Goal: Task Accomplishment & Management: Manage account settings

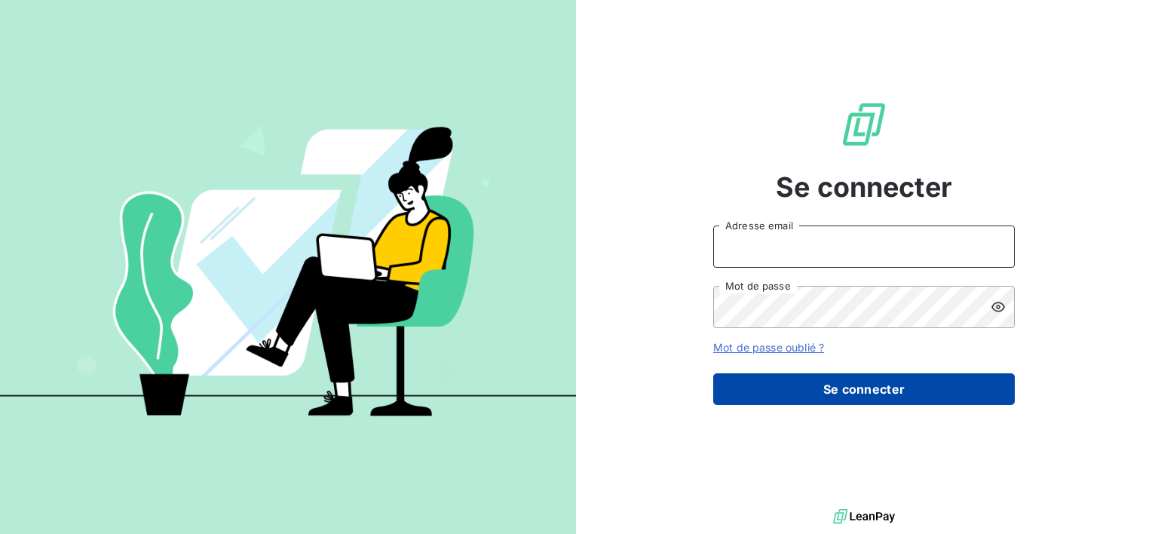
type input "[EMAIL_ADDRESS][DOMAIN_NAME]"
click at [807, 388] on button "Se connecter" at bounding box center [864, 389] width 302 height 32
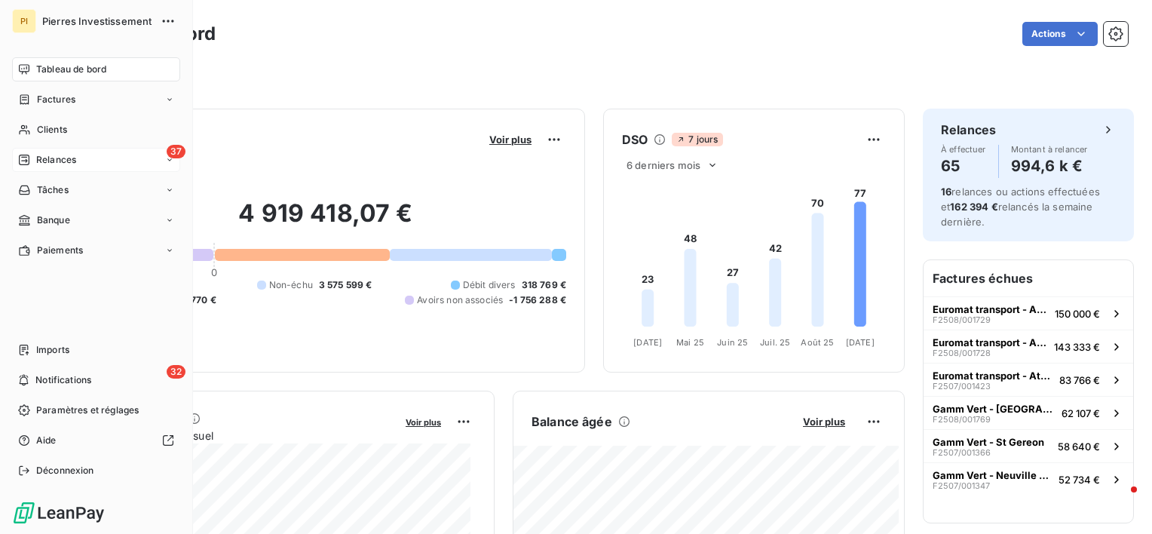
click at [54, 162] on span "Relances" at bounding box center [56, 160] width 40 height 14
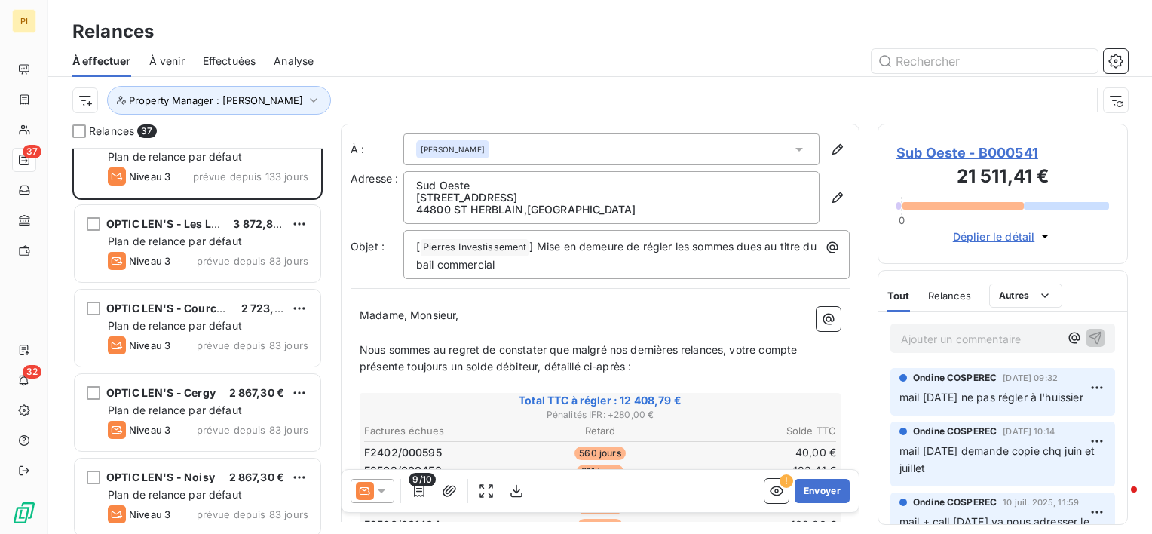
scroll to position [75, 0]
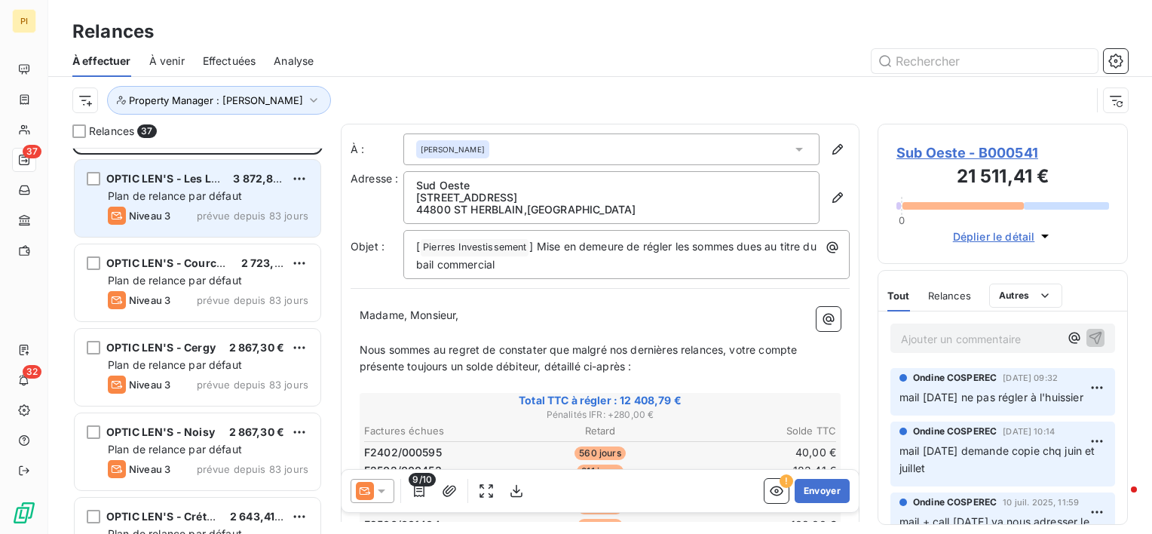
click at [228, 213] on span "prévue depuis 83 jours" at bounding box center [253, 216] width 112 height 12
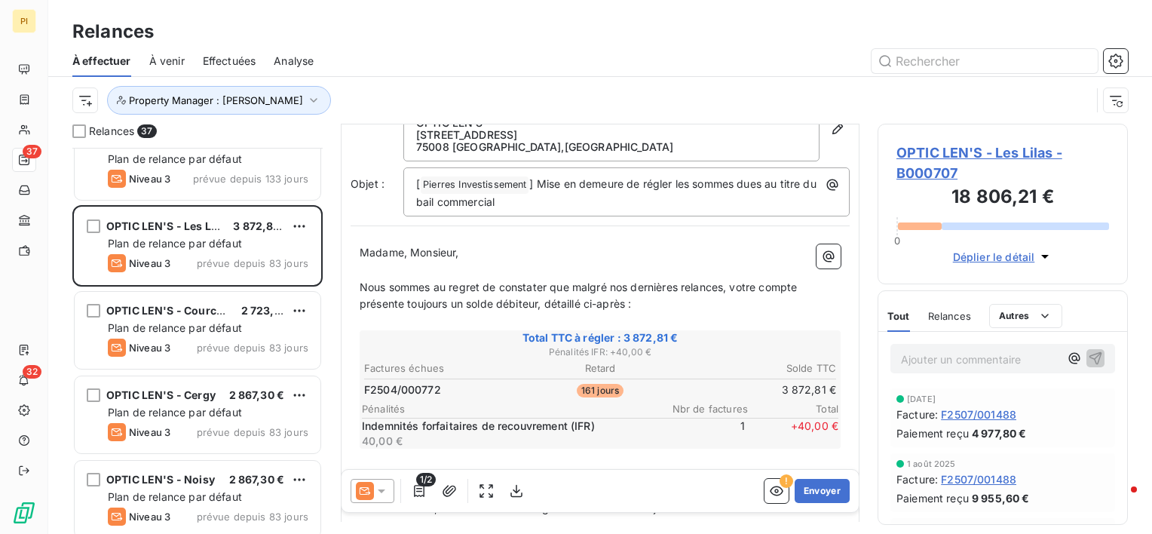
scroll to position [75, 0]
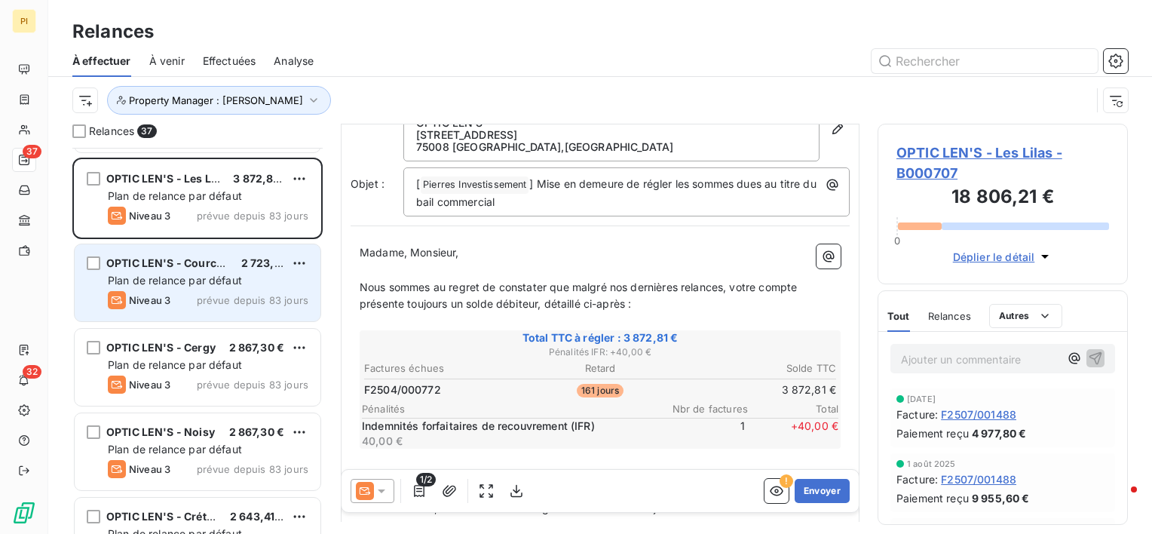
click at [259, 271] on div "OPTIC LEN'S - Courcouronnes 2 723,90 € Plan de relance par défaut Niveau 3 prév…" at bounding box center [198, 282] width 246 height 77
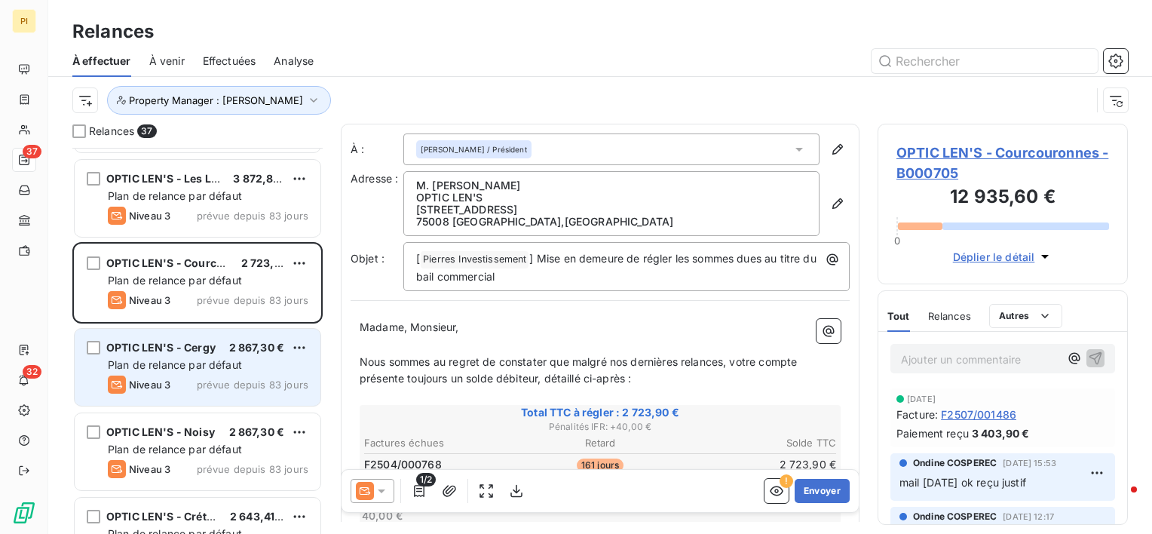
click at [268, 367] on div "Plan de relance par défaut" at bounding box center [208, 364] width 200 height 15
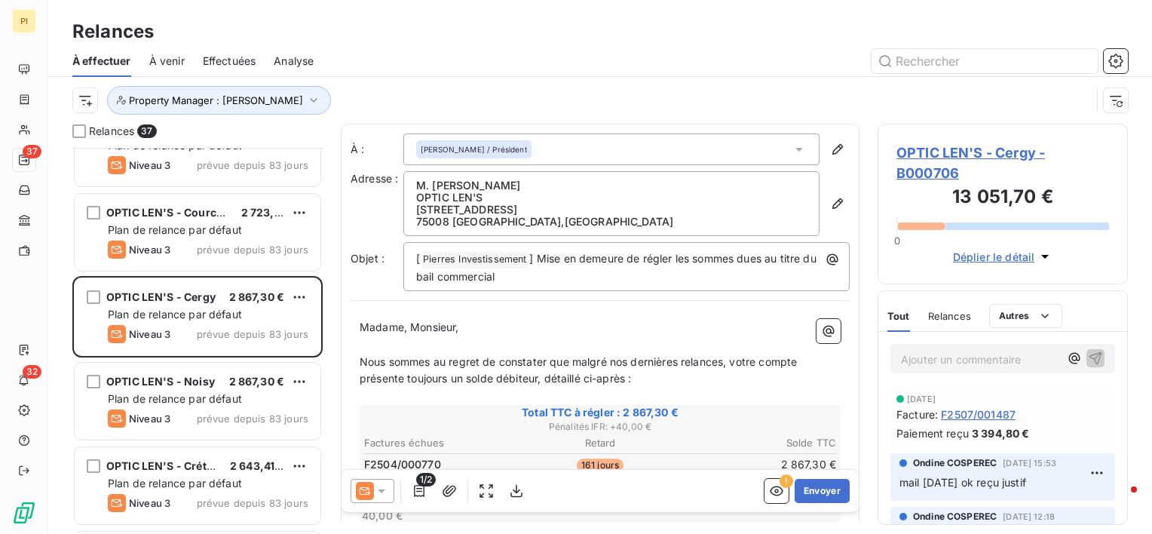
scroll to position [151, 0]
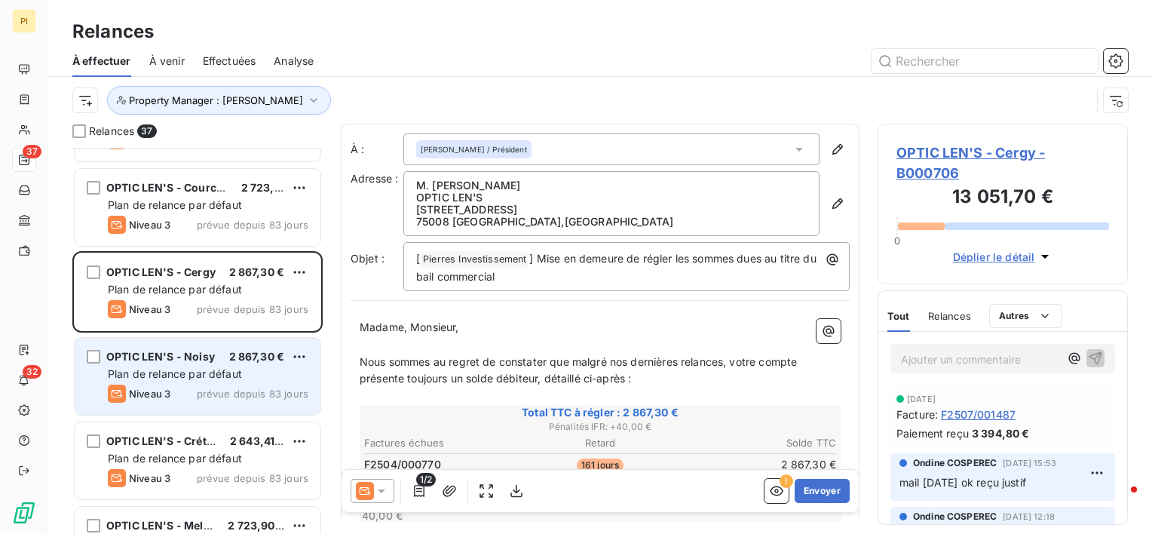
click at [262, 384] on div "Niveau 3 prévue depuis 83 jours" at bounding box center [208, 393] width 200 height 18
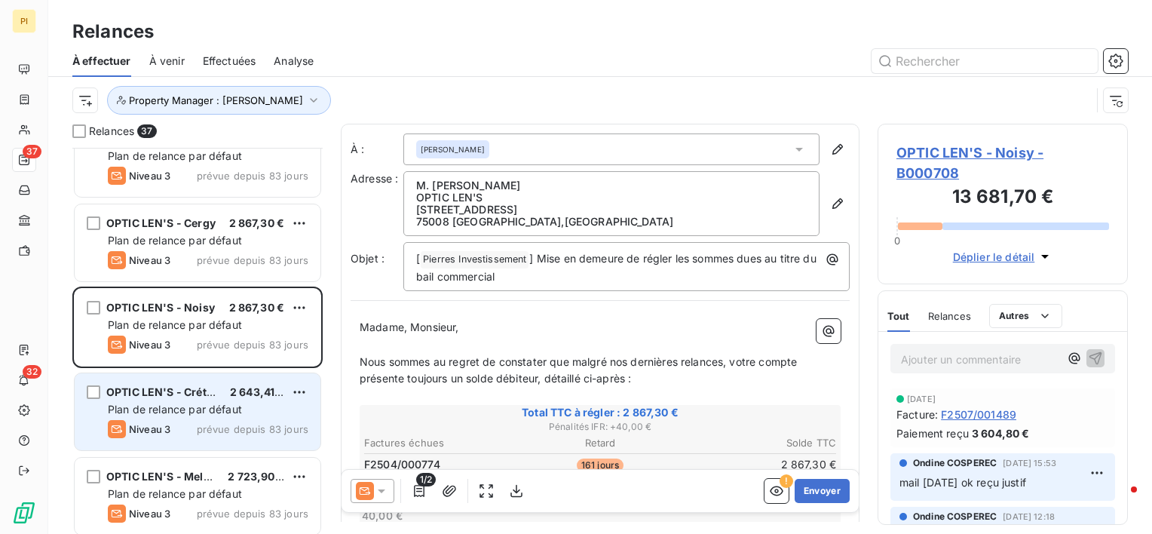
scroll to position [226, 0]
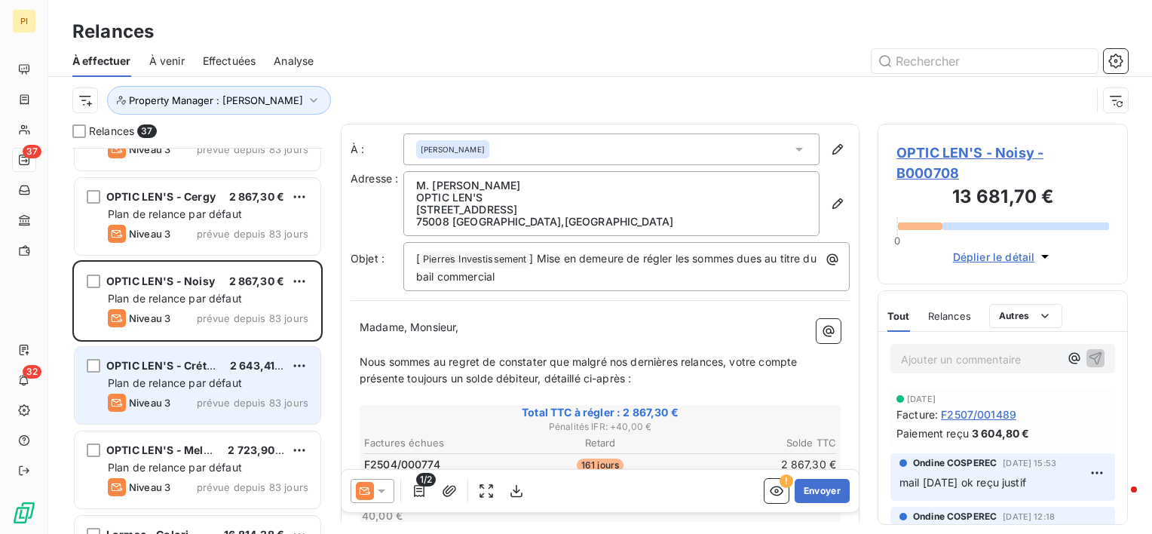
click at [248, 406] on span "prévue depuis 83 jours" at bounding box center [253, 402] width 112 height 12
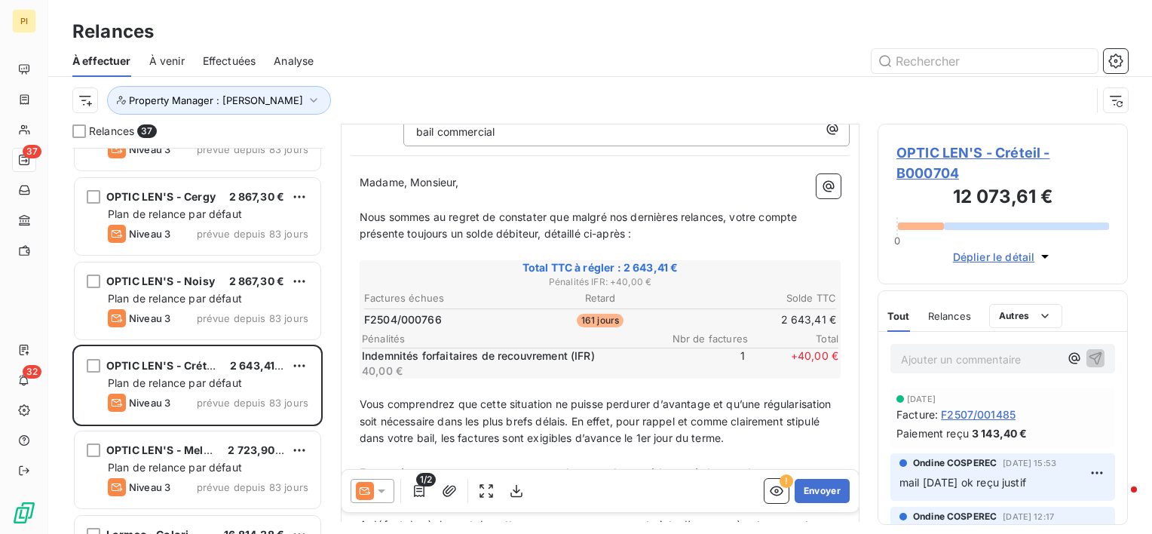
scroll to position [151, 0]
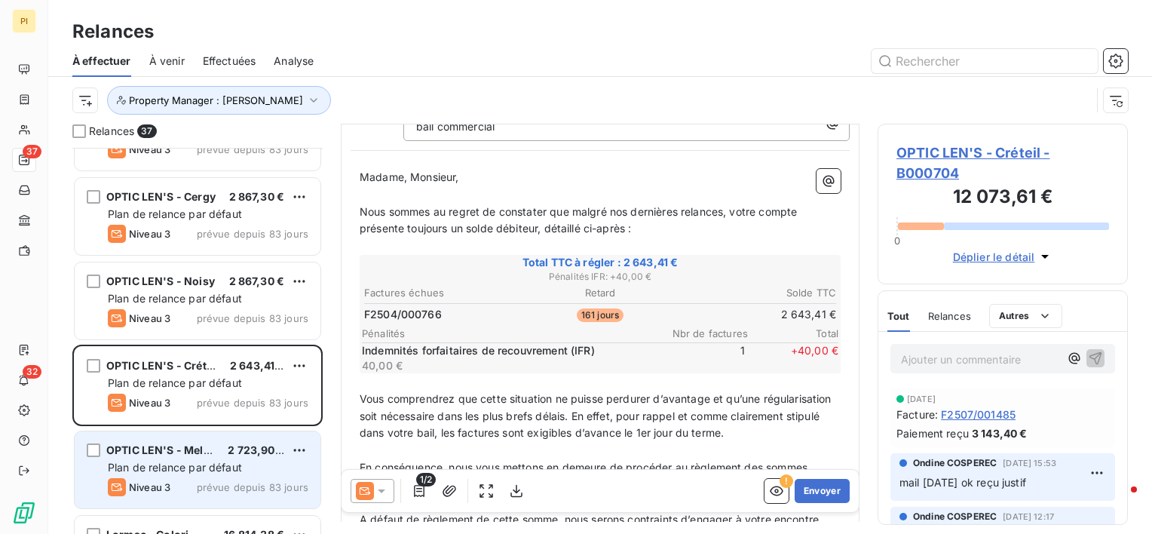
click at [260, 455] on span "2 723,90 €" at bounding box center [256, 449] width 57 height 13
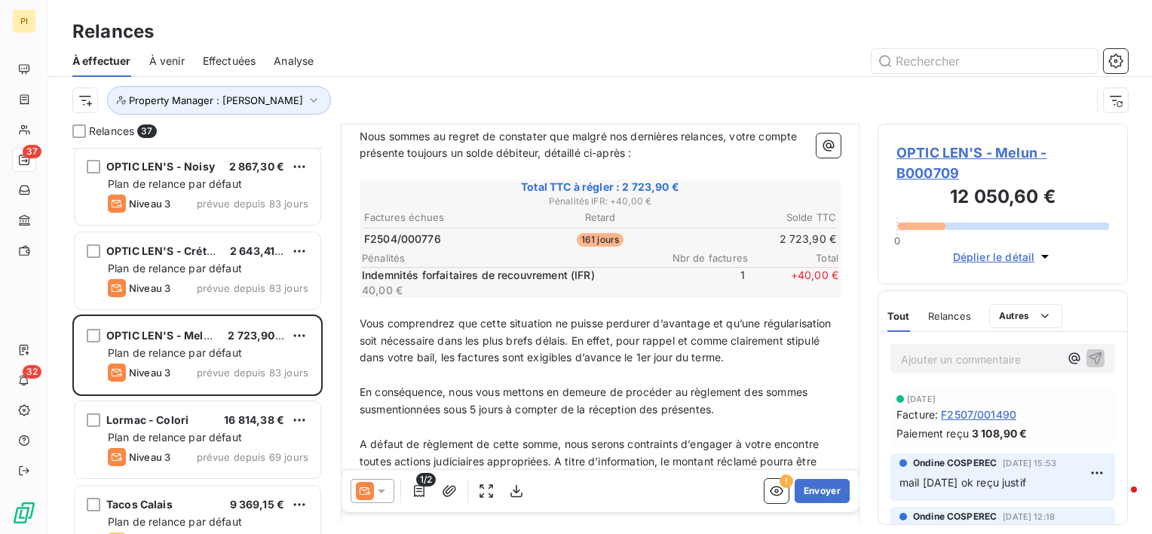
scroll to position [377, 0]
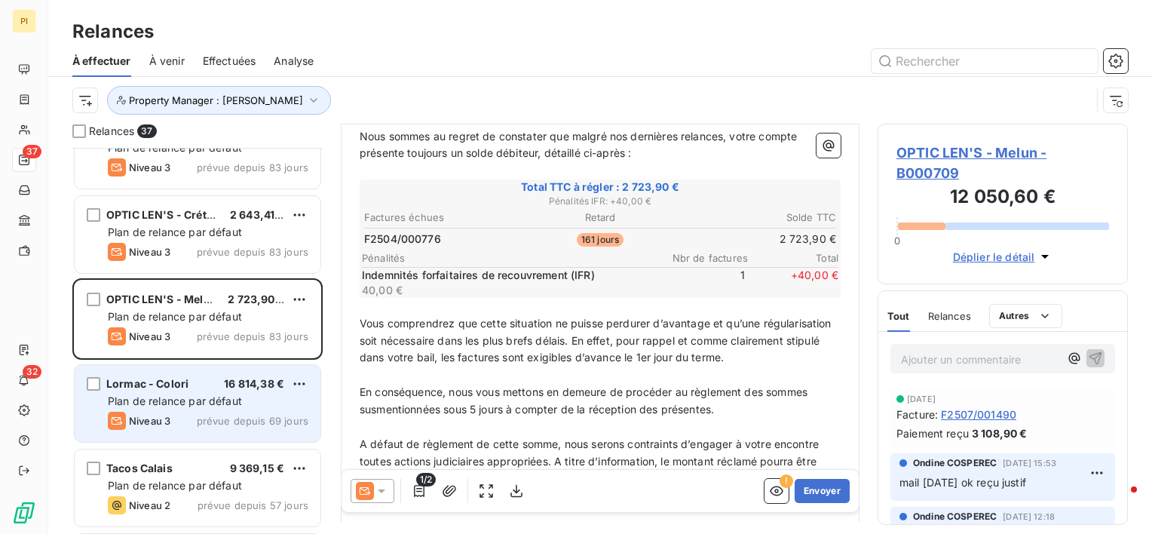
drag, startPoint x: 262, startPoint y: 407, endPoint x: 305, endPoint y: 418, distance: 44.2
click at [263, 407] on div "Lormac - Colori 16 814,38 € Plan de relance par défaut Niveau 3 prévue depuis 6…" at bounding box center [198, 403] width 246 height 77
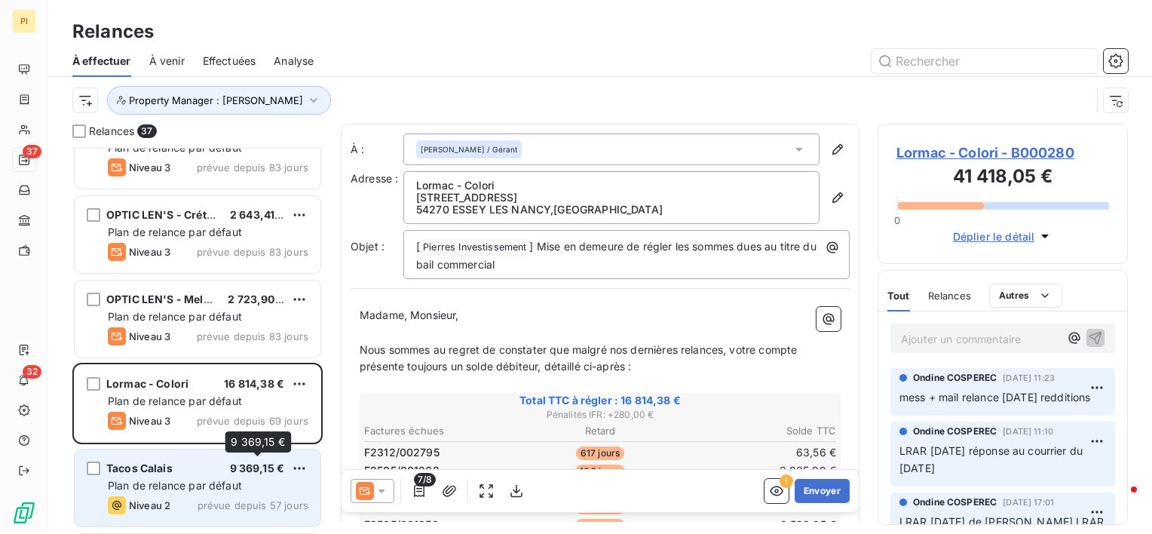
drag, startPoint x: 244, startPoint y: 470, endPoint x: 280, endPoint y: 452, distance: 40.8
click at [245, 467] on span "9 369,15 €" at bounding box center [257, 467] width 55 height 13
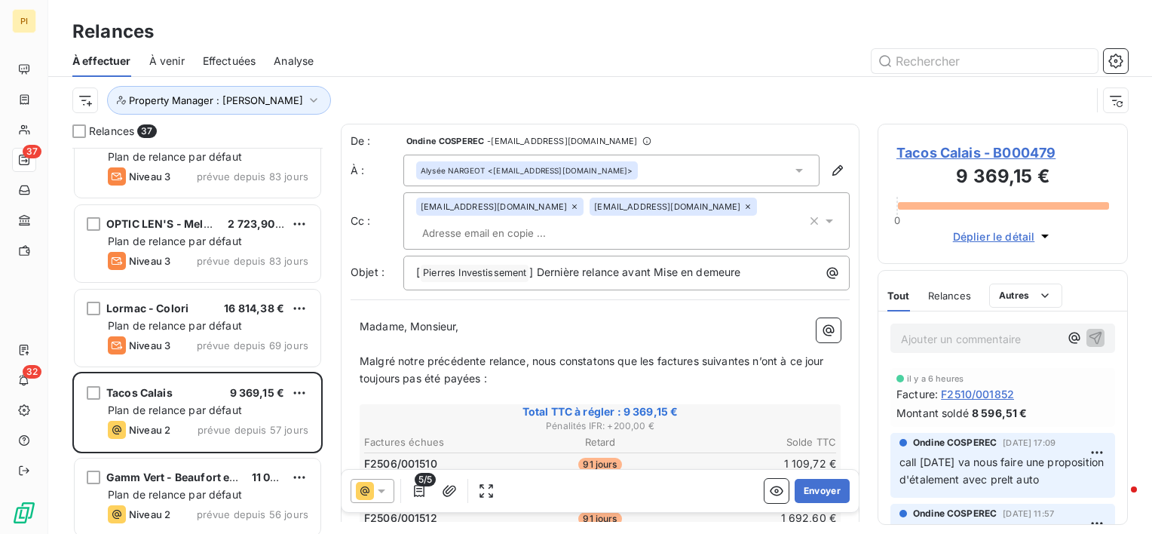
scroll to position [528, 0]
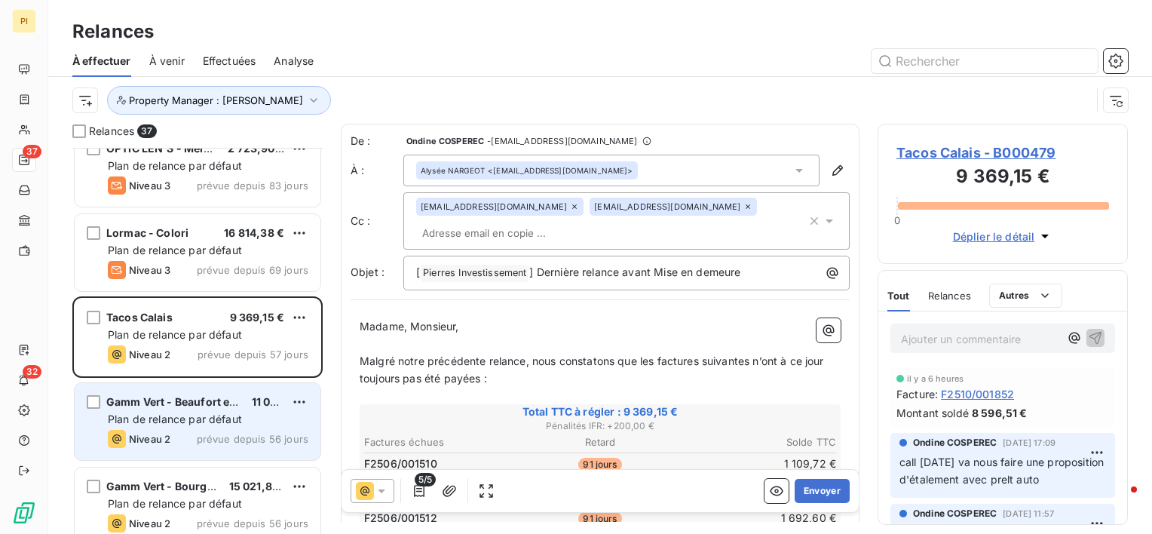
click at [217, 425] on div "Gamm Vert - Beaufort en Vallee 11 085,98 € Plan de relance par défaut Niveau 2 …" at bounding box center [198, 421] width 246 height 77
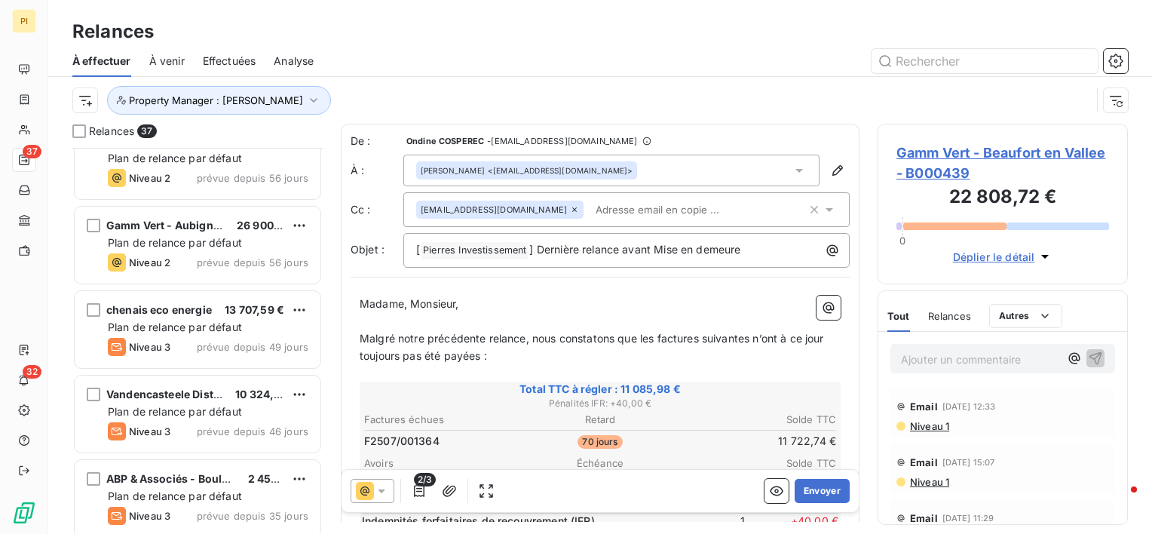
scroll to position [2563, 0]
click at [221, 366] on div "chenais eco energie 13 707,59 € Plan de relance par défaut Niveau 3 prévue depu…" at bounding box center [197, 329] width 250 height 84
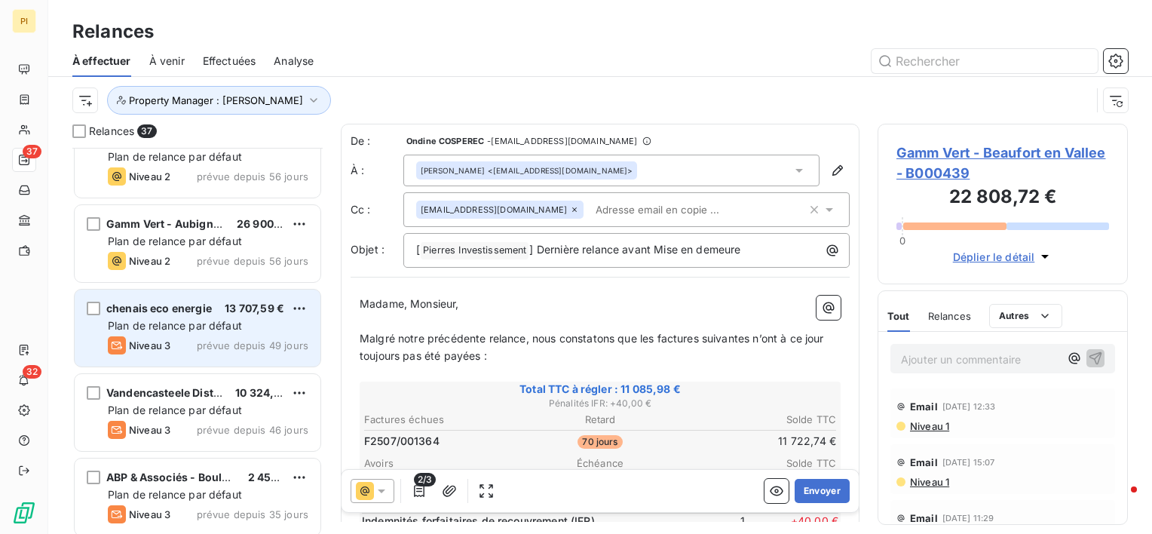
click at [242, 341] on span "prévue depuis 49 jours" at bounding box center [253, 345] width 112 height 12
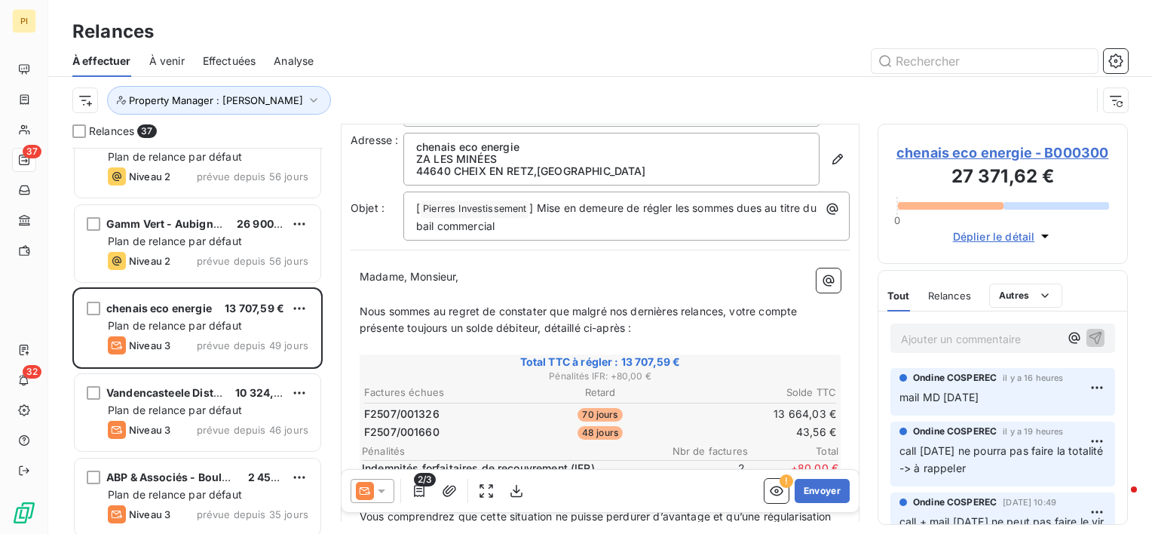
scroll to position [75, 0]
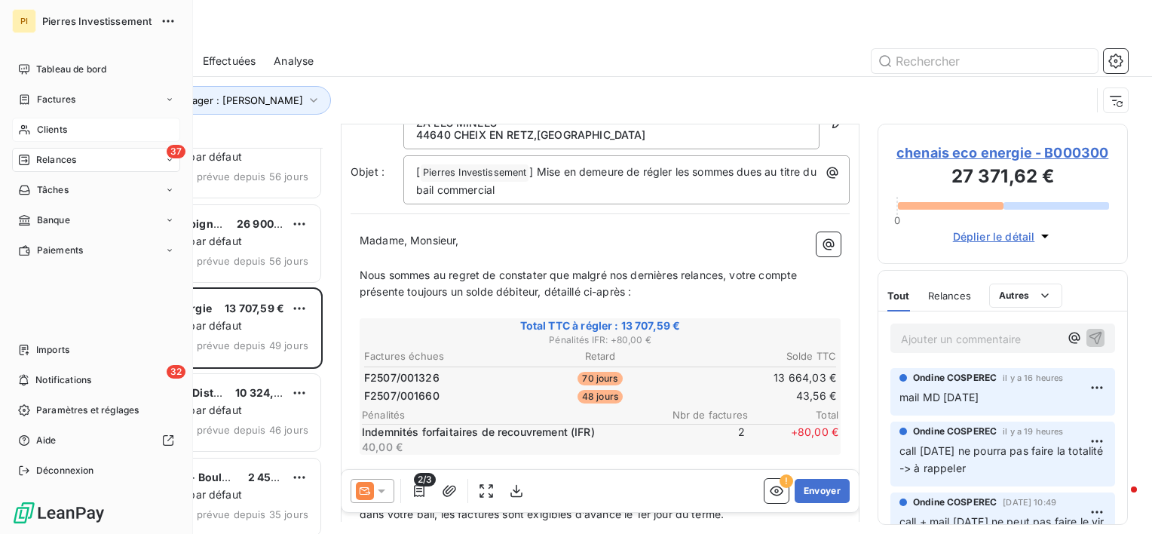
click at [64, 134] on span "Clients" at bounding box center [52, 130] width 30 height 14
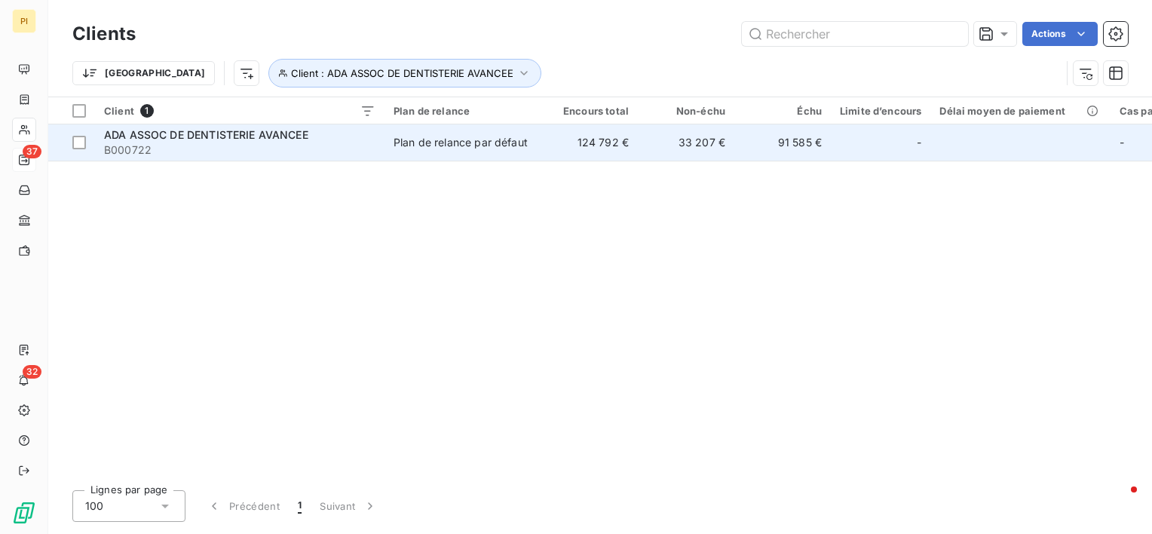
click at [199, 130] on span "ADA ASSOC DE DENTISTERIE AVANCEE" at bounding box center [206, 134] width 204 height 13
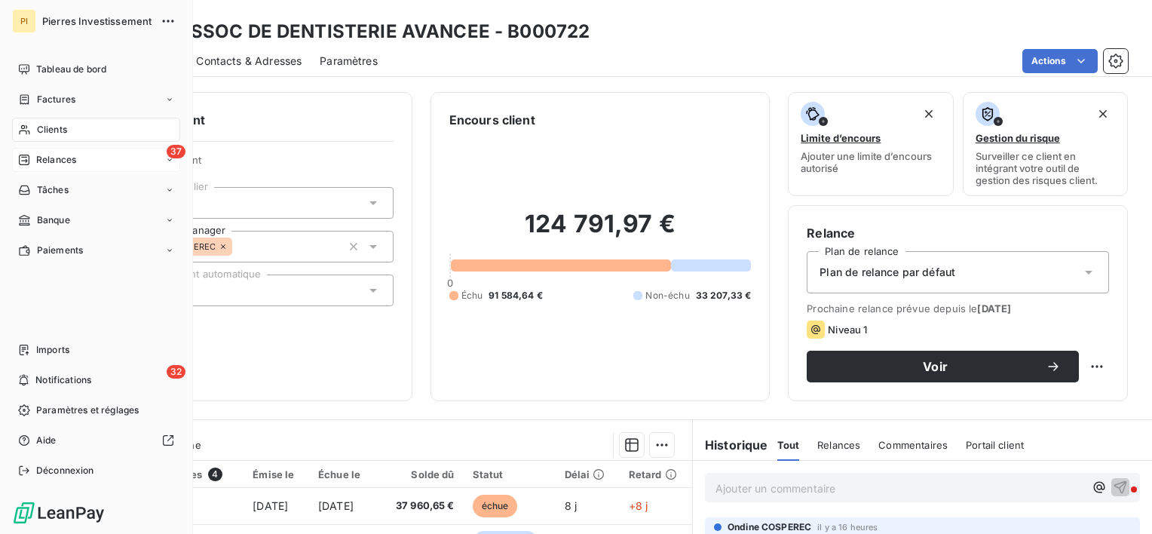
click at [58, 142] on nav "Tableau de bord Factures Clients 37 Relances Tâches Banque Paiements" at bounding box center [96, 159] width 168 height 205
click at [46, 169] on div "37 Relances" at bounding box center [96, 160] width 168 height 24
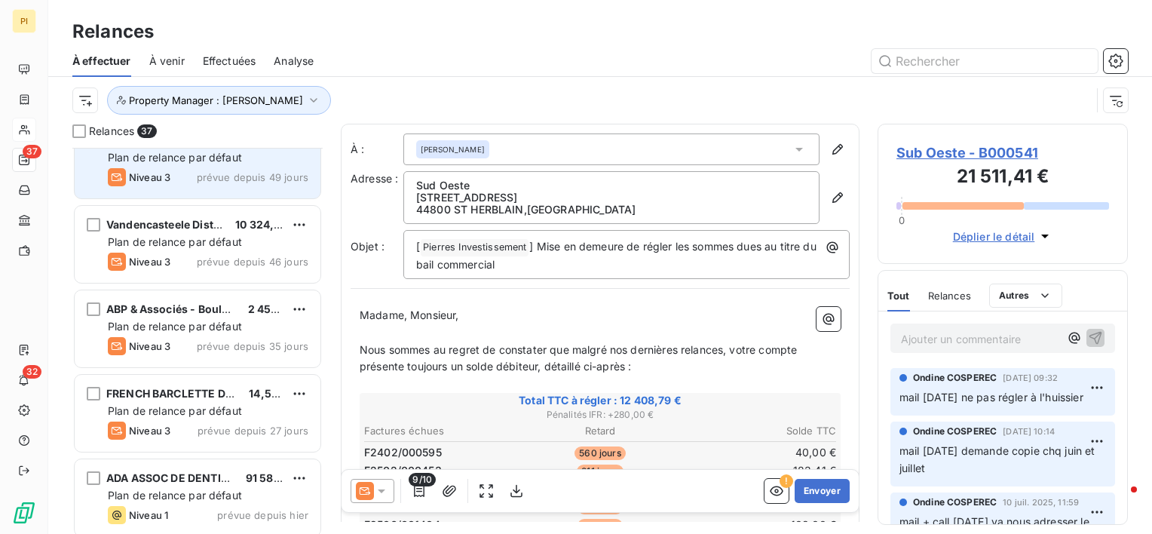
scroll to position [2738, 0]
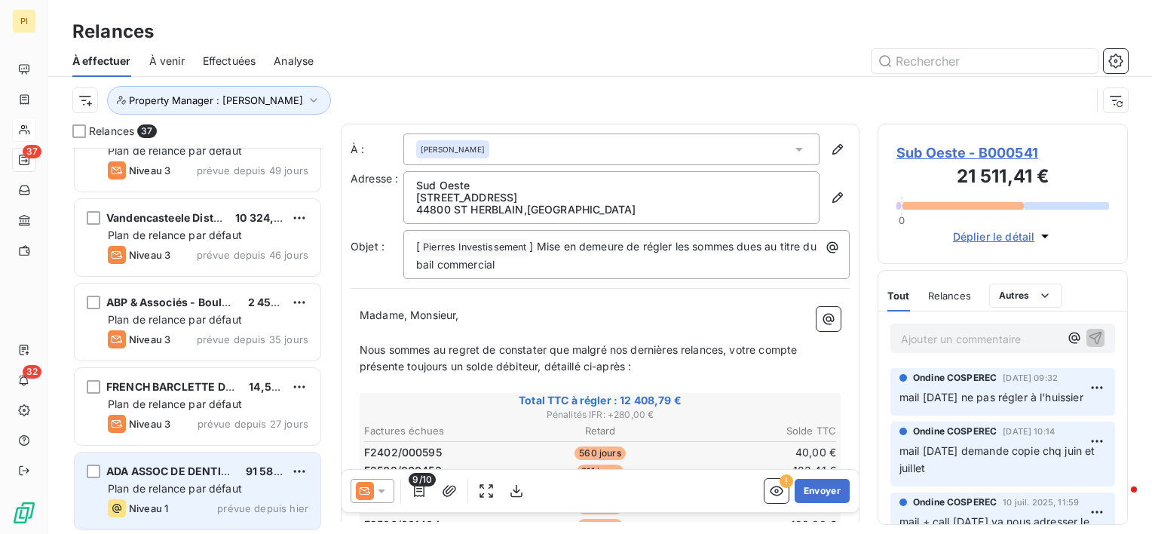
click at [161, 488] on span "Plan de relance par défaut" at bounding box center [175, 488] width 134 height 13
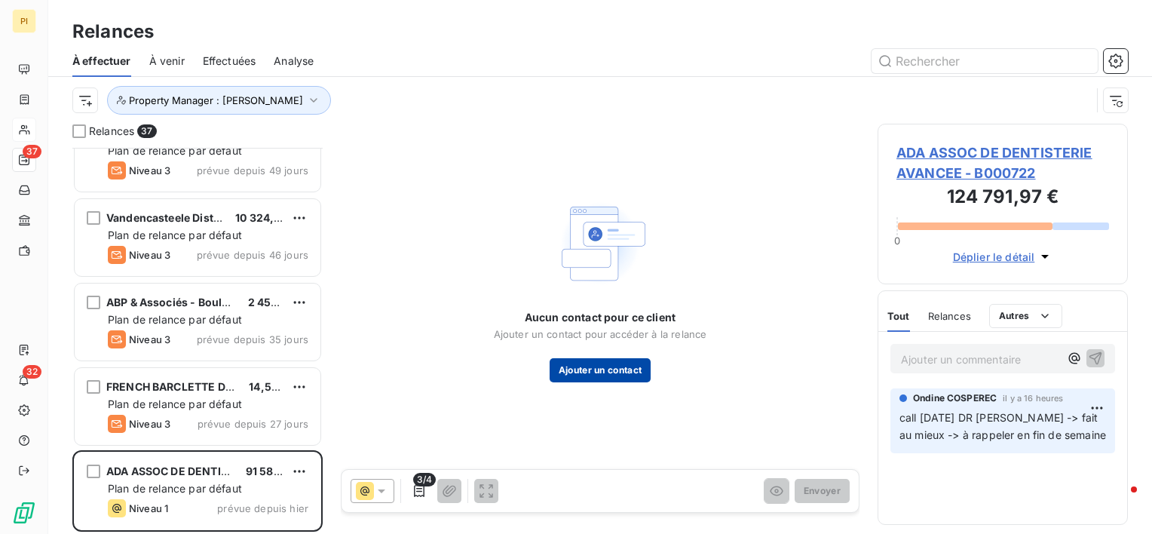
click at [570, 368] on button "Ajouter un contact" at bounding box center [600, 370] width 102 height 24
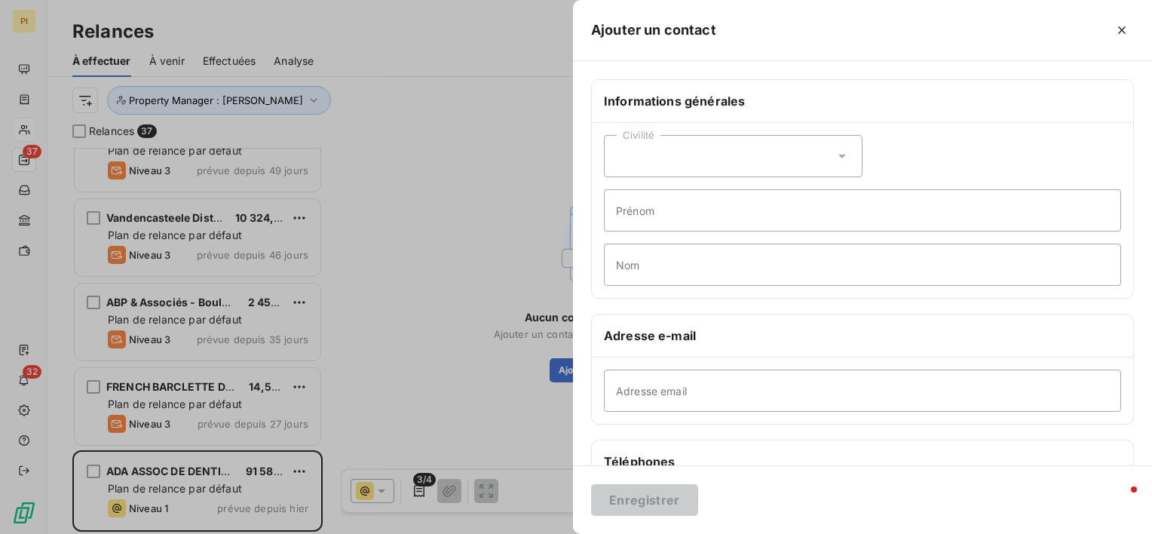
click at [392, 366] on div at bounding box center [576, 267] width 1152 height 534
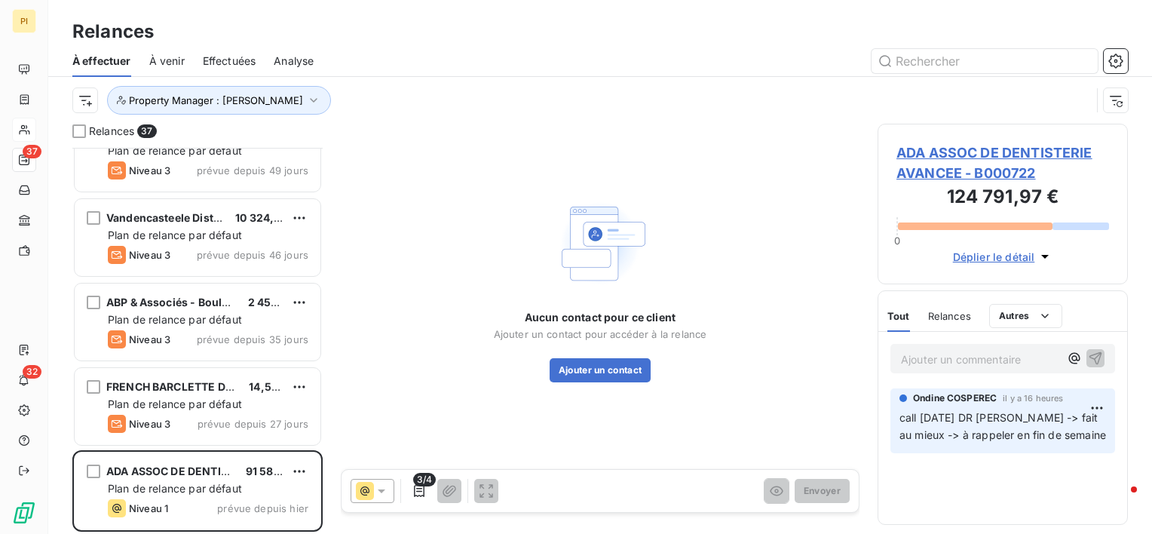
click at [986, 152] on span "ADA ASSOC DE DENTISTERIE AVANCEE - B000722" at bounding box center [1002, 162] width 213 height 41
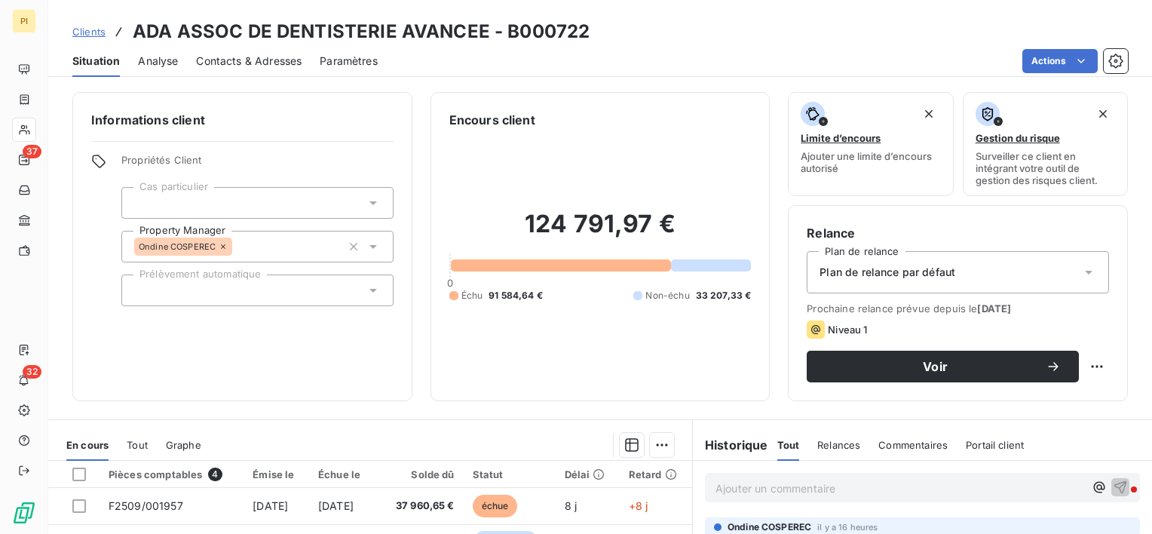
click at [228, 66] on span "Contacts & Adresses" at bounding box center [249, 61] width 106 height 15
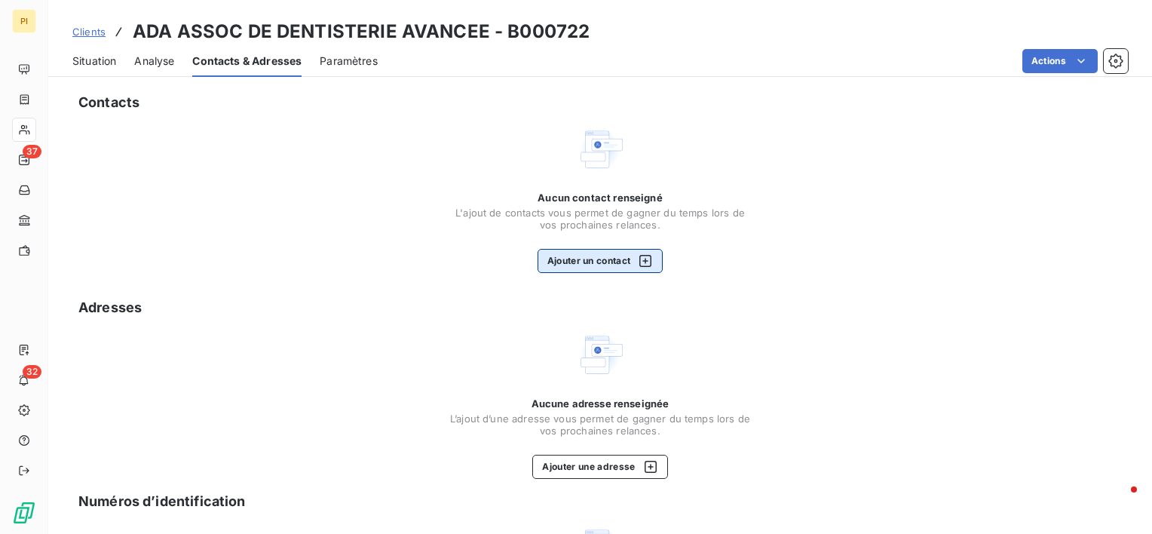
click at [606, 259] on button "Ajouter un contact" at bounding box center [600, 261] width 126 height 24
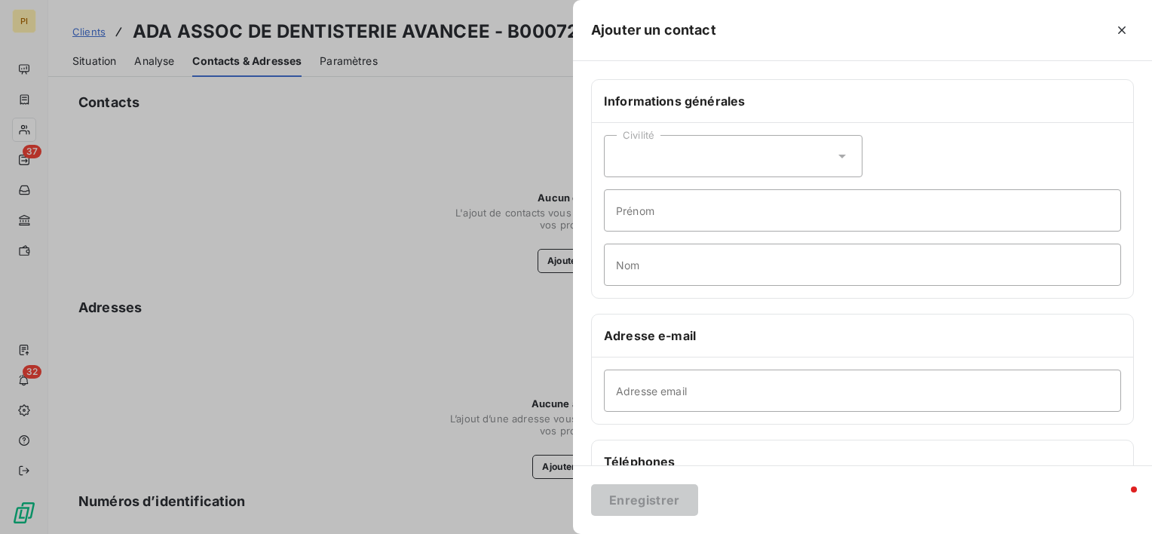
drag, startPoint x: 386, startPoint y: 326, endPoint x: 445, endPoint y: 392, distance: 88.6
click at [386, 326] on div at bounding box center [576, 267] width 1152 height 534
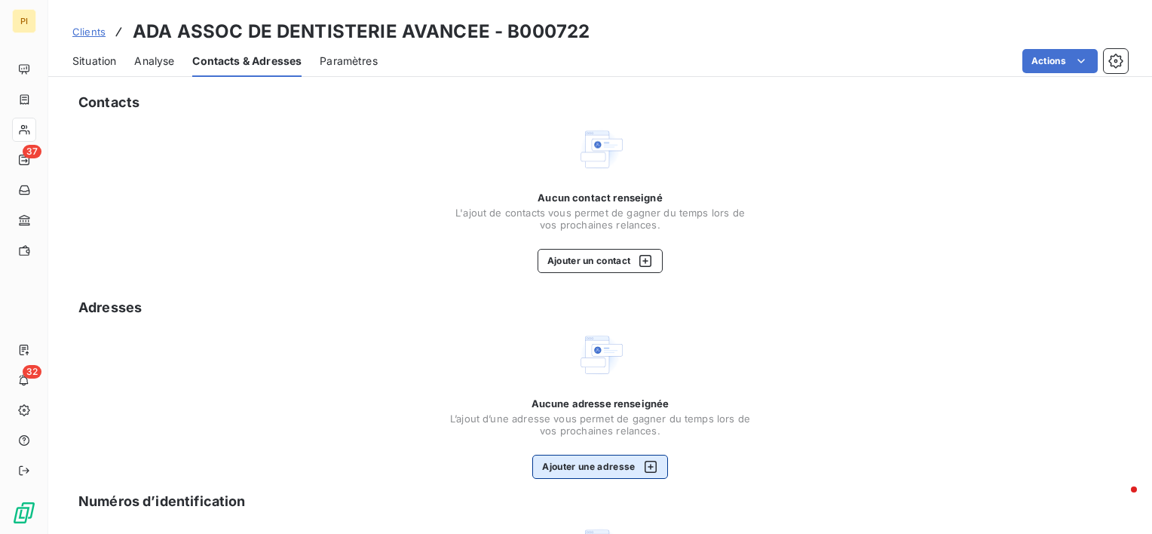
click at [561, 472] on button "Ajouter une adresse" at bounding box center [599, 467] width 135 height 24
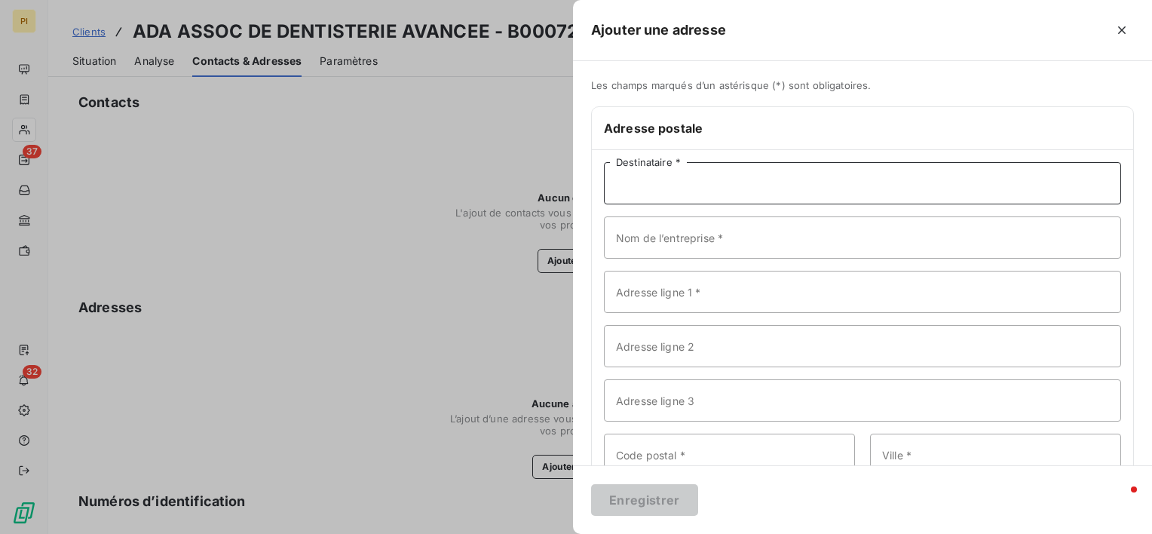
click at [666, 187] on input "Destinataire *" at bounding box center [862, 183] width 517 height 42
click at [519, 232] on div at bounding box center [576, 267] width 1152 height 534
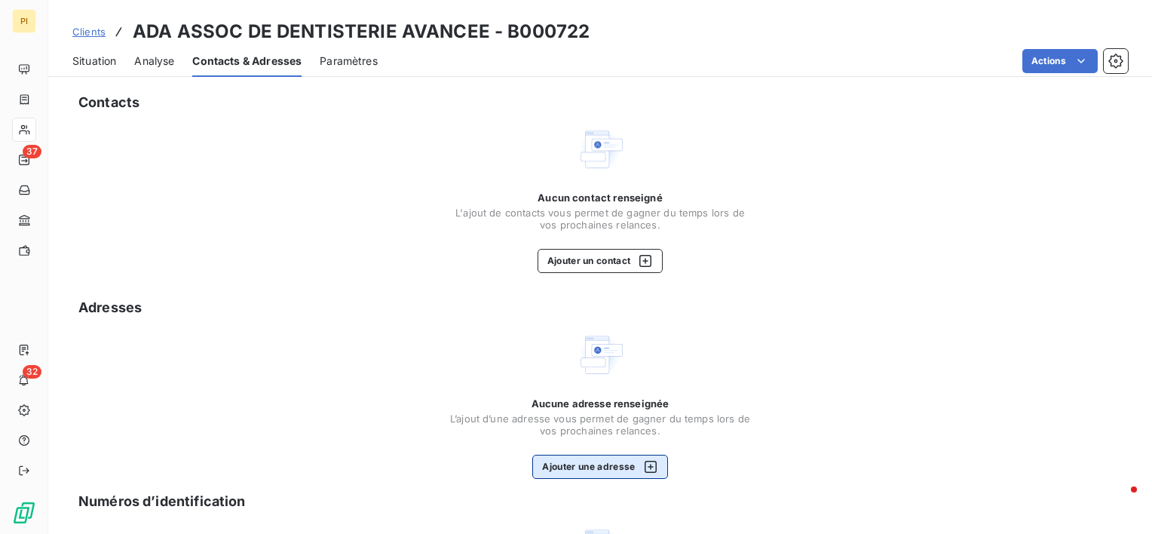
click at [556, 468] on button "Ajouter une adresse" at bounding box center [599, 467] width 135 height 24
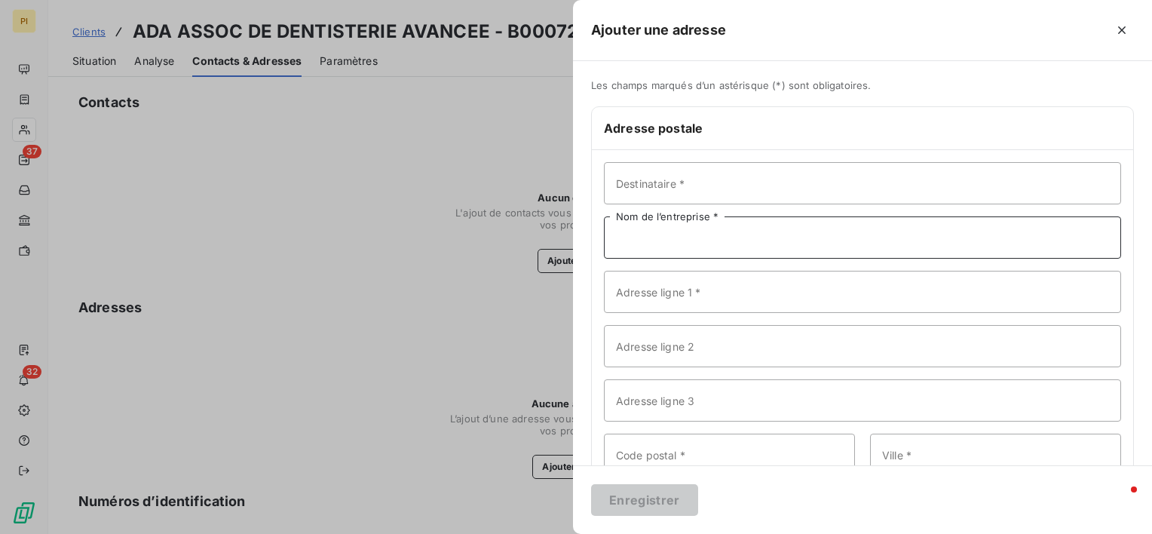
click at [681, 240] on input "Nom de l’entreprise *" at bounding box center [862, 237] width 517 height 42
type input "ASSOCIATION DE DENTISTERIE AVANCEE (A.D.A.)"
drag, startPoint x: 704, startPoint y: 298, endPoint x: 733, endPoint y: 302, distance: 29.6
click at [703, 299] on input "Adresse ligne 1 *" at bounding box center [862, 292] width 517 height 42
type input "[STREET_ADDRESS][PERSON_NAME]"
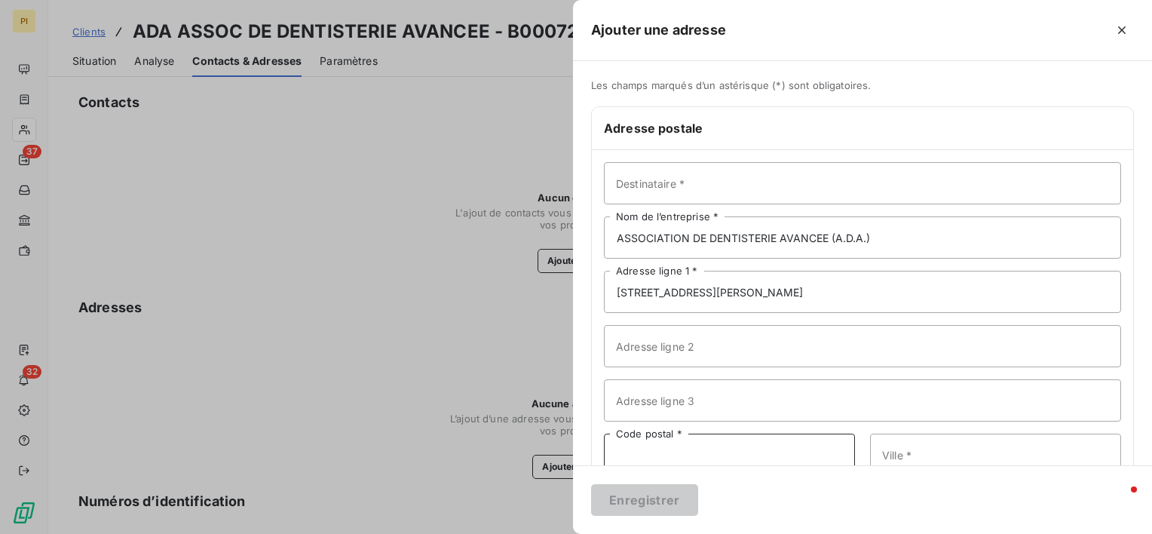
click at [654, 447] on input "Code postal *" at bounding box center [729, 454] width 251 height 42
type input "92160"
click at [935, 449] on input "Ville *" at bounding box center [995, 454] width 251 height 42
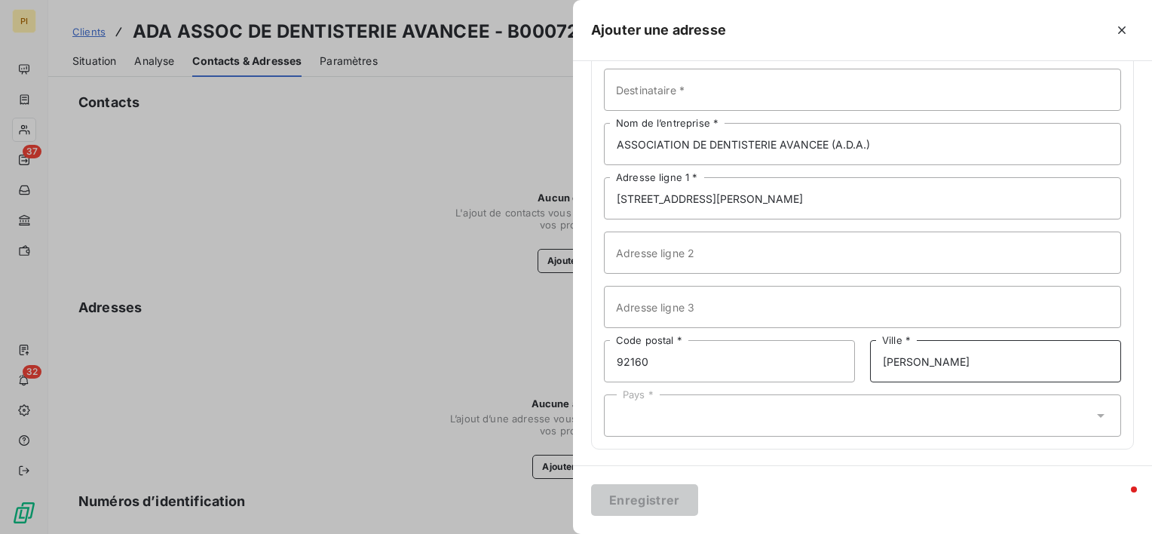
scroll to position [94, 0]
type input "[PERSON_NAME]"
click at [708, 419] on div "Pays *" at bounding box center [862, 414] width 517 height 42
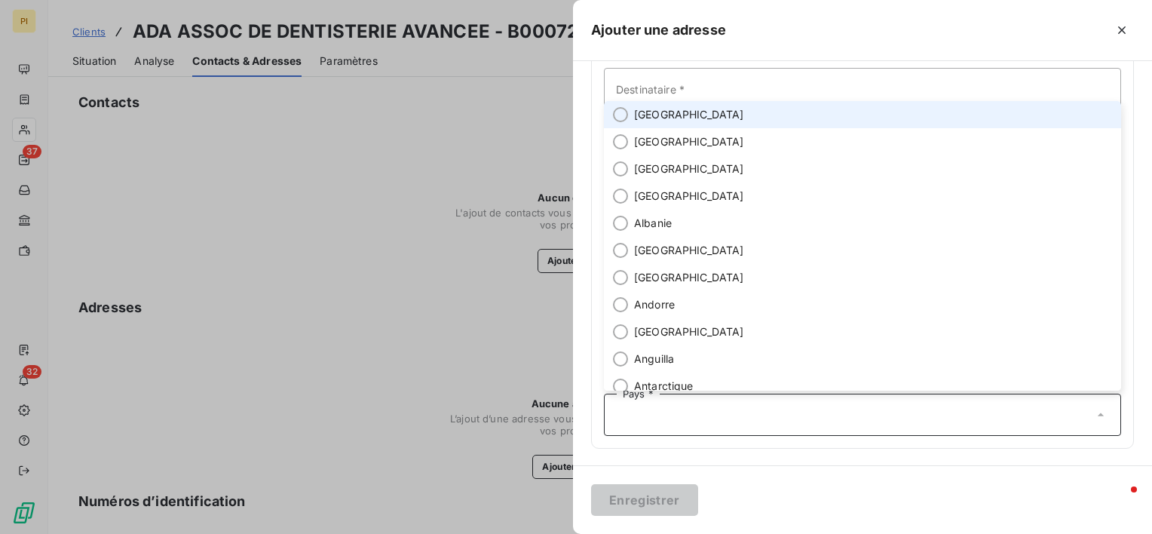
click at [666, 118] on span "[GEOGRAPHIC_DATA]" at bounding box center [689, 114] width 110 height 15
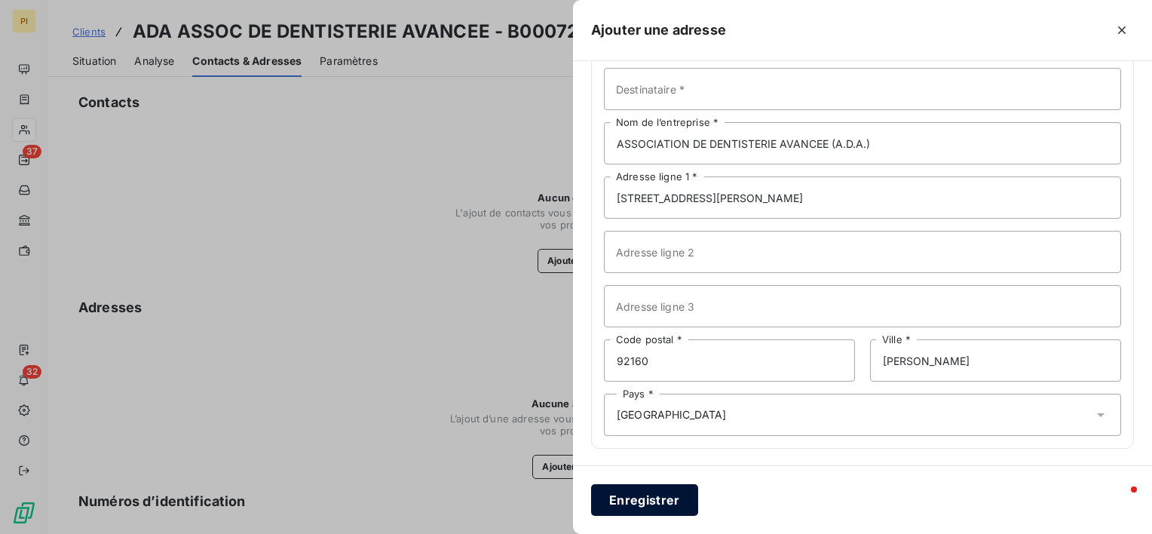
click at [635, 500] on button "Enregistrer" at bounding box center [644, 500] width 107 height 32
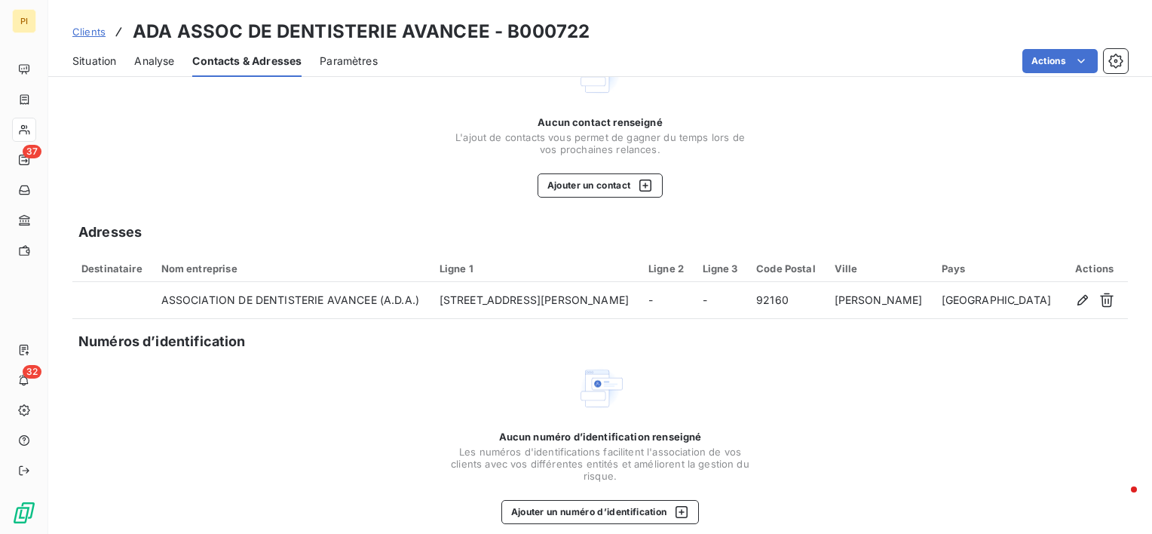
scroll to position [0, 0]
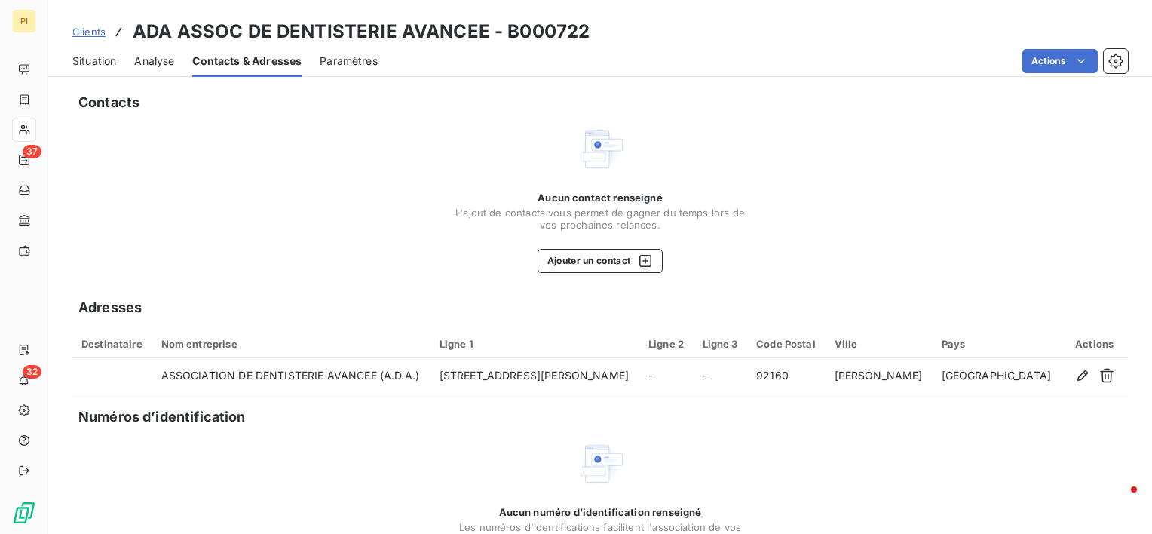
drag, startPoint x: 78, startPoint y: 60, endPoint x: 90, endPoint y: 60, distance: 11.3
click at [78, 60] on span "Situation" at bounding box center [94, 61] width 44 height 15
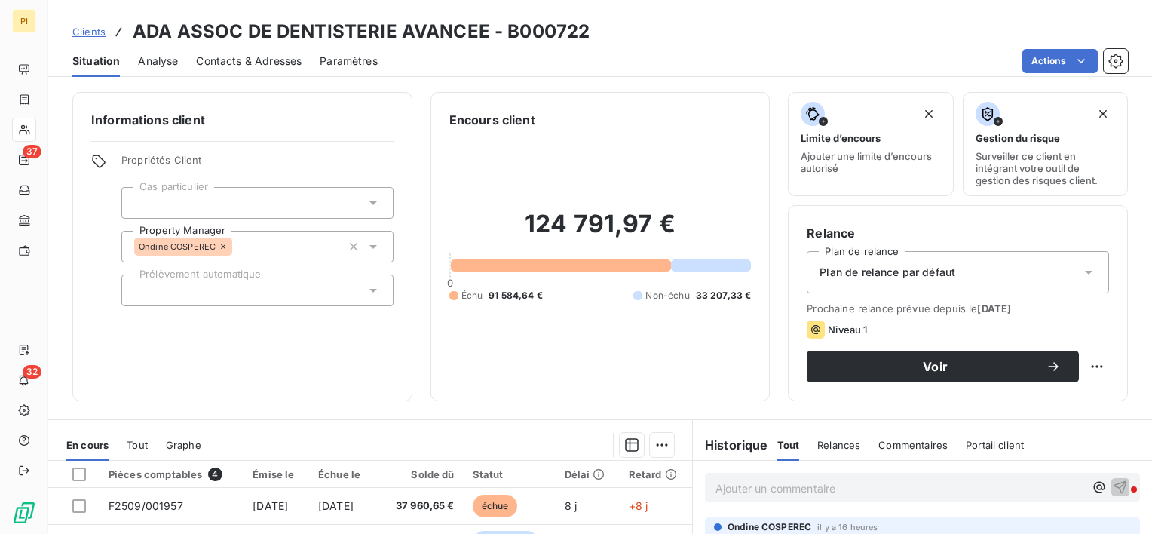
scroll to position [75, 0]
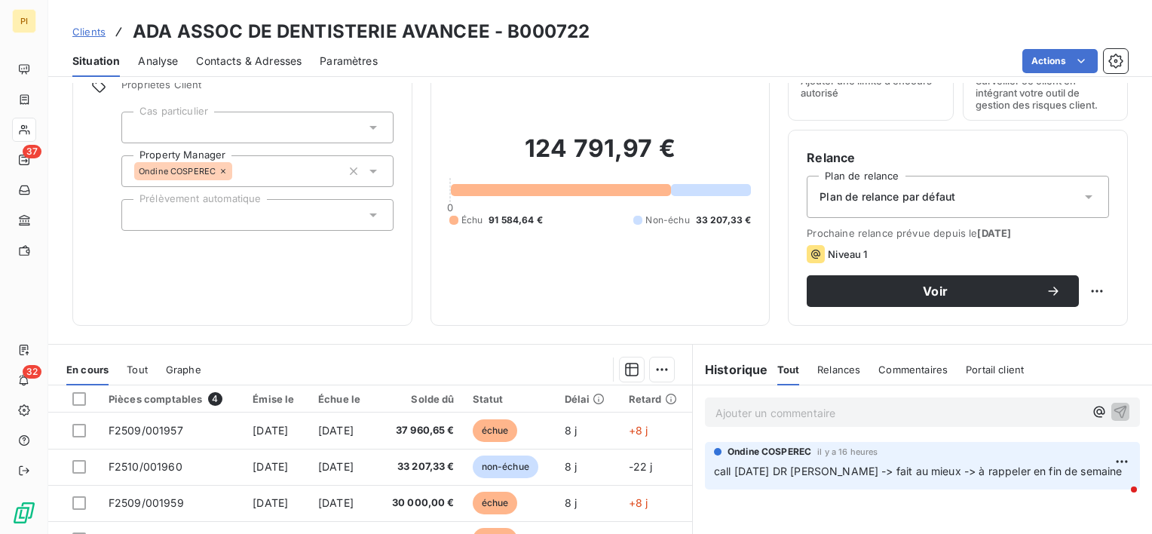
click at [768, 424] on div "Ajouter un commentaire ﻿" at bounding box center [922, 411] width 435 height 29
click at [795, 421] on p "Ajouter un commentaire ﻿" at bounding box center [899, 412] width 369 height 19
click at [1007, 421] on p "mail relance [DATE]" at bounding box center [899, 411] width 369 height 17
click at [862, 409] on p "mail relance [DATE]" at bounding box center [899, 411] width 369 height 17
click at [862, 410] on span "mail relance [DATE] avec liste des documents à transmettre" at bounding box center [866, 411] width 302 height 13
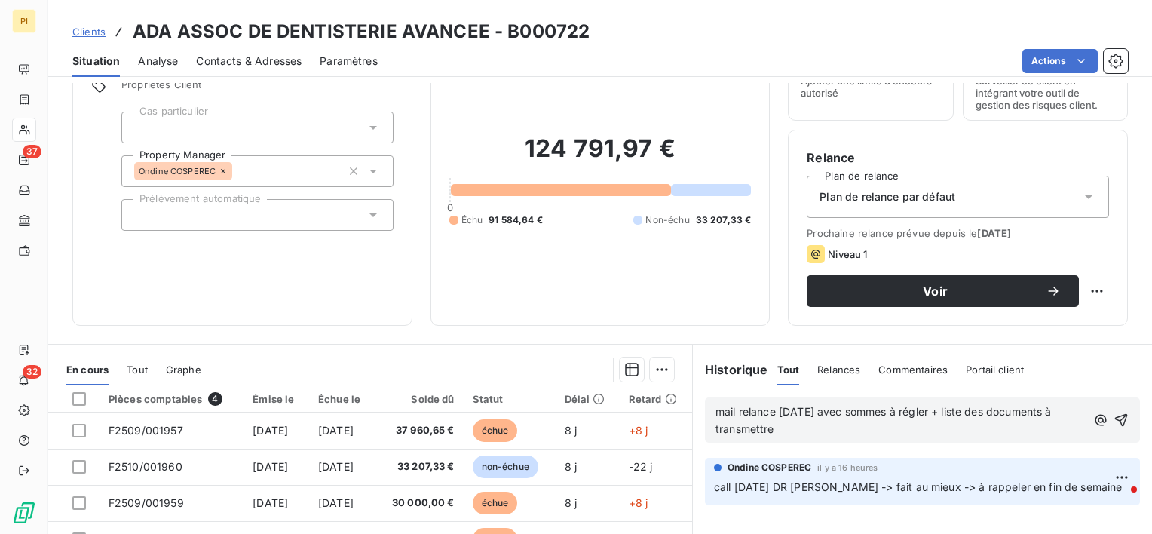
click at [724, 438] on p "mail relance [DATE] avec sommes à régler + liste des documents à transmettre" at bounding box center [900, 420] width 371 height 35
drag, startPoint x: 708, startPoint y: 410, endPoint x: 779, endPoint y: 430, distance: 73.5
click at [779, 430] on p "mail relance [DATE] avec sommes à régler + liste des documents à transmettre" at bounding box center [900, 420] width 371 height 35
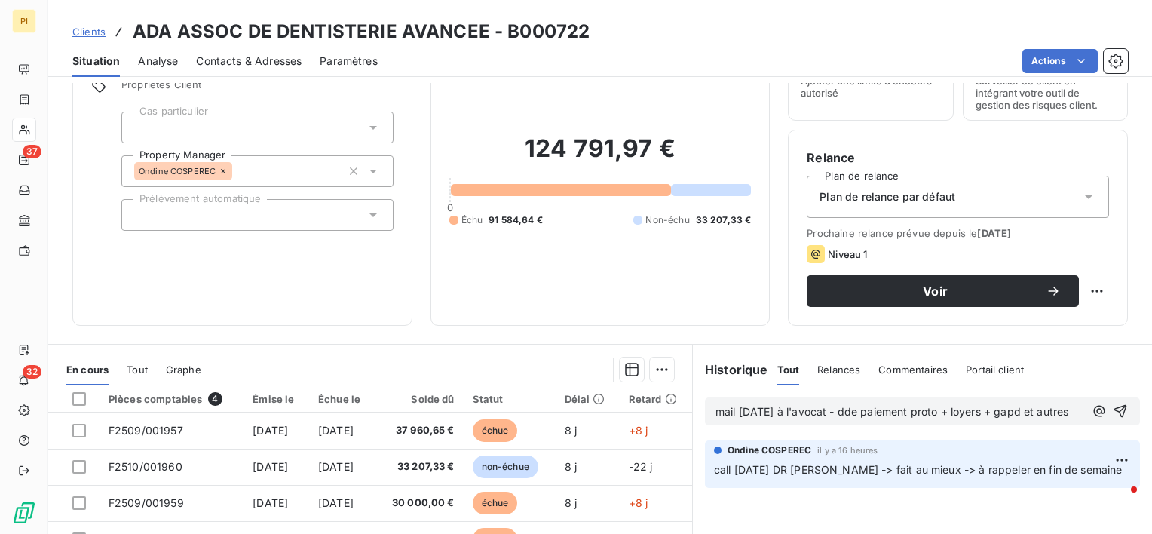
click at [850, 411] on span "mail [DATE] à l'avocat - dde paiement proto + loyers + gapd et autres" at bounding box center [891, 411] width 353 height 13
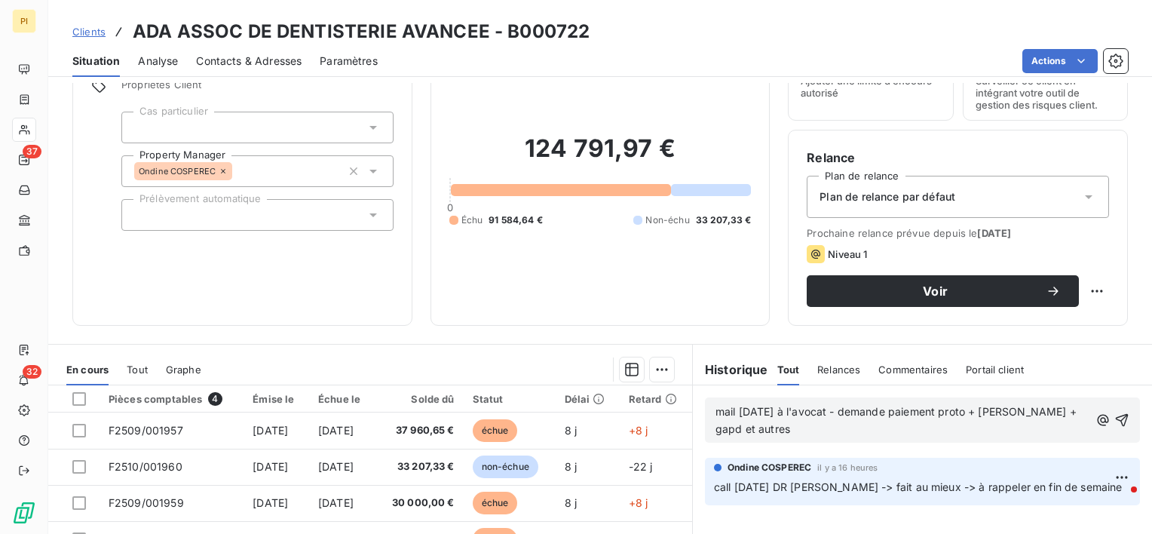
click at [1054, 411] on span "mail [DATE] à l'avocat - demande paiement proto + [PERSON_NAME] + gapd et autres" at bounding box center [897, 420] width 364 height 30
click at [730, 438] on p "mail [DATE] à l'avocat - demande paiement proto + [PERSON_NAME] + GAPD et autres" at bounding box center [902, 420] width 374 height 35
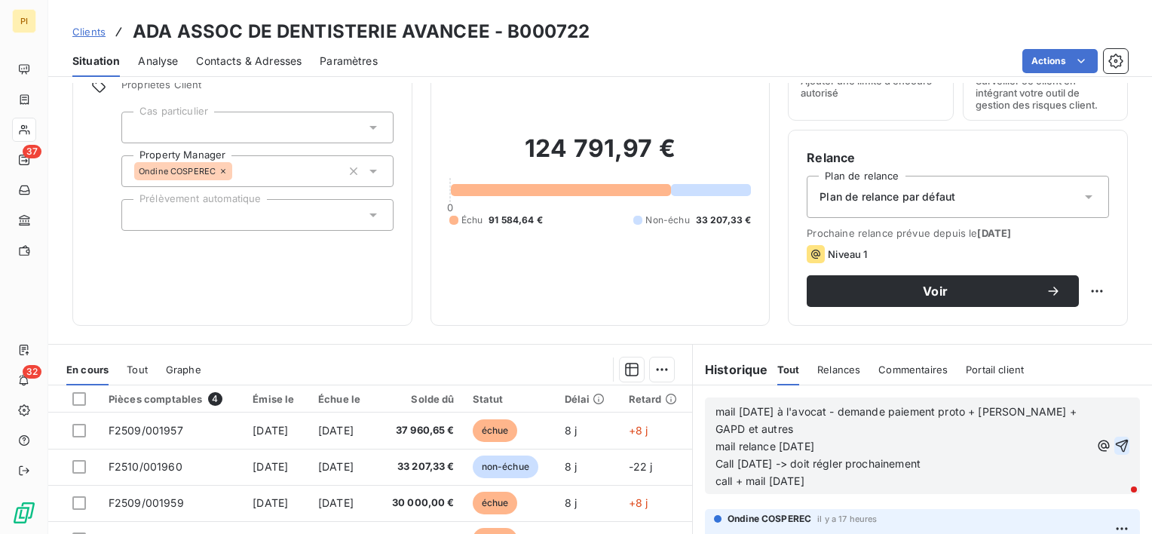
click at [1115, 443] on icon "button" at bounding box center [1121, 445] width 13 height 13
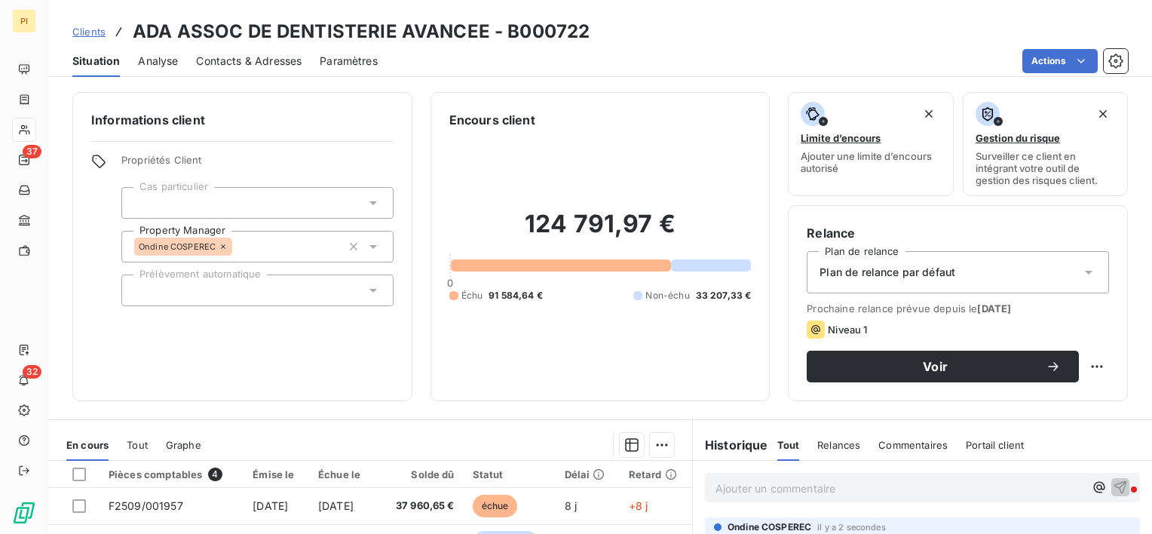
scroll to position [151, 0]
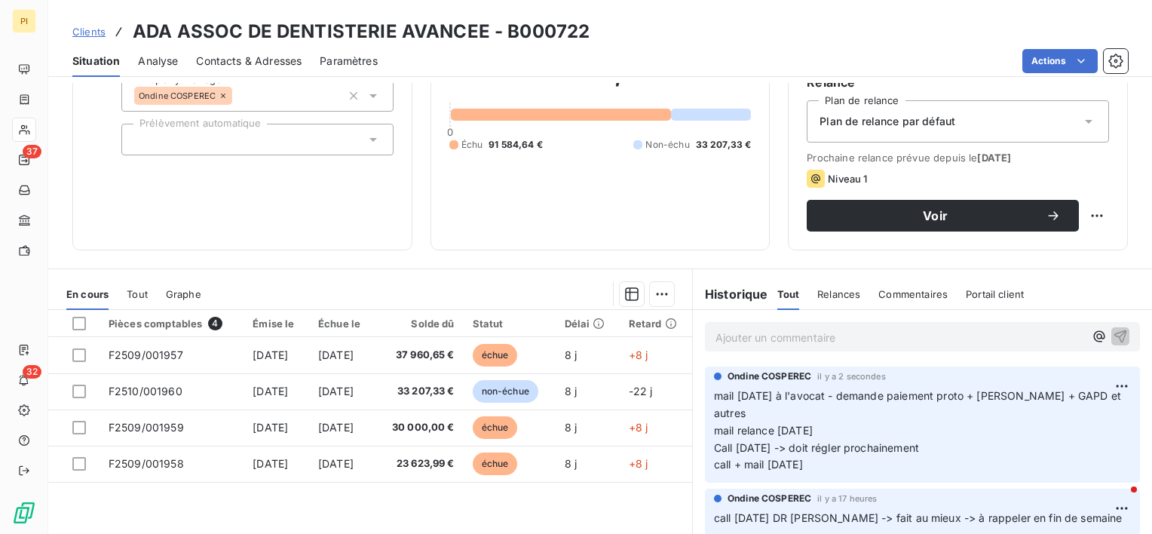
drag, startPoint x: 709, startPoint y: 394, endPoint x: 872, endPoint y: 444, distance: 171.0
click at [872, 444] on p "mail [DATE] à l'avocat - demande paiement proto + [PERSON_NAME] + GAPD et autre…" at bounding box center [922, 430] width 417 height 86
copy span "mail [DATE] à l'avocat - demande paiement proto + [PERSON_NAME] + GAPD et autre…"
click at [193, 207] on div "Informations client Propriétés Client Cas particulier Property Manager [PERSON_…" at bounding box center [242, 95] width 340 height 309
click at [241, 63] on span "Contacts & Adresses" at bounding box center [249, 61] width 106 height 15
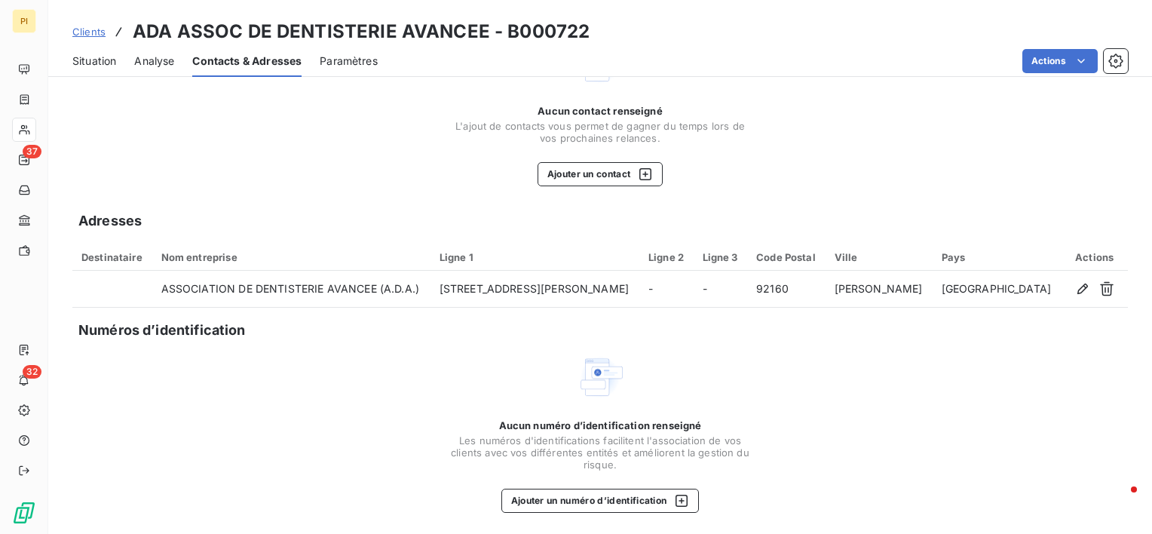
scroll to position [90, 0]
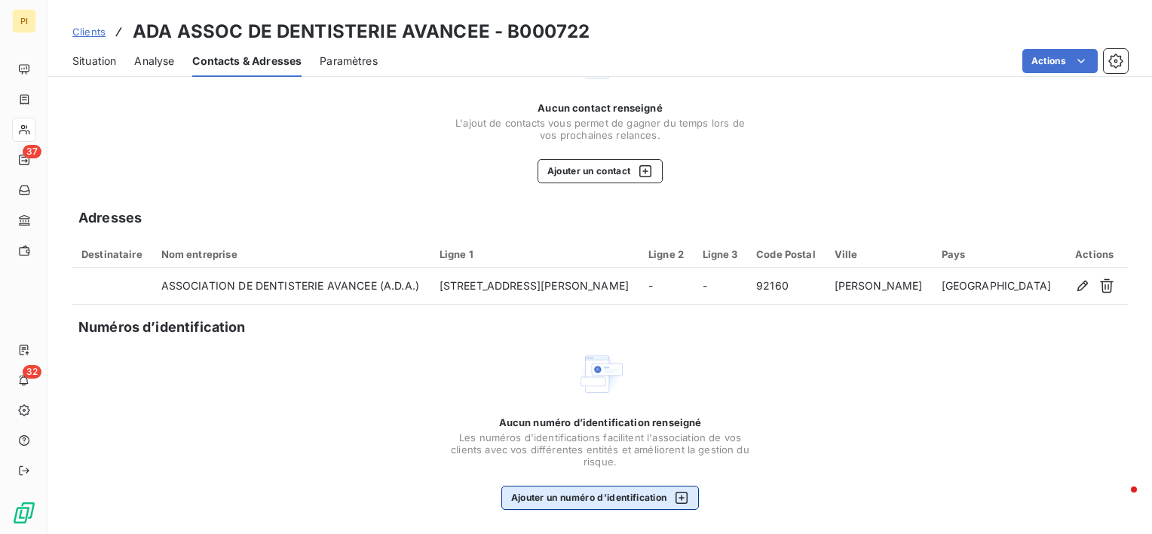
click at [594, 500] on button "Ajouter un numéro d’identification" at bounding box center [600, 497] width 198 height 24
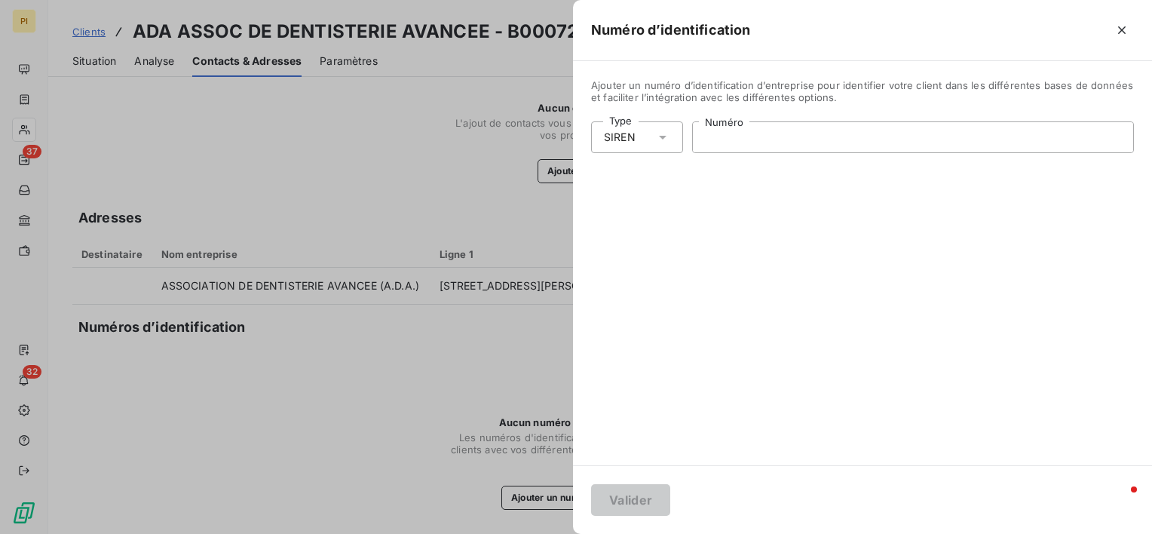
click at [790, 148] on input "Numéro" at bounding box center [913, 137] width 440 height 30
type input "932 046 121"
click at [633, 494] on button "Valider" at bounding box center [630, 500] width 79 height 32
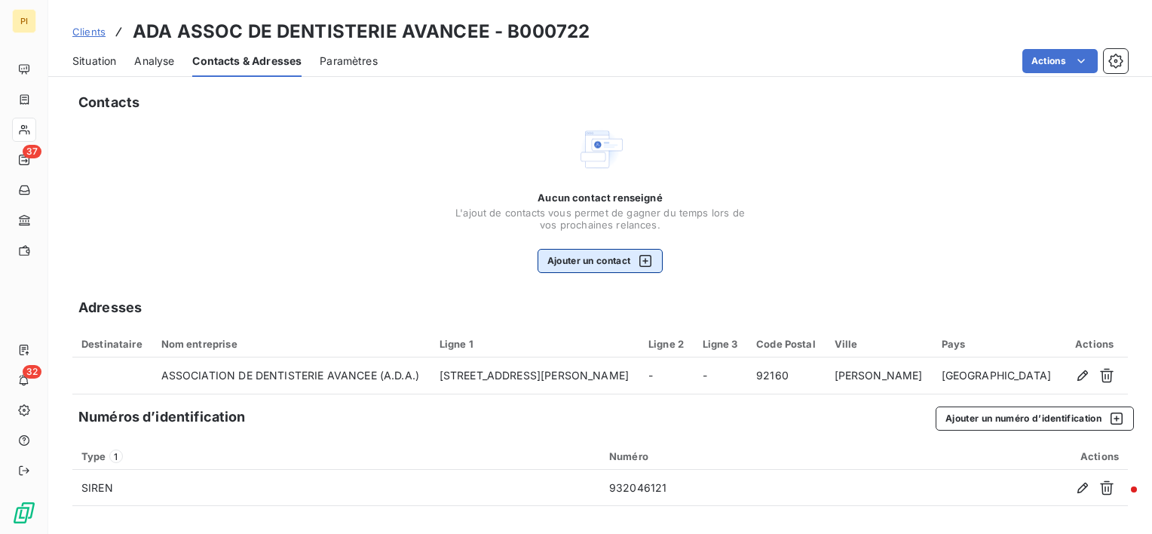
click at [601, 262] on button "Ajouter un contact" at bounding box center [600, 261] width 126 height 24
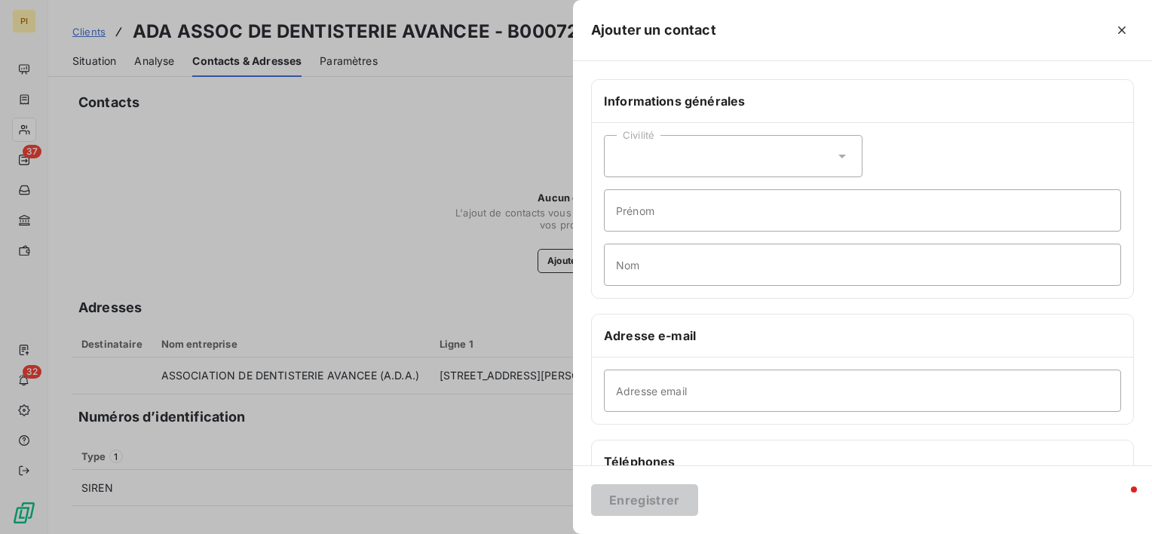
click at [715, 156] on div "Civilité" at bounding box center [733, 156] width 259 height 42
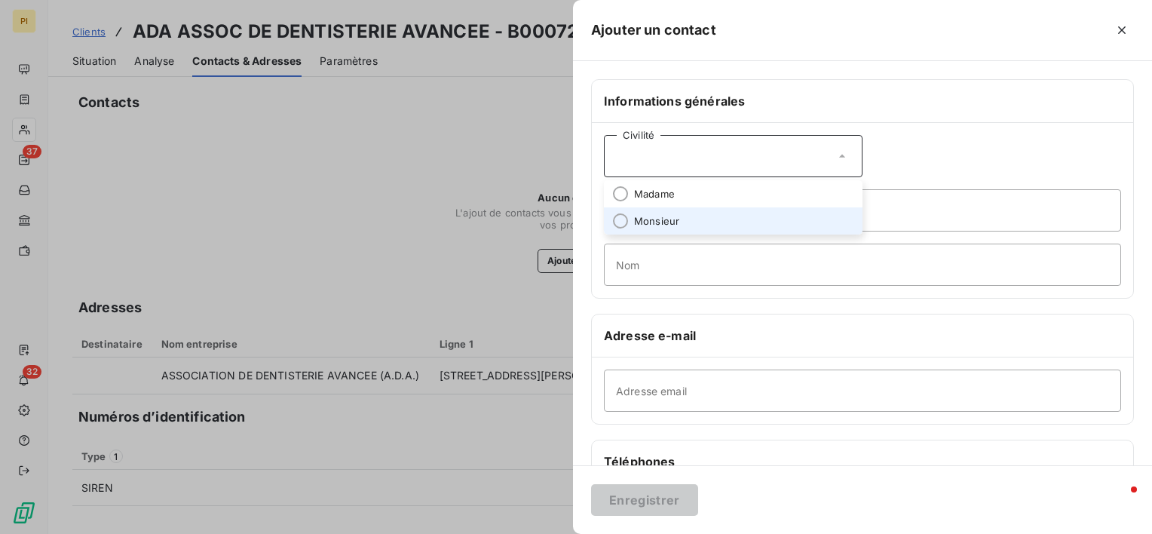
click at [684, 217] on li "Monsieur" at bounding box center [733, 220] width 259 height 27
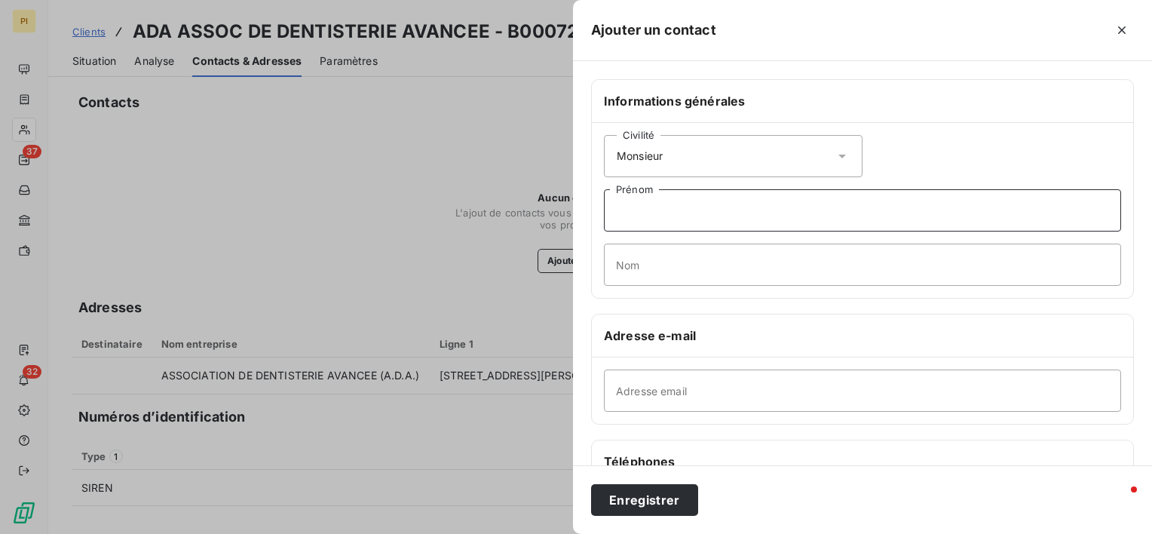
click at [666, 211] on input "Prénom" at bounding box center [862, 210] width 517 height 42
paste input "[PERSON_NAME] AZMI 0758723588"
drag, startPoint x: 724, startPoint y: 210, endPoint x: 870, endPoint y: 222, distance: 145.9
click at [870, 222] on input "[PERSON_NAME] AZMI 0758723588" at bounding box center [862, 210] width 517 height 42
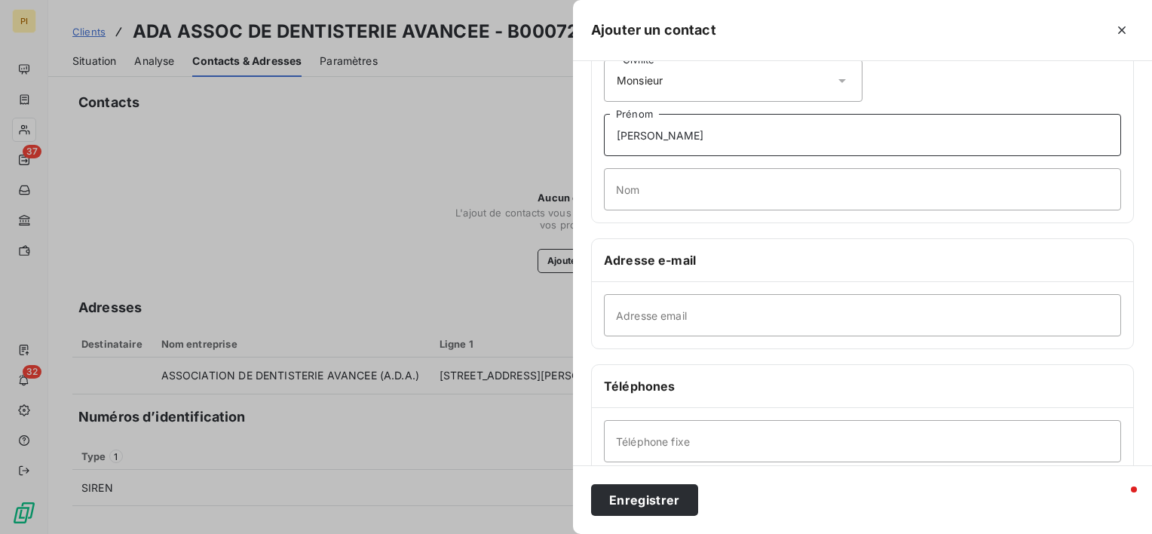
scroll to position [151, 0]
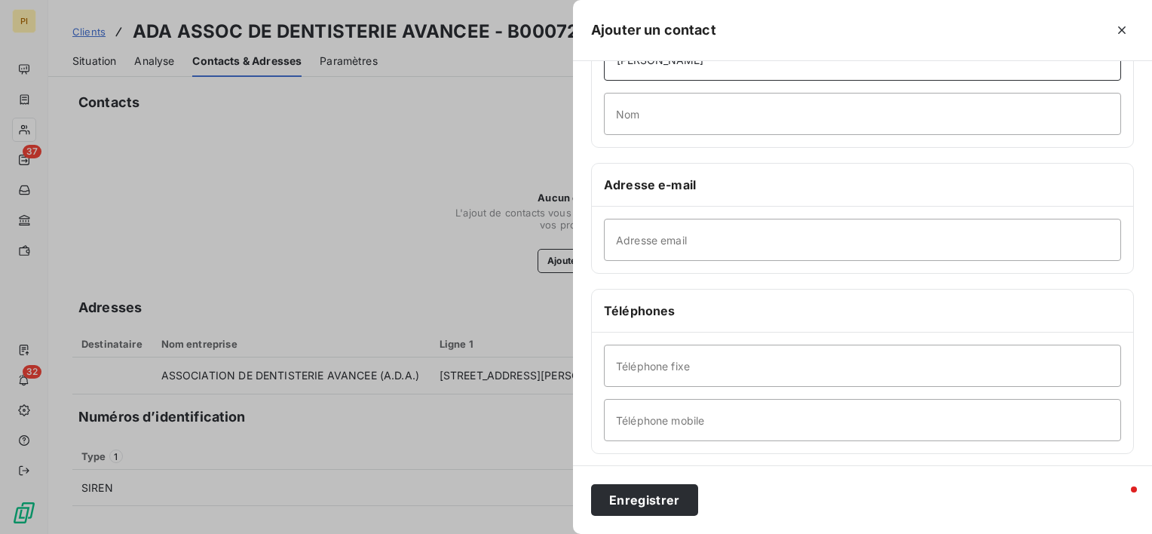
type input "[PERSON_NAME]"
click at [718, 416] on input "Téléphone mobile" at bounding box center [862, 420] width 517 height 42
paste input "0758723588"
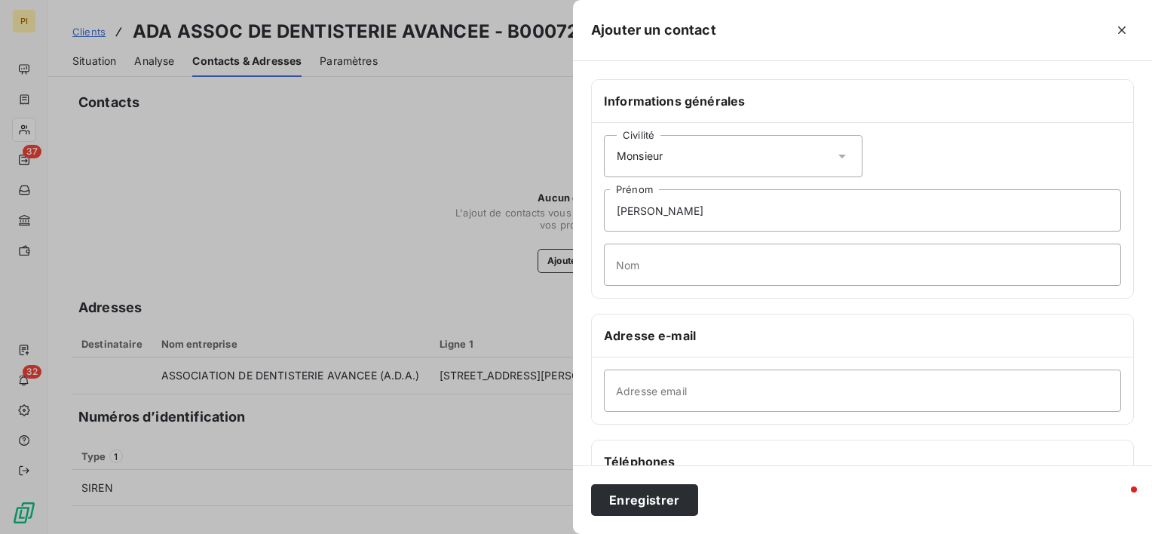
type input "0758723588"
click at [733, 214] on input "[PERSON_NAME]" at bounding box center [862, 210] width 517 height 42
drag, startPoint x: 693, startPoint y: 210, endPoint x: 763, endPoint y: 209, distance: 69.3
click at [763, 209] on input "[PERSON_NAME]" at bounding box center [862, 210] width 517 height 42
type input "[PERSON_NAME]"
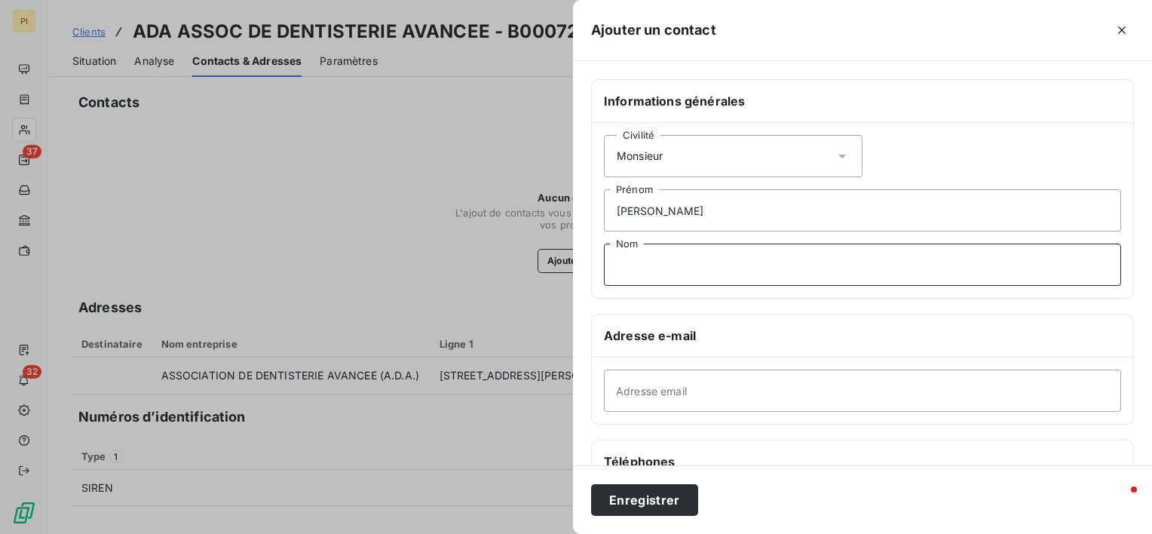
click at [654, 277] on input "Nom" at bounding box center [862, 264] width 517 height 42
paste input "AZMI"
type input "AZMI"
click at [660, 261] on input "AZMI" at bounding box center [862, 264] width 517 height 42
drag, startPoint x: 663, startPoint y: 264, endPoint x: 504, endPoint y: 266, distance: 159.1
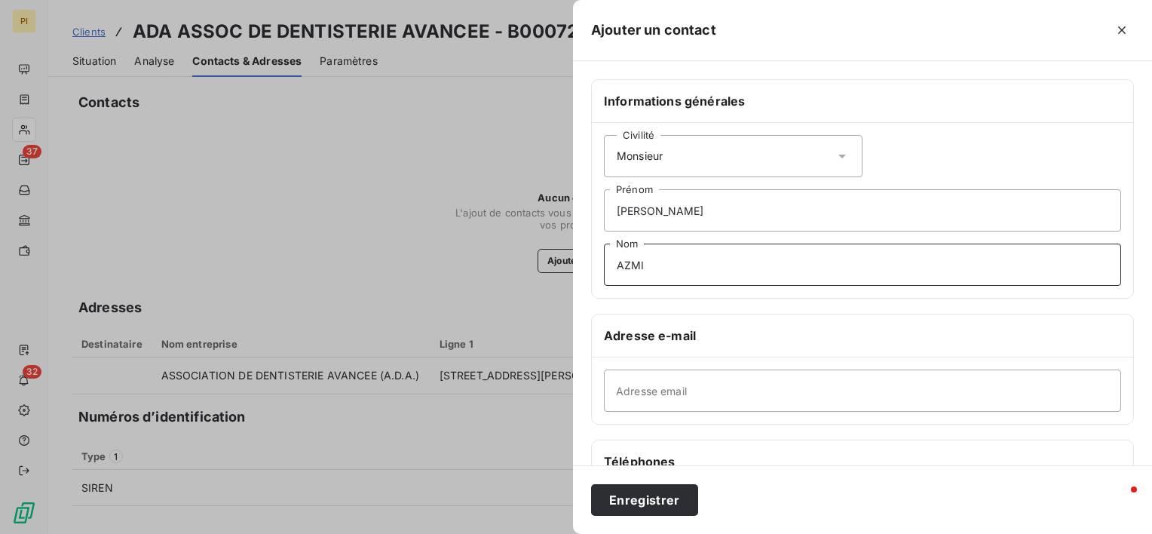
click at [504, 533] on div "Ajouter un contact Informations générales Civilité Monsieur [PERSON_NAME] Préno…" at bounding box center [576, 534] width 1152 height 0
click at [737, 208] on input "[PERSON_NAME]" at bounding box center [862, 210] width 517 height 42
paste input "AZMI"
drag, startPoint x: 696, startPoint y: 210, endPoint x: 540, endPoint y: 232, distance: 156.9
click at [543, 533] on div "Ajouter un contact Informations générales Civilité Monsieur [PERSON_NAME] AZMI …" at bounding box center [576, 534] width 1152 height 0
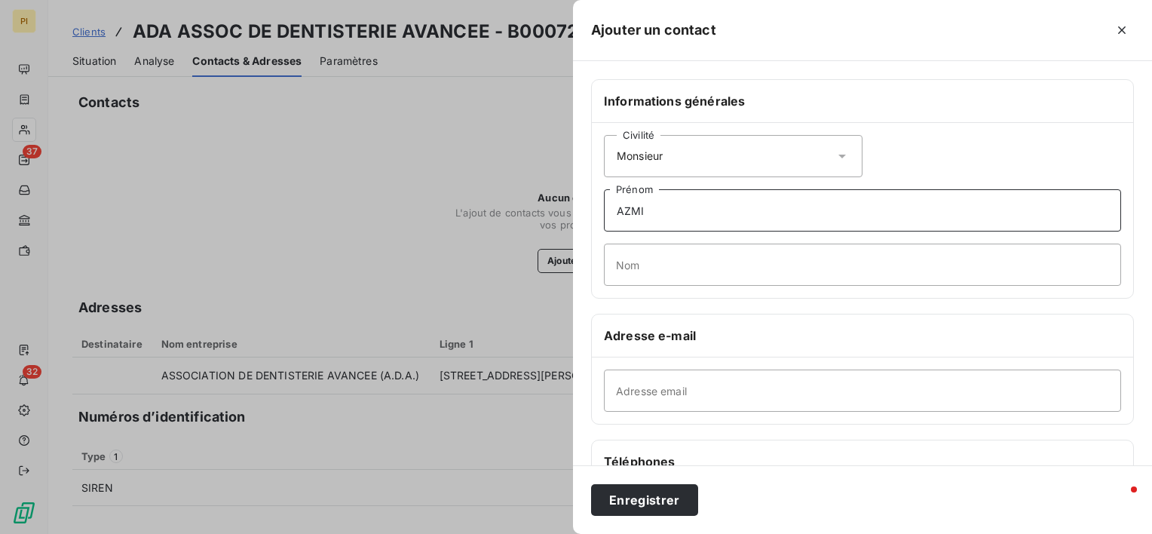
type input "AZMI"
drag, startPoint x: 680, startPoint y: 265, endPoint x: 698, endPoint y: 255, distance: 20.9
click at [680, 265] on input "Nom" at bounding box center [862, 264] width 517 height 42
paste input "[PERSON_NAME]"
click at [637, 262] on input "[PERSON_NAME]" at bounding box center [862, 264] width 517 height 42
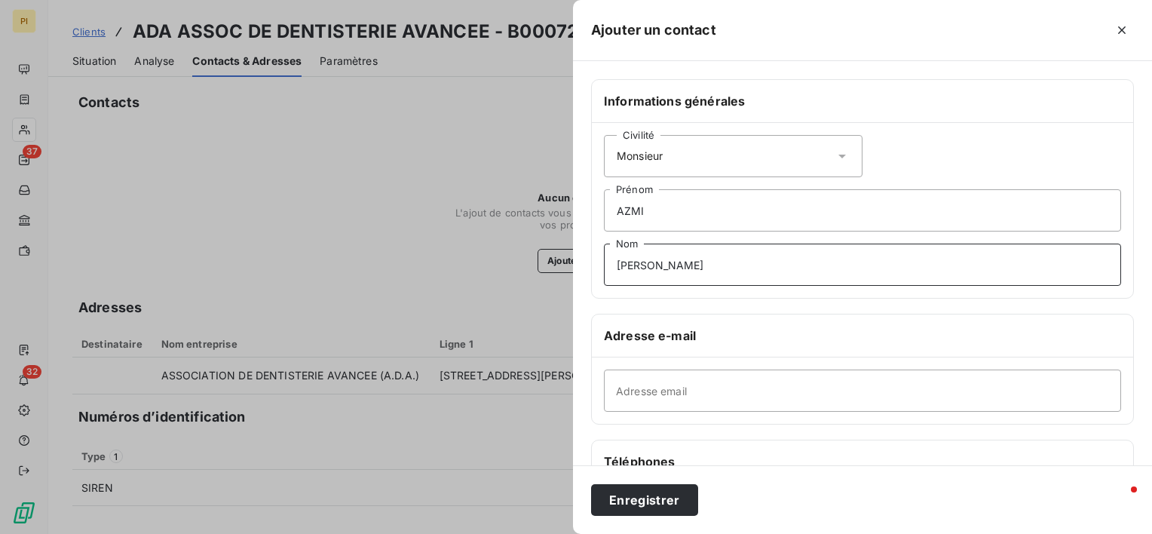
type input "[PERSON_NAME]"
click at [659, 389] on input "Adresse email" at bounding box center [862, 390] width 517 height 42
paste input "[PERSON_NAME] <[EMAIL_ADDRESS][DOMAIN_NAME]>"
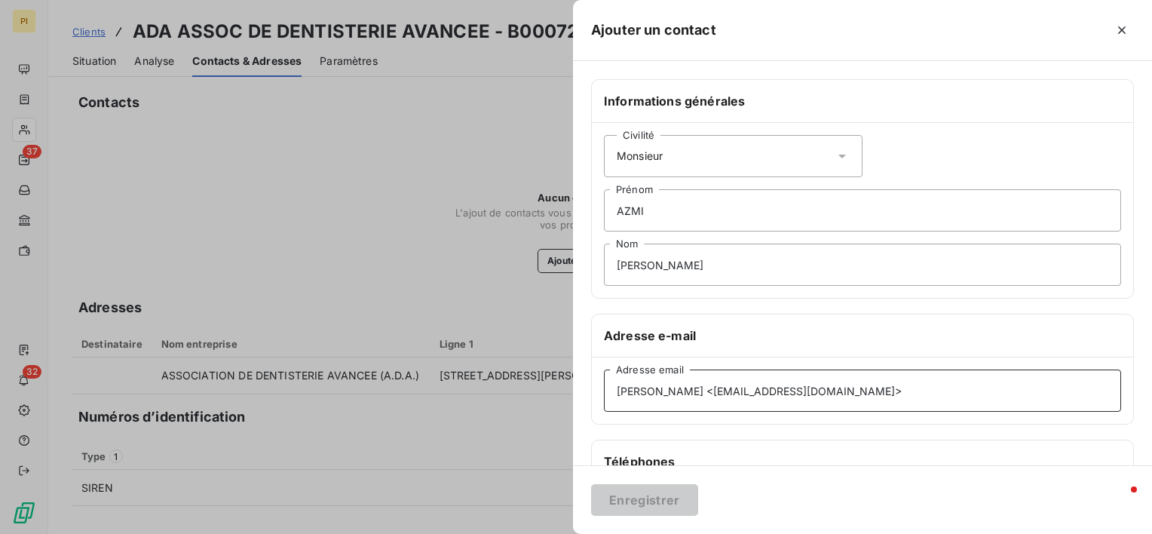
drag, startPoint x: 703, startPoint y: 387, endPoint x: 510, endPoint y: 382, distance: 193.0
click at [510, 533] on div "Ajouter un contact Informations générales Civilité Monsieur [PERSON_NAME] [PERS…" at bounding box center [576, 534] width 1152 height 0
click at [798, 387] on input "[EMAIL_ADDRESS][DOMAIN_NAME]>" at bounding box center [862, 390] width 517 height 42
type input "[EMAIL_ADDRESS][DOMAIN_NAME]"
click at [655, 504] on button "Enregistrer" at bounding box center [644, 500] width 107 height 32
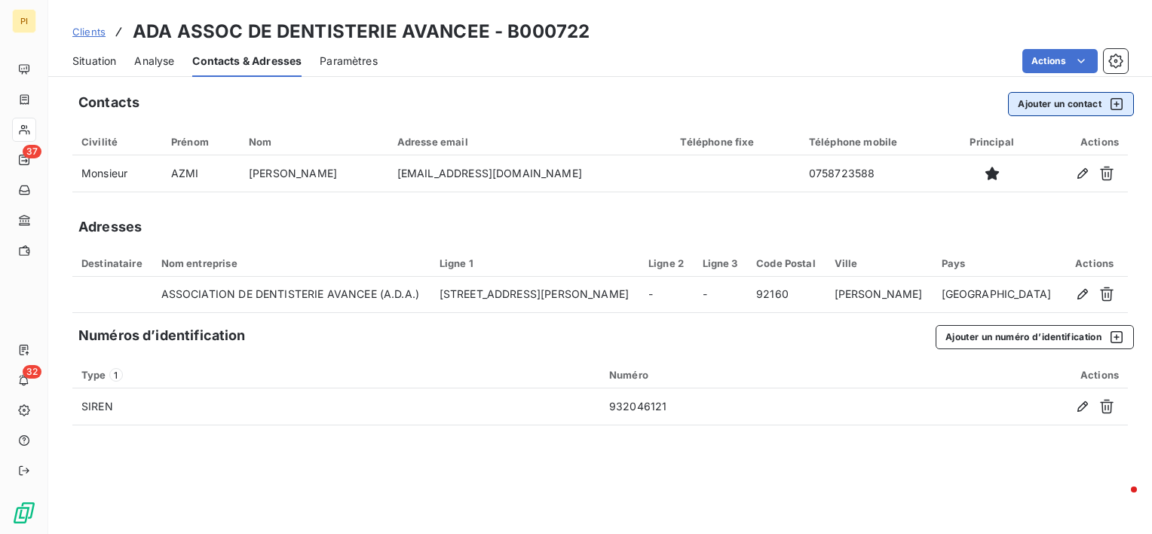
click at [1065, 104] on button "Ajouter un contact" at bounding box center [1071, 104] width 126 height 24
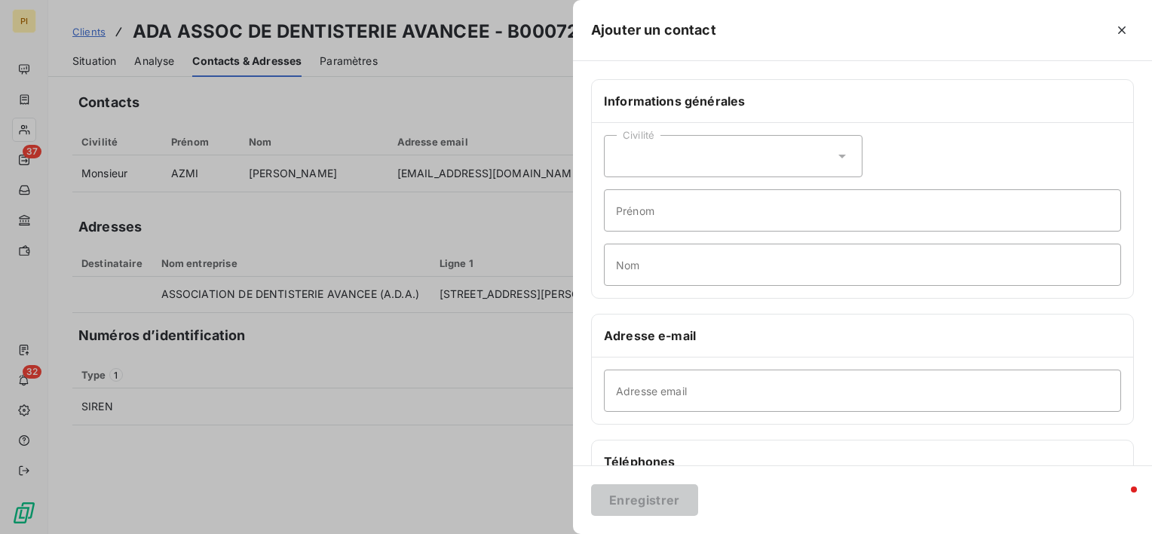
click at [650, 147] on div "Civilité" at bounding box center [733, 156] width 259 height 42
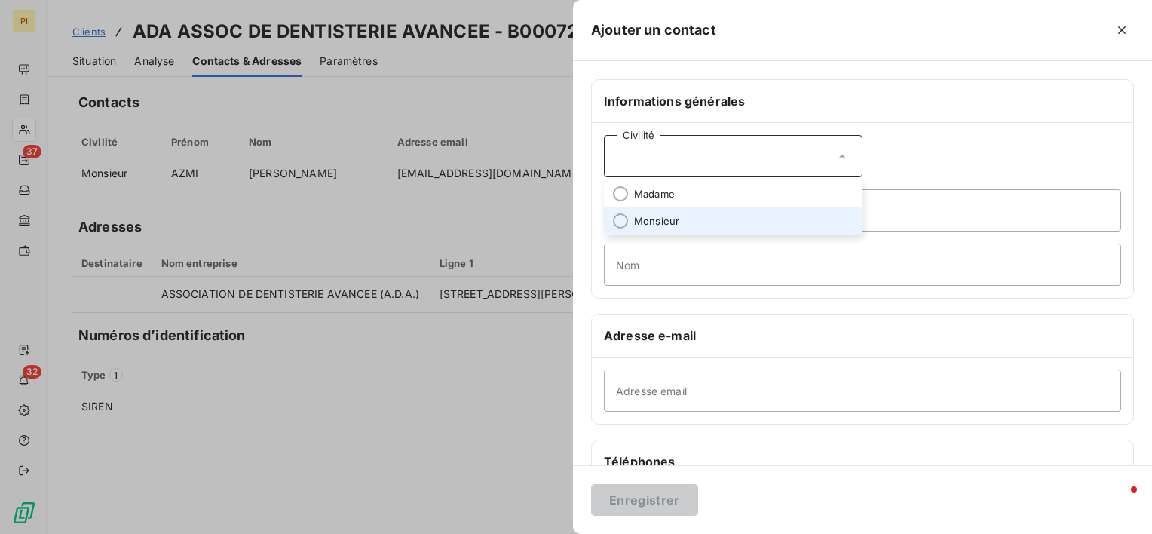
click at [663, 216] on span "Monsieur" at bounding box center [656, 221] width 45 height 14
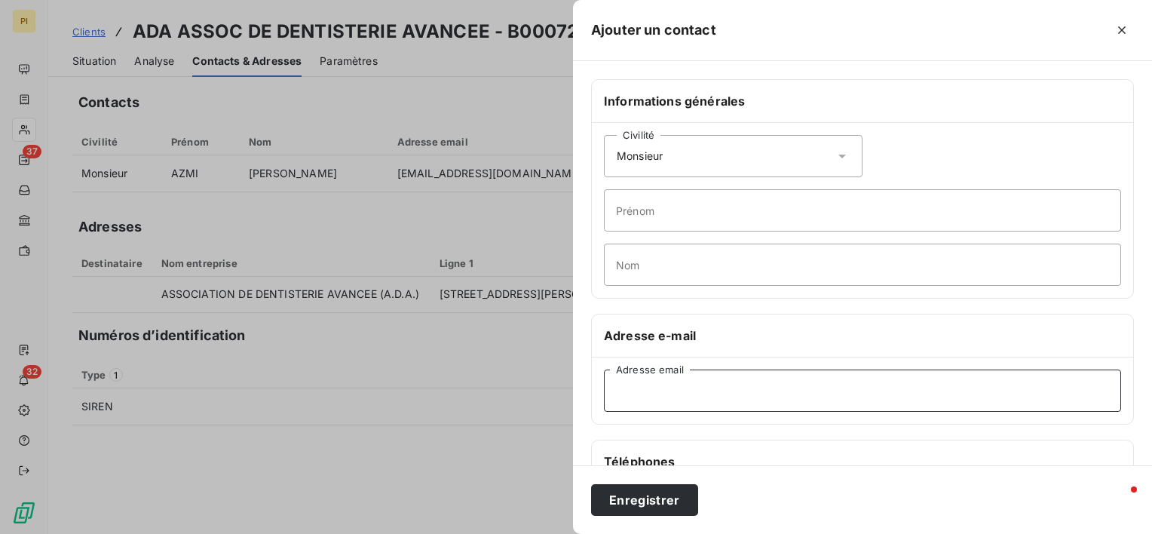
click at [650, 402] on input "Adresse email" at bounding box center [862, 390] width 517 height 42
paste input "Anis <[EMAIL_ADDRESS][DOMAIN_NAME]>"
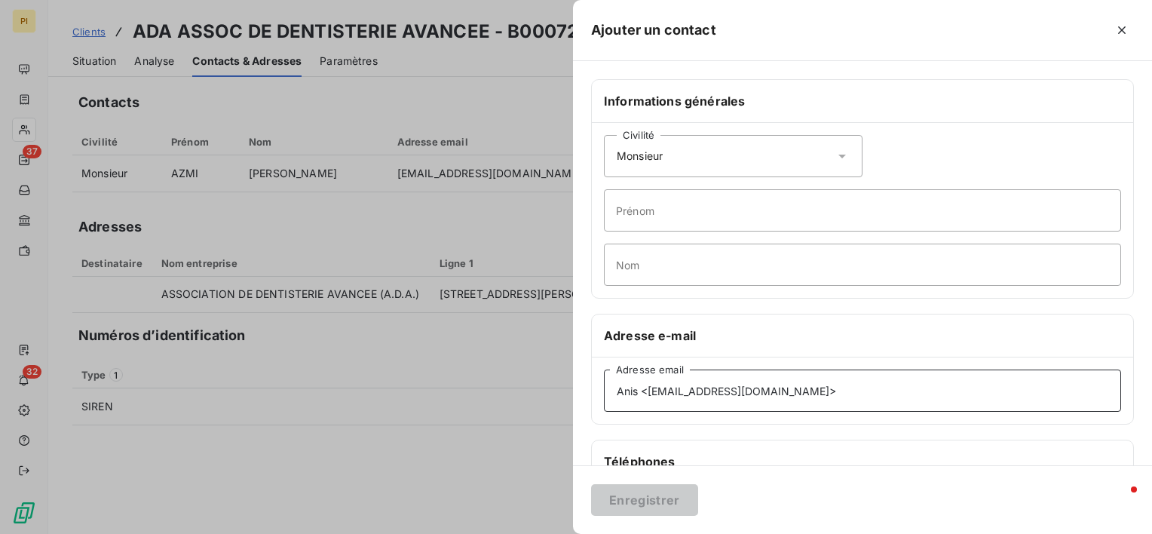
drag, startPoint x: 645, startPoint y: 391, endPoint x: 545, endPoint y: 374, distance: 101.7
click at [545, 533] on div "Ajouter un contact Informations générales Civilité Monsieur [PERSON_NAME] Nom A…" at bounding box center [576, 534] width 1152 height 0
click at [791, 393] on input "[EMAIL_ADDRESS][DOMAIN_NAME]>" at bounding box center [862, 390] width 517 height 42
type input "[EMAIL_ADDRESS][DOMAIN_NAME]"
click at [748, 216] on input "Prénom" at bounding box center [862, 210] width 517 height 42
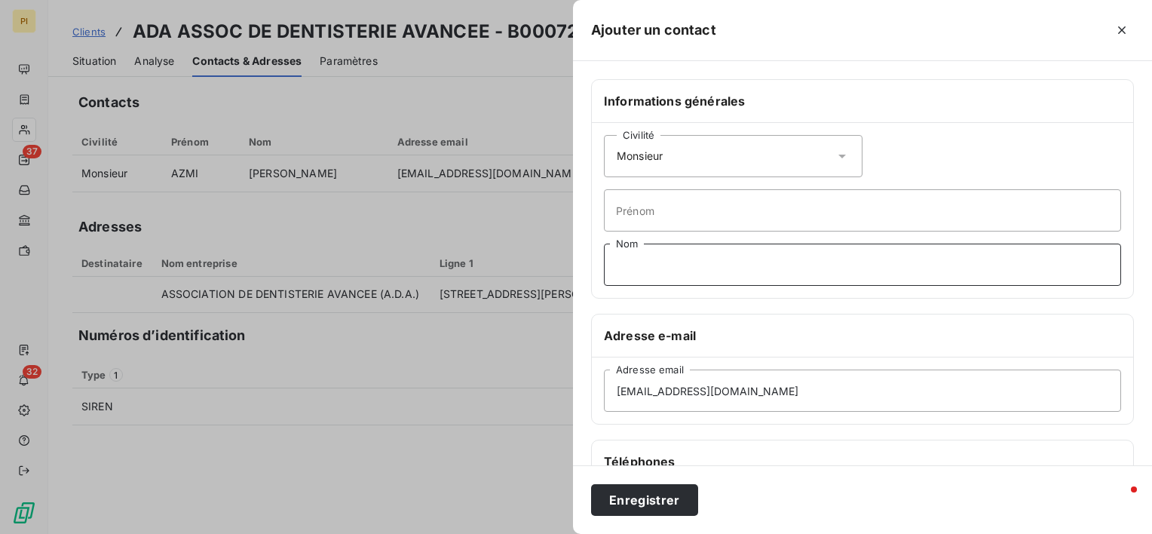
click at [719, 268] on input "Nom" at bounding box center [862, 264] width 517 height 42
paste input "[PERSON_NAME]"
drag, startPoint x: 721, startPoint y: 265, endPoint x: 687, endPoint y: 267, distance: 34.7
click at [687, 267] on input "[PERSON_NAME]" at bounding box center [862, 264] width 517 height 42
type input "KHEMAKHEM"
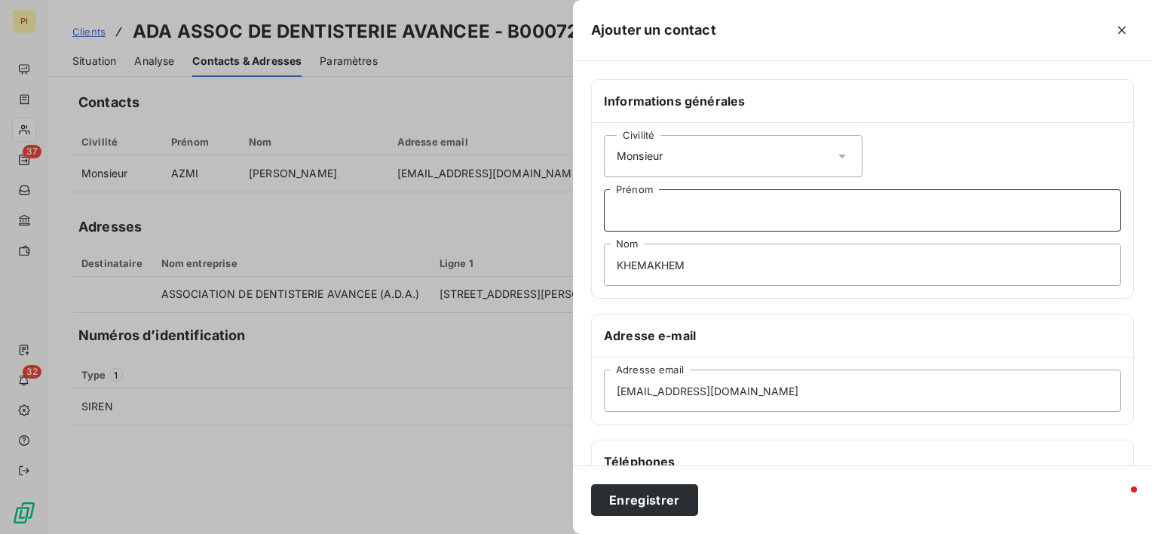
click at [687, 212] on input "Prénom" at bounding box center [862, 210] width 517 height 42
paste input "Anis"
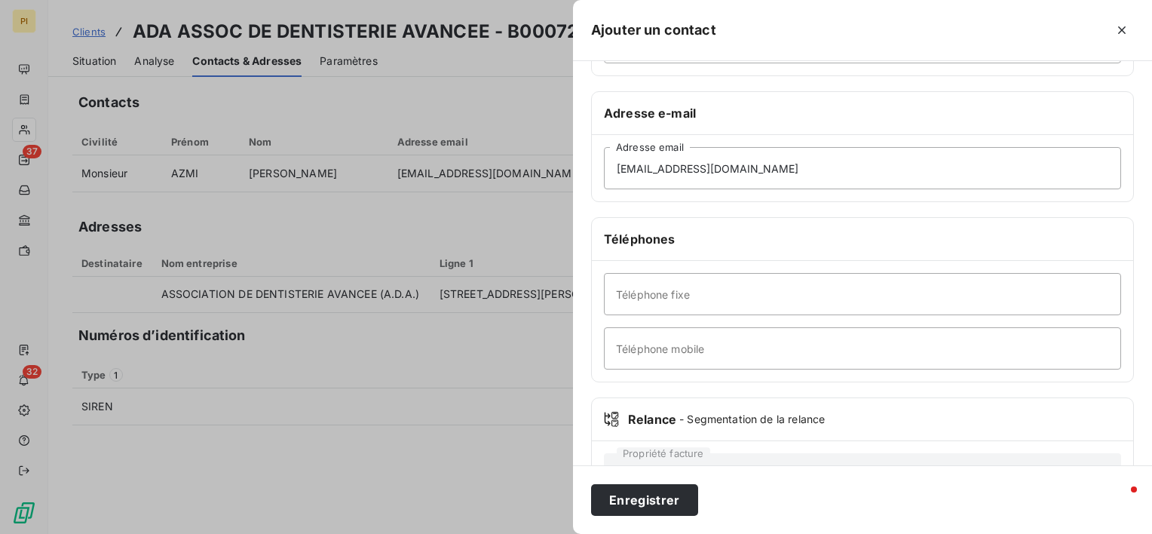
scroll to position [226, 0]
type input "Anis"
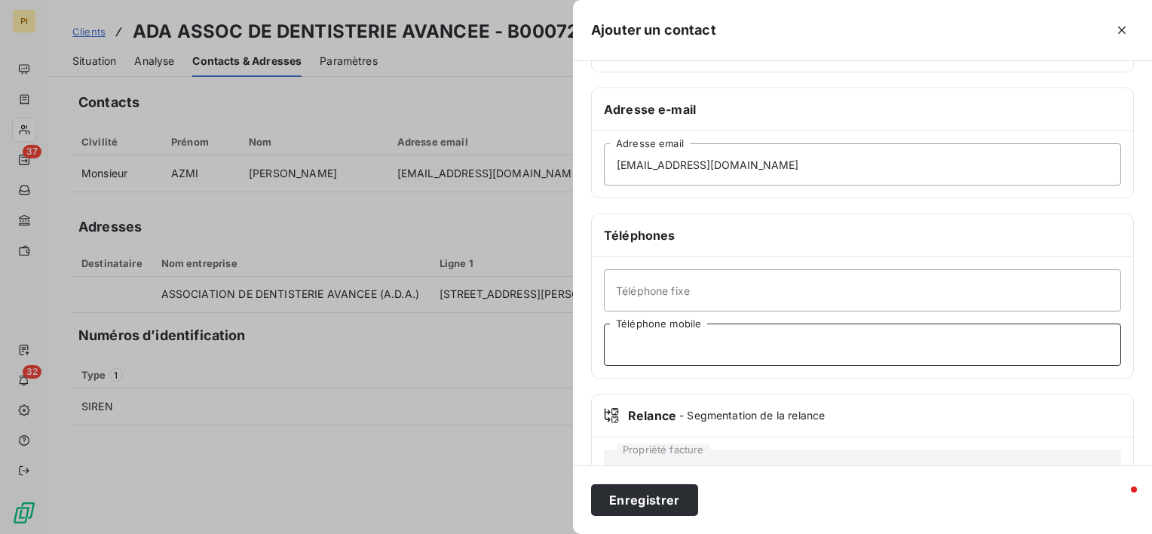
drag, startPoint x: 727, startPoint y: 343, endPoint x: 716, endPoint y: 372, distance: 31.2
click at [727, 343] on input "Téléphone mobile" at bounding box center [862, 344] width 517 height 42
paste input "0755129509"
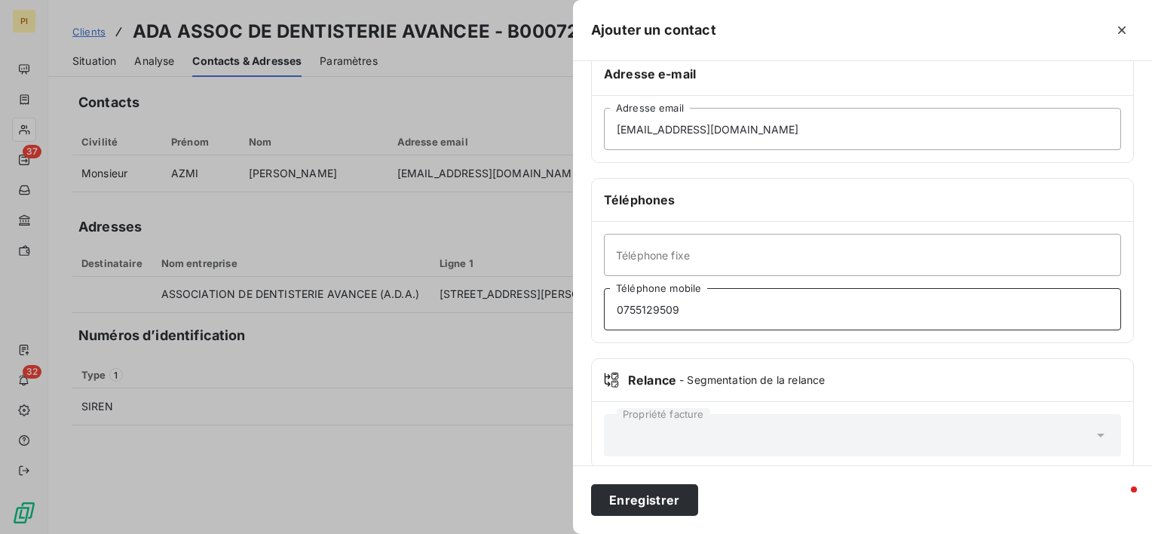
scroll to position [280, 0]
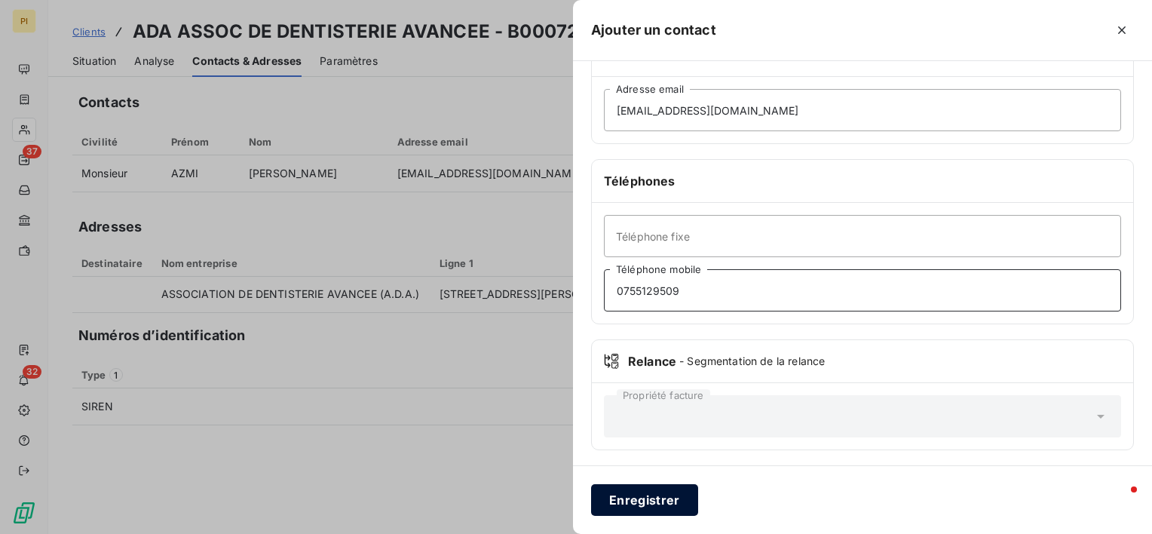
type input "0755129509"
click at [660, 500] on button "Enregistrer" at bounding box center [644, 500] width 107 height 32
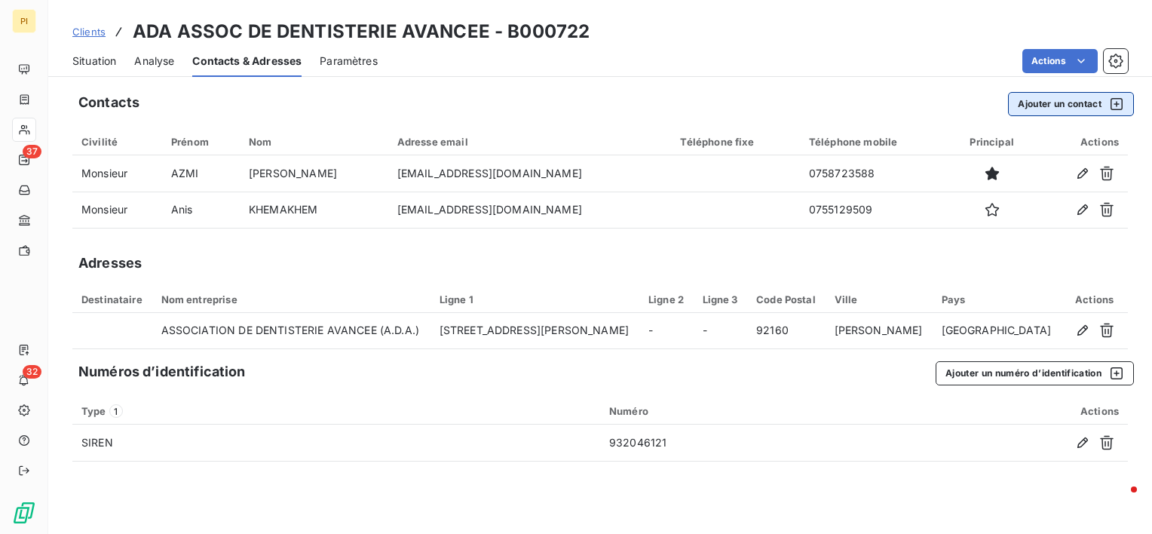
click at [1065, 108] on button "Ajouter un contact" at bounding box center [1071, 104] width 126 height 24
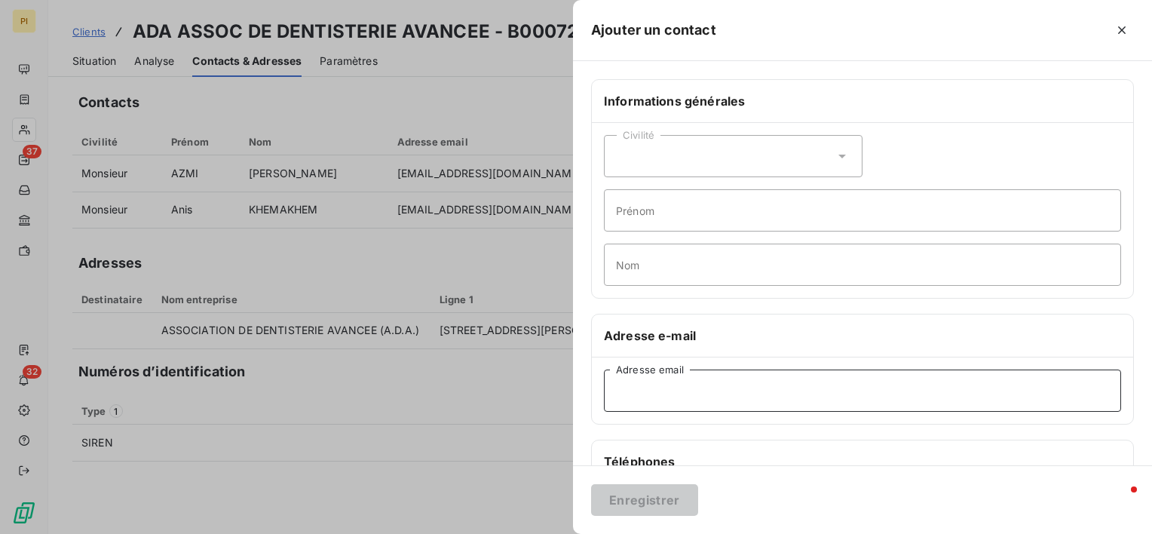
click at [657, 393] on input "Adresse email" at bounding box center [862, 390] width 517 height 42
paste input "[EMAIL_ADDRESS][DOMAIN_NAME]"
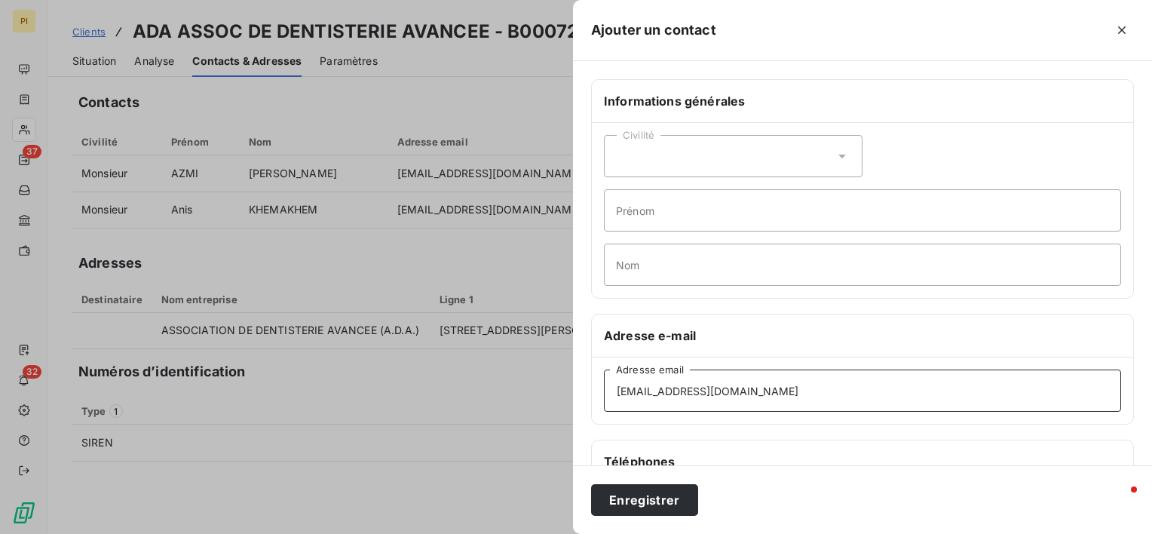
type input "[EMAIL_ADDRESS][DOMAIN_NAME]"
click at [684, 156] on div "Civilité" at bounding box center [733, 156] width 259 height 42
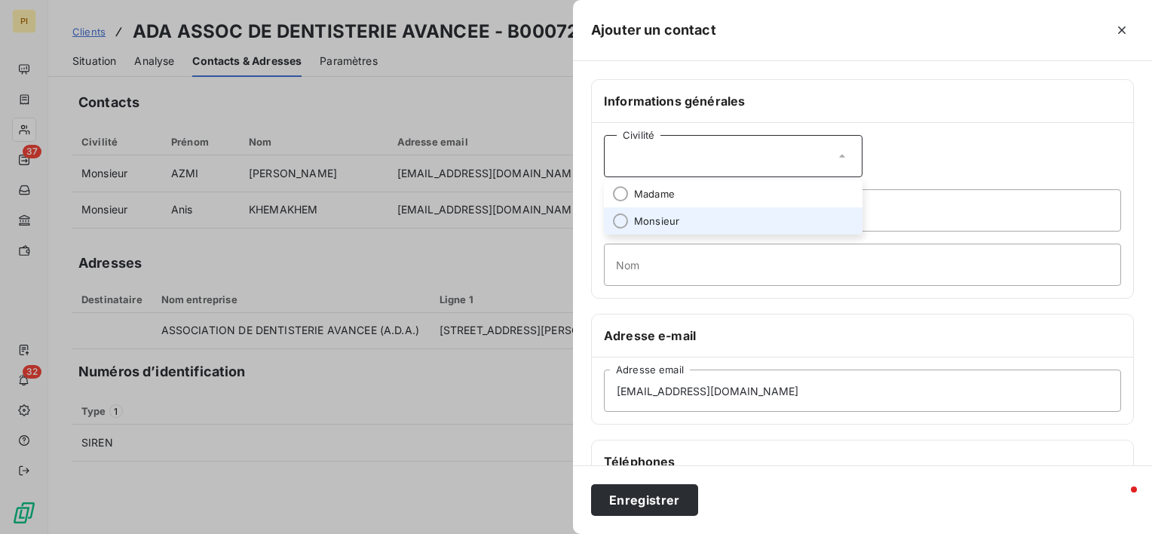
click at [690, 220] on li "Monsieur" at bounding box center [733, 220] width 259 height 27
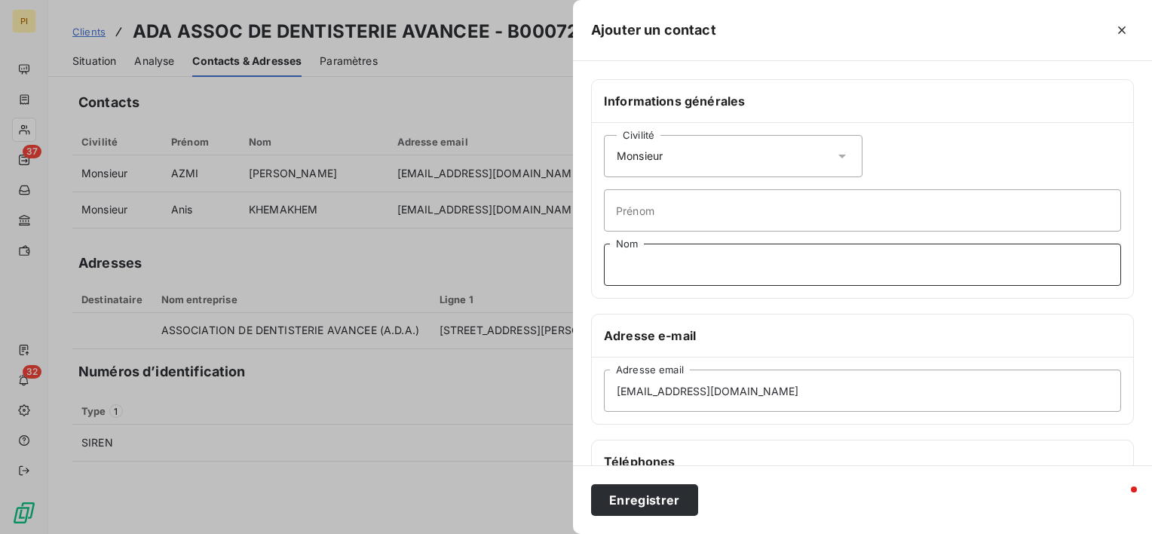
click at [654, 264] on input "Nom" at bounding box center [862, 264] width 517 height 42
paste input "[PERSON_NAME] 0695614197"
drag, startPoint x: 650, startPoint y: 265, endPoint x: 573, endPoint y: 277, distance: 77.8
click at [574, 280] on div "Informations générales Civilité Monsieur [PERSON_NAME] 0695614197 Nom Adresse e…" at bounding box center [862, 413] width 579 height 669
type input "KARMOUS 0695614197"
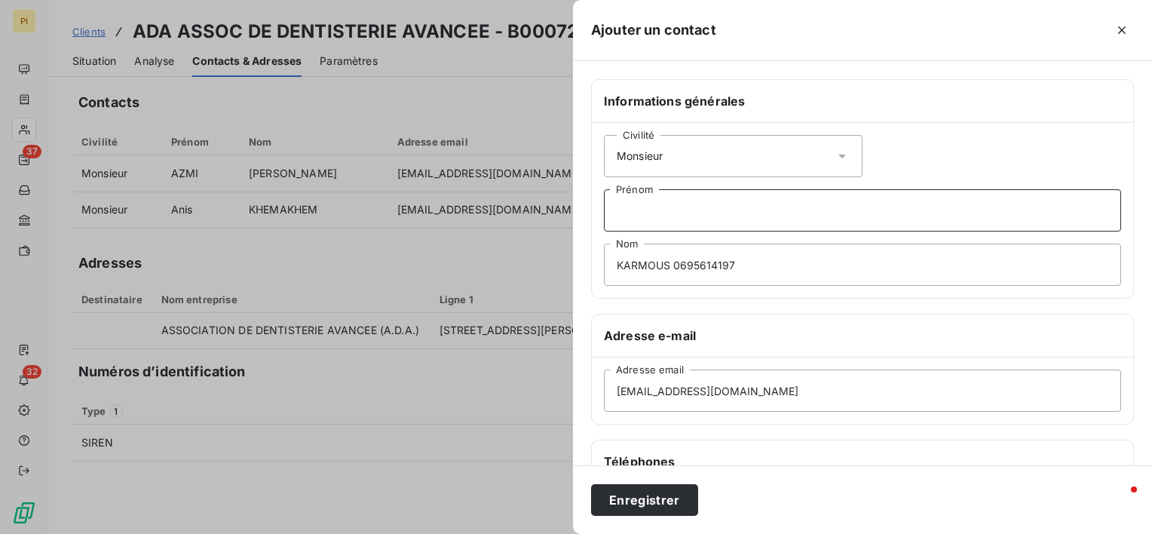
click at [678, 216] on input "Prénom" at bounding box center [862, 210] width 517 height 42
paste input "MEHDI"
type input "MEHDI"
click at [620, 265] on input "KARMOUS 0695614197" at bounding box center [862, 264] width 517 height 42
drag, startPoint x: 672, startPoint y: 262, endPoint x: 788, endPoint y: 240, distance: 117.4
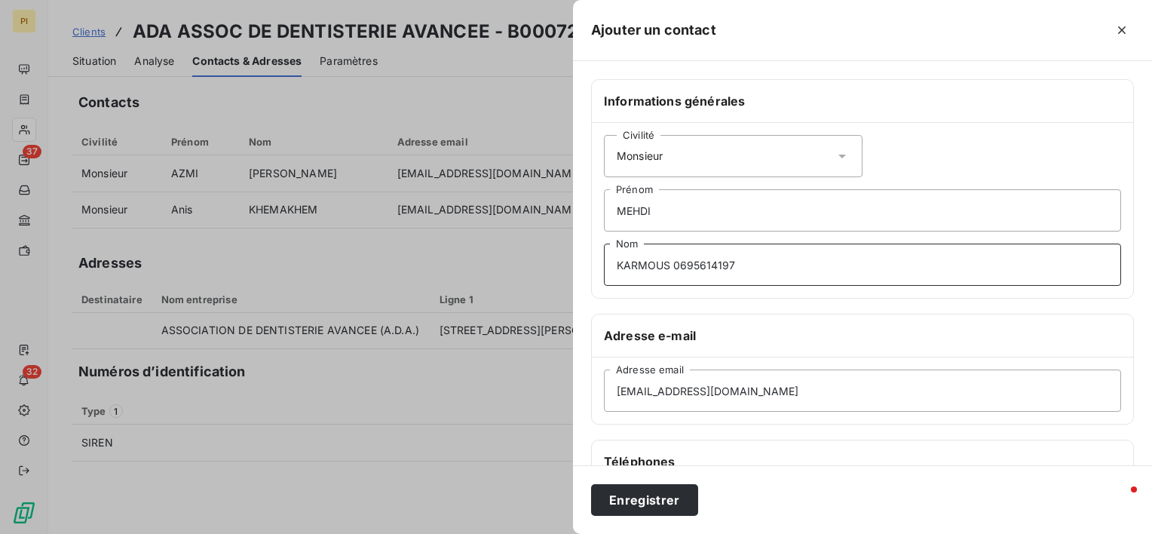
click at [788, 240] on div "Civilité Monsieur [PERSON_NAME] KARMOUS 0695614197 Nom" at bounding box center [862, 210] width 541 height 175
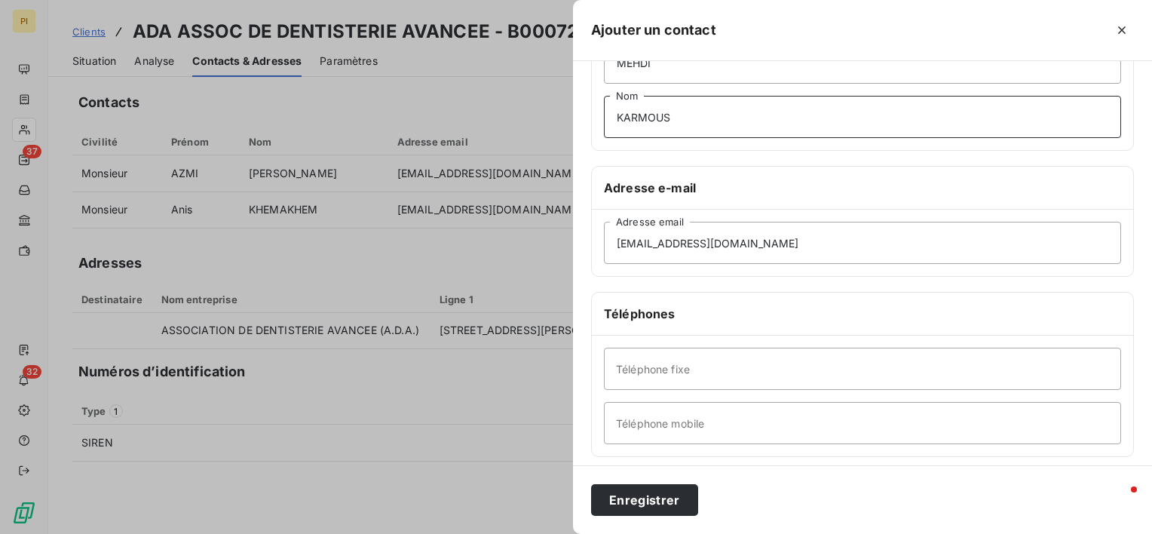
scroll to position [151, 0]
type input "KARMOUS"
click at [709, 422] on input "Téléphone mobile" at bounding box center [862, 420] width 517 height 42
paste input "0695614197"
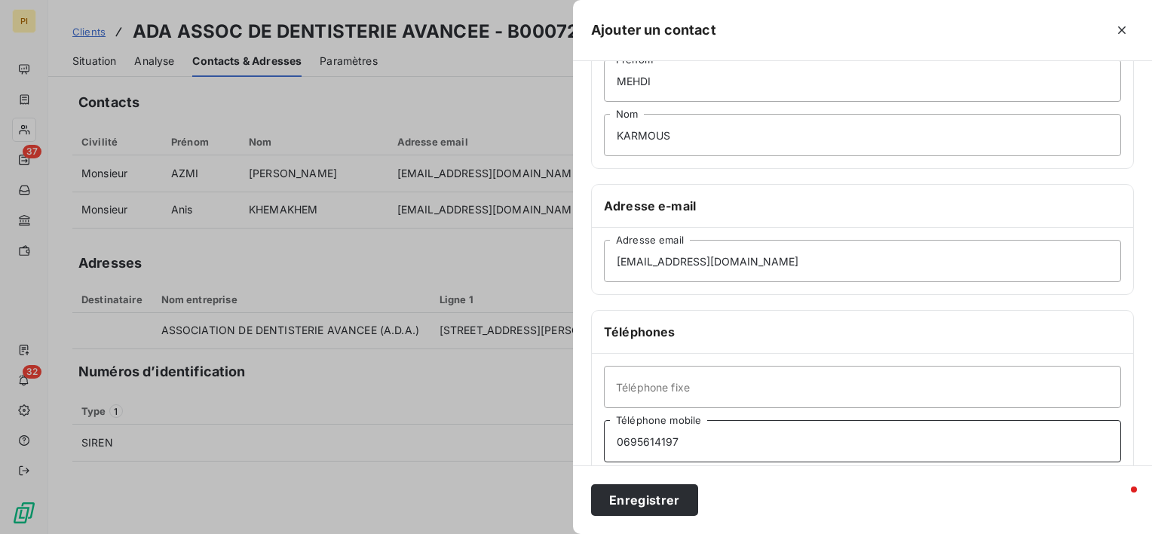
scroll to position [280, 0]
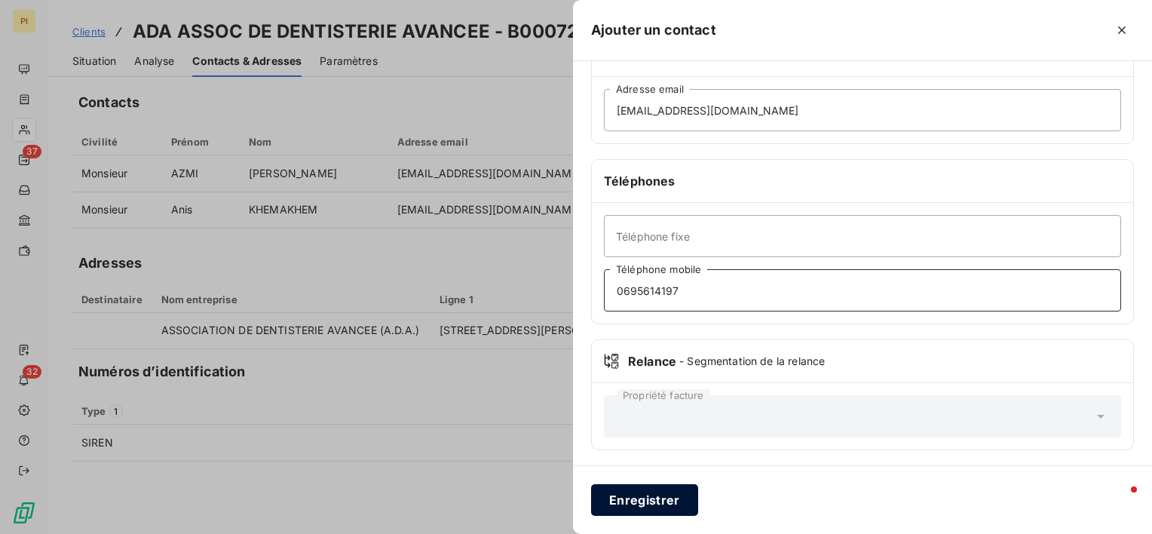
type input "0695614197"
click at [672, 494] on button "Enregistrer" at bounding box center [644, 500] width 107 height 32
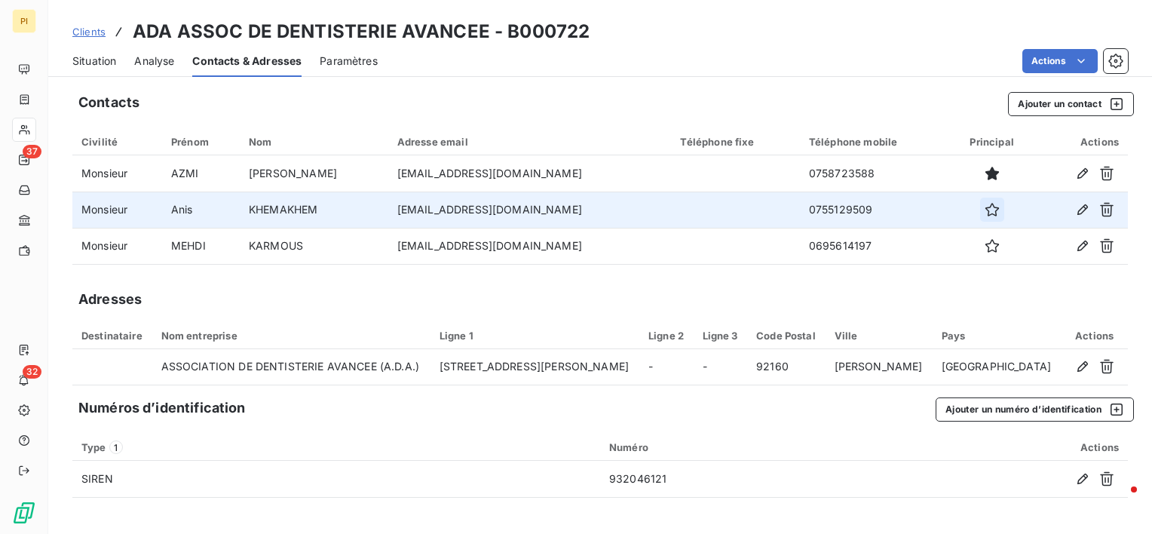
click at [984, 212] on icon "button" at bounding box center [991, 209] width 15 height 15
drag, startPoint x: 978, startPoint y: 173, endPoint x: 970, endPoint y: 193, distance: 21.0
click at [984, 174] on icon "button" at bounding box center [991, 173] width 15 height 15
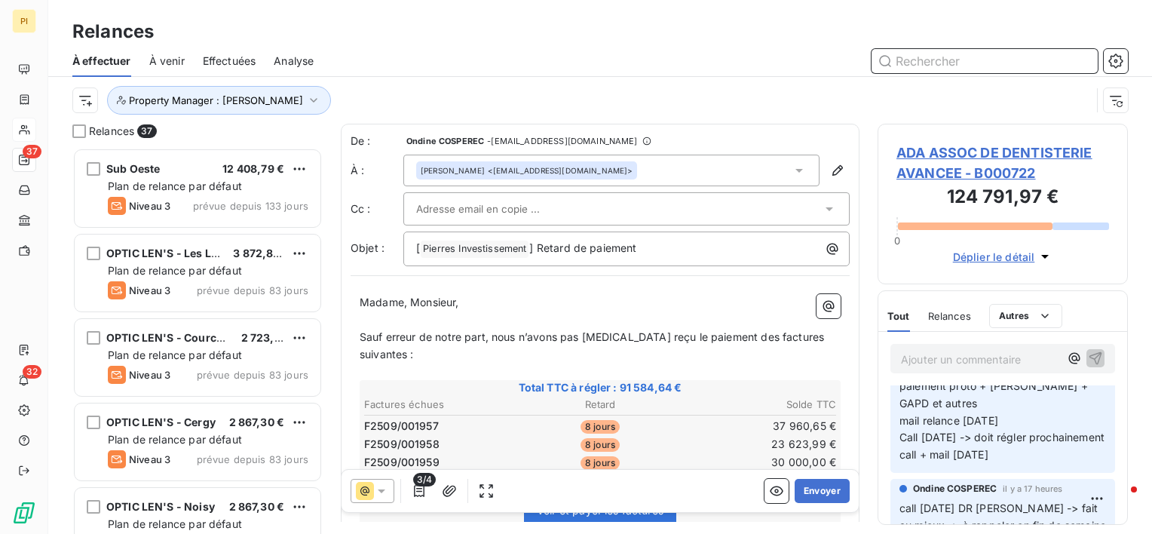
scroll to position [75, 0]
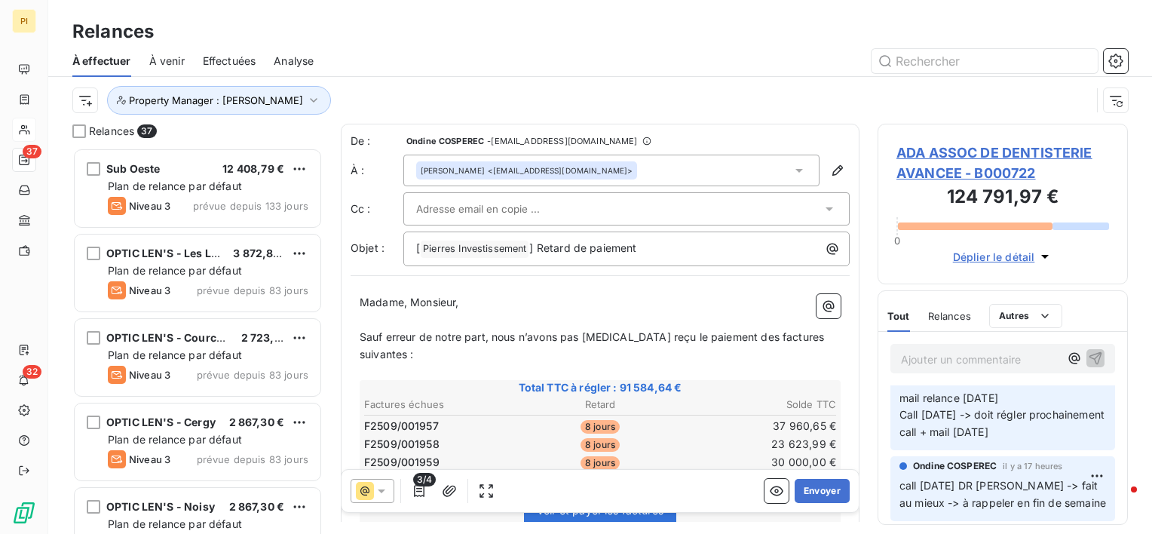
click at [1025, 441] on p "mail [DATE] à l'avocat - demande paiement proto + [PERSON_NAME] + GAPD et autre…" at bounding box center [1002, 389] width 207 height 103
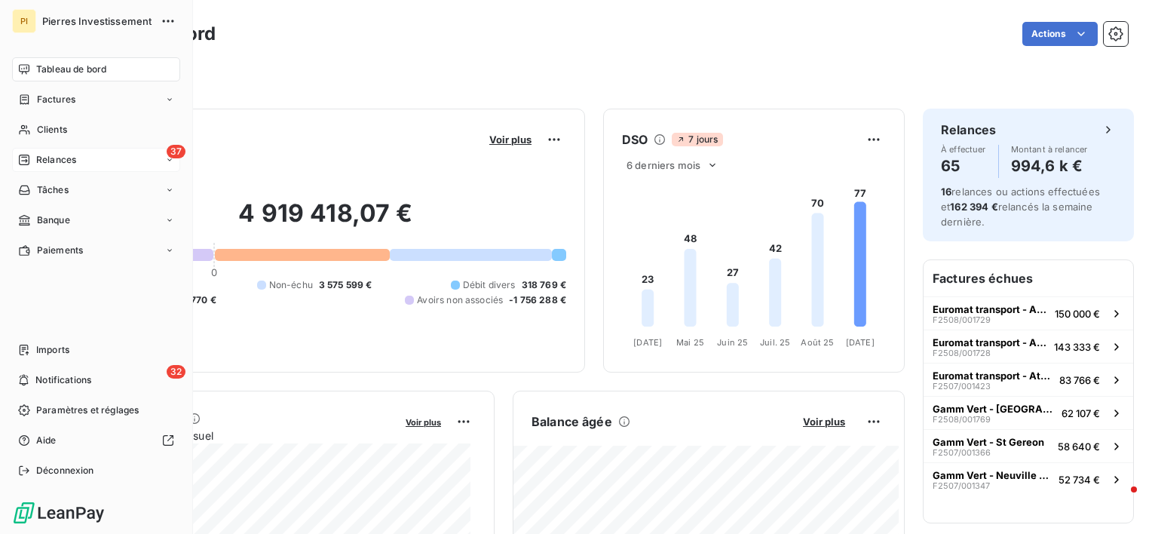
click at [52, 163] on span "Relances" at bounding box center [56, 160] width 40 height 14
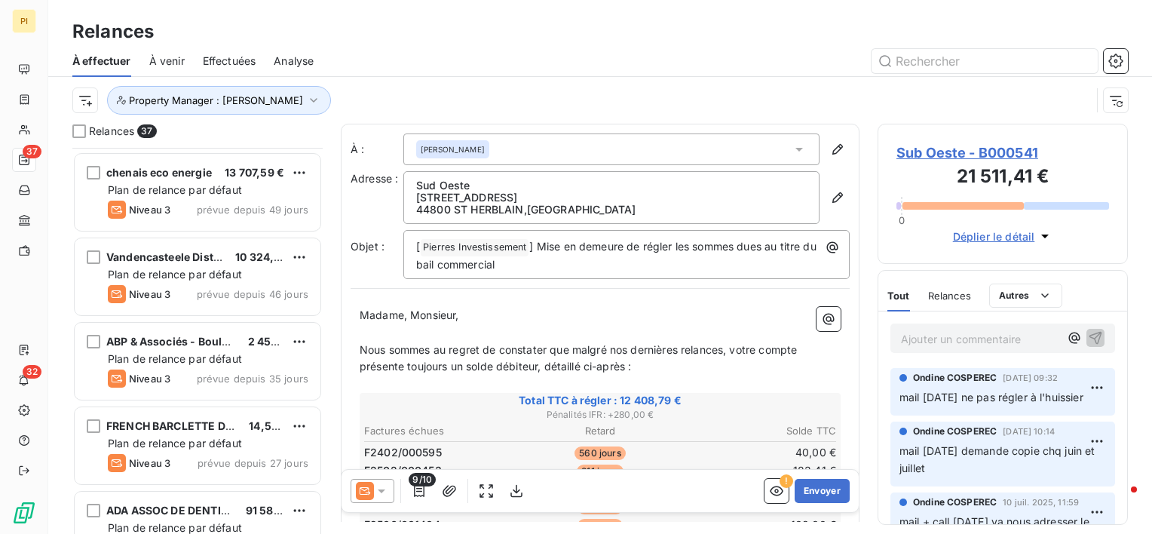
scroll to position [2738, 0]
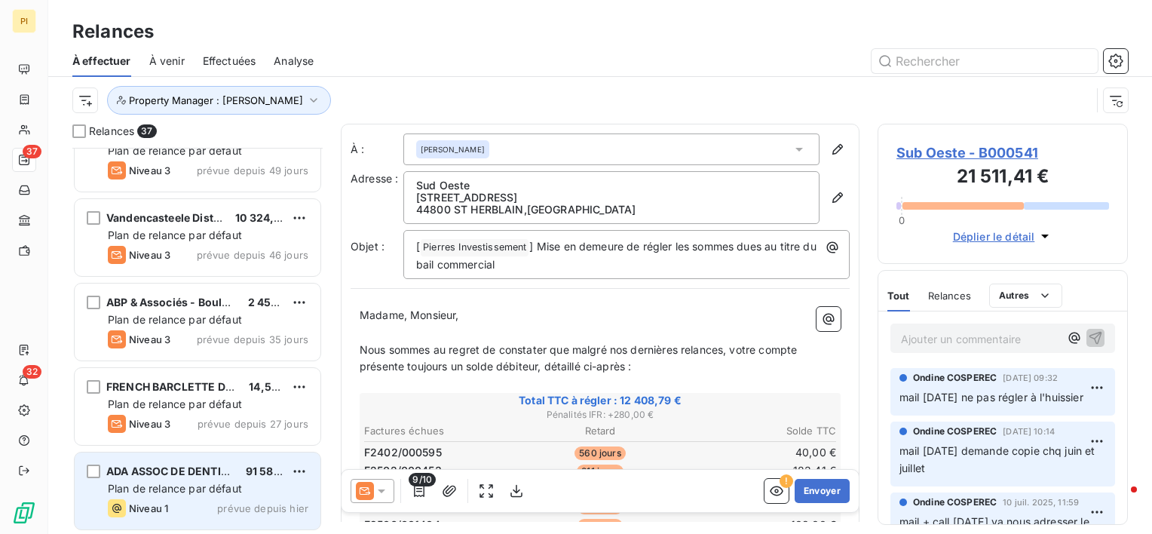
drag, startPoint x: 184, startPoint y: 483, endPoint x: 211, endPoint y: 470, distance: 30.3
click at [197, 477] on div "ADA ASSOC DE DENTISTERIE AVANCEE 91 584,64 € Plan de relance par défaut Niveau …" at bounding box center [198, 490] width 246 height 77
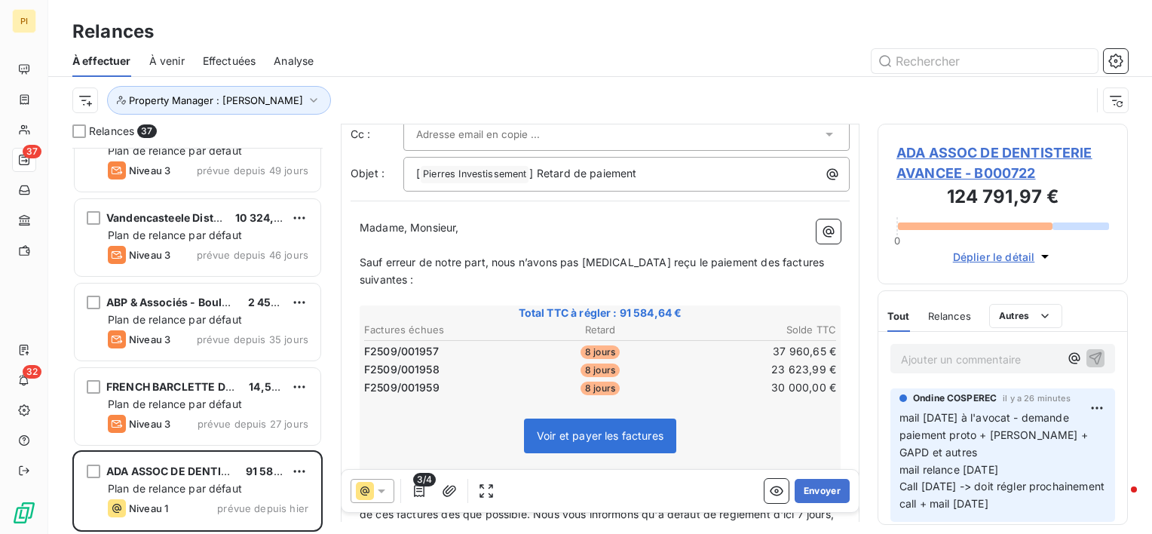
click at [1010, 501] on p "mail [DATE] à l'avocat - demande paiement proto + [PERSON_NAME] + GAPD et autre…" at bounding box center [1002, 460] width 207 height 103
click at [1004, 502] on p "mail [DATE] à l'avocat - demande paiement proto + [PERSON_NAME] + GAPD et autre…" at bounding box center [1002, 460] width 207 height 103
click at [1090, 406] on html "PI 37 32 Relances À effectuer À venir Effectuées Analyse Property Manager : Ond…" at bounding box center [576, 267] width 1152 height 534
drag, startPoint x: 959, startPoint y: 429, endPoint x: 926, endPoint y: 427, distance: 32.5
click at [959, 431] on html "PI 37 32 Relances À effectuer À venir Effectuées Analyse Property Manager : Ond…" at bounding box center [576, 267] width 1152 height 534
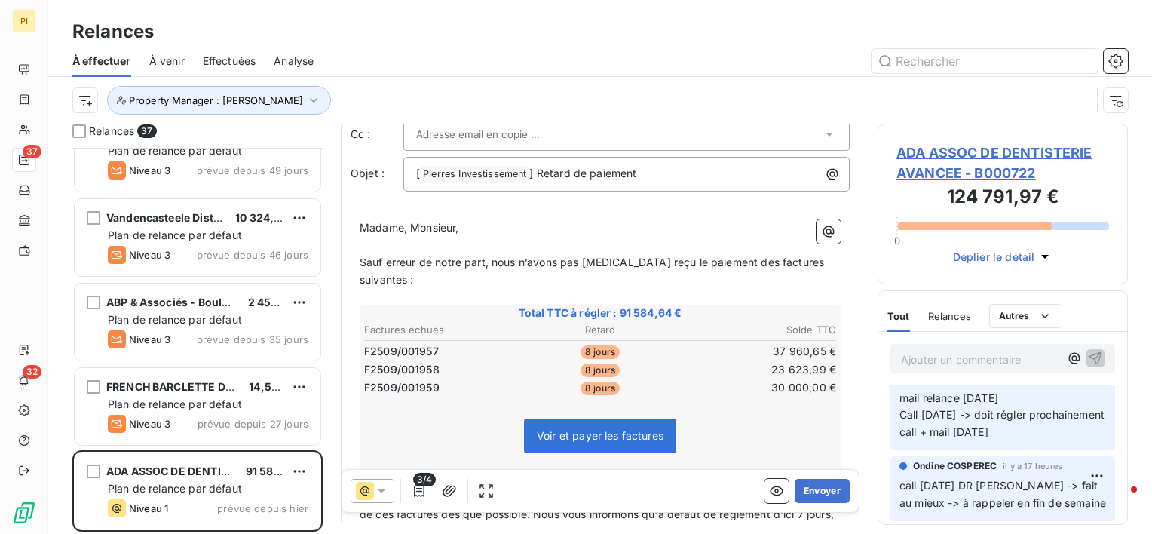
scroll to position [106, 0]
drag, startPoint x: 901, startPoint y: 414, endPoint x: 1057, endPoint y: 410, distance: 155.3
click at [1055, 412] on p "mail [DATE] à l'avocat - demande paiement proto + [PERSON_NAME] + GAPD et autre…" at bounding box center [1002, 389] width 207 height 103
click at [978, 477] on p "call [DATE] DR [PERSON_NAME] -> fait au mieux -> à rappeler en fin de semaine" at bounding box center [1002, 494] width 207 height 35
drag, startPoint x: 978, startPoint y: 475, endPoint x: 1025, endPoint y: 486, distance: 48.8
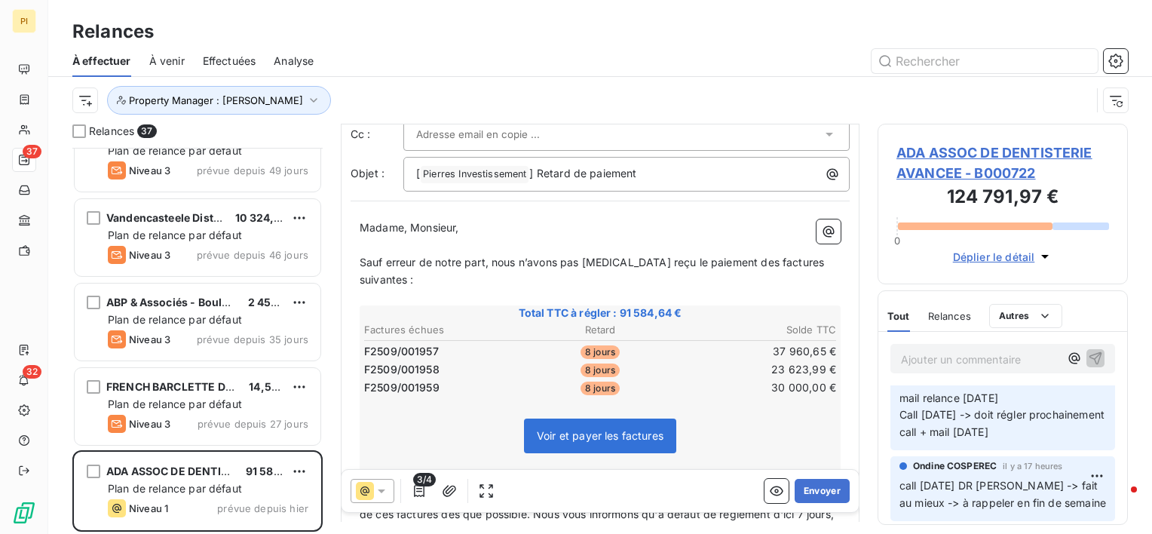
click at [1025, 486] on span "call [DATE] DR [PERSON_NAME] -> fait au mieux -> à rappeler en fin de semaine" at bounding box center [1002, 494] width 207 height 30
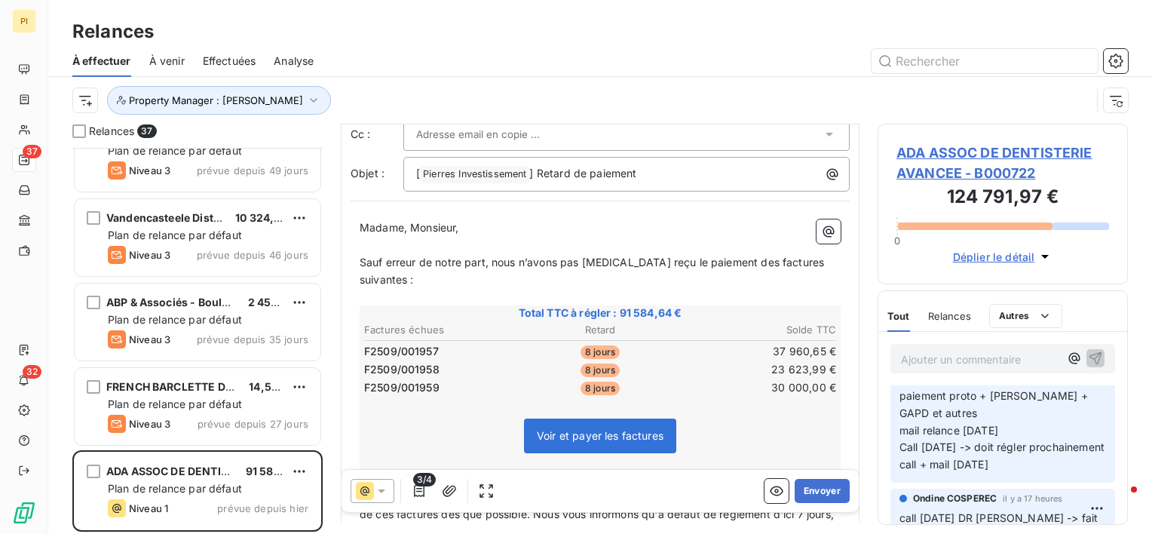
scroll to position [75, 0]
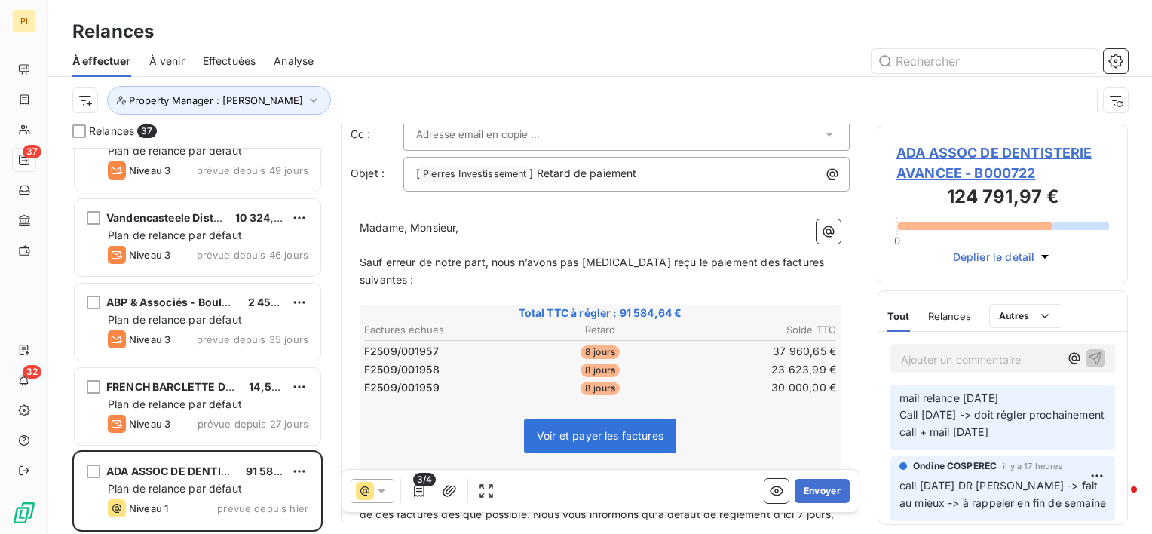
click at [1018, 441] on p "mail [DATE] à l'avocat - demande paiement proto + [PERSON_NAME] + GAPD et autre…" at bounding box center [1002, 389] width 207 height 103
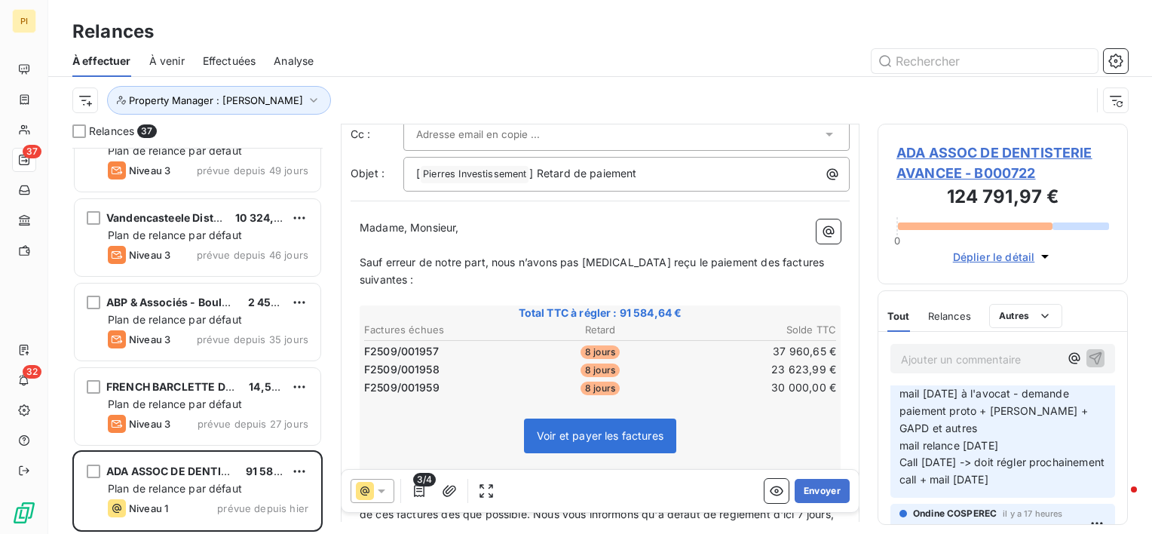
scroll to position [0, 0]
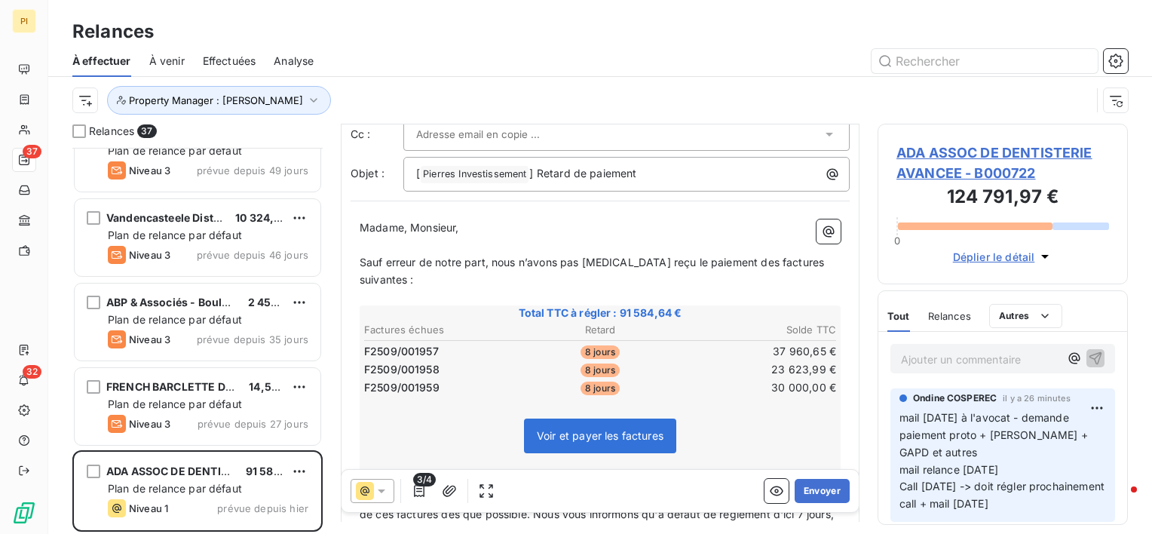
drag, startPoint x: 1009, startPoint y: 446, endPoint x: 998, endPoint y: 488, distance: 43.0
click at [999, 485] on p "mail [DATE] à l'avocat - demande paiement proto + [PERSON_NAME] + GAPD et autre…" at bounding box center [1002, 460] width 207 height 103
drag, startPoint x: 988, startPoint y: 475, endPoint x: 971, endPoint y: 467, distance: 19.2
click at [987, 476] on p "mail [DATE] à l'avocat - demande paiement proto + [PERSON_NAME] + GAPD et autre…" at bounding box center [1002, 460] width 207 height 103
click at [954, 423] on span "mail [DATE] à l'avocat - demande paiement proto + [PERSON_NAME] + GAPD et autre…" at bounding box center [1001, 460] width 205 height 99
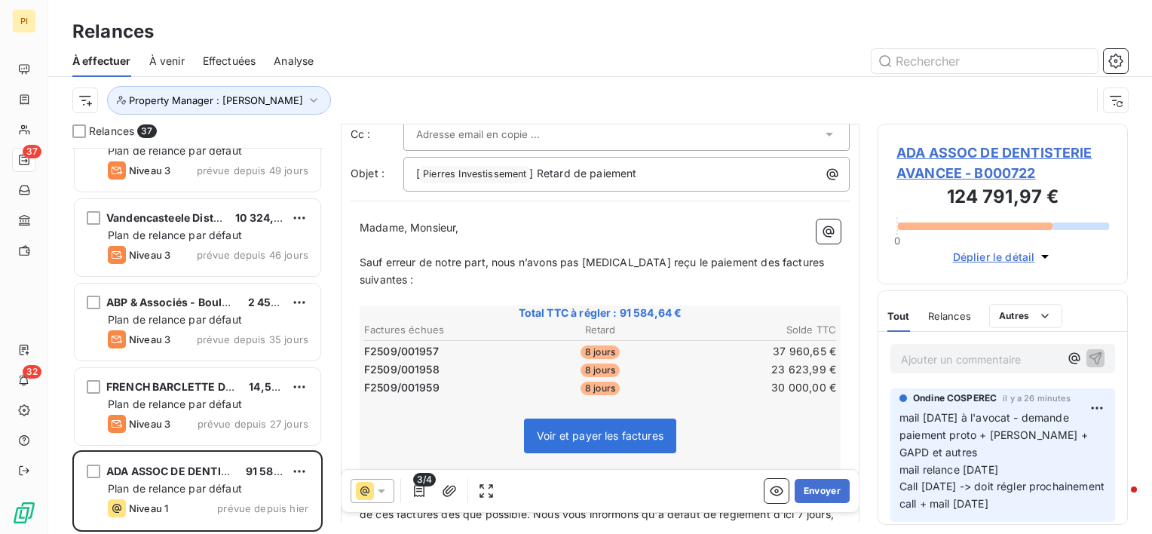
click at [926, 443] on p "mail [DATE] à l'avocat - demande paiement proto + [PERSON_NAME] + GAPD et autre…" at bounding box center [1002, 460] width 207 height 103
drag, startPoint x: 748, startPoint y: 452, endPoint x: 868, endPoint y: 441, distance: 121.1
click at [762, 455] on div "Voir et payer les factures" at bounding box center [600, 438] width 476 height 65
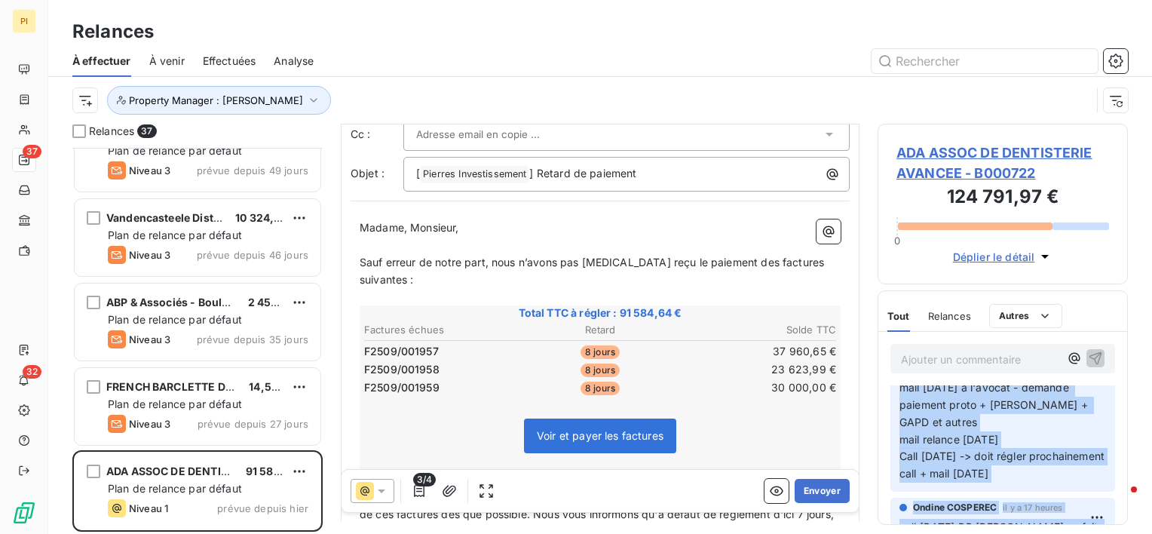
scroll to position [106, 0]
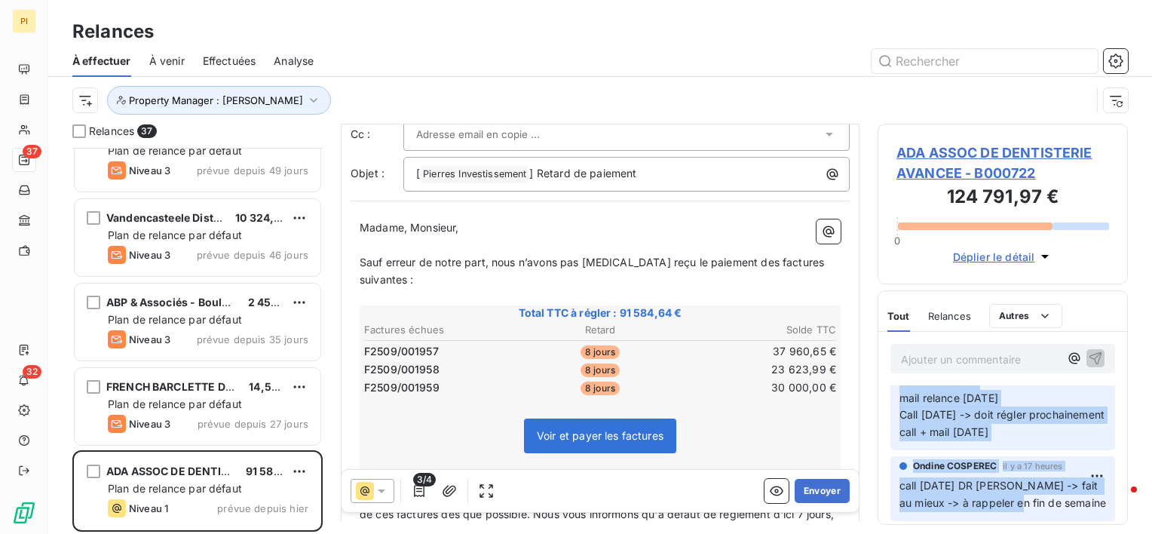
drag, startPoint x: 898, startPoint y: 416, endPoint x: 1027, endPoint y: 415, distance: 128.1
click at [1027, 415] on div "Ondine COSPEREC il y a 26 minutes mail 28/08/25 à l'avocat - demande paiement p…" at bounding box center [1002, 383] width 225 height 133
copy span "mail [DATE] à l'avocat - demande paiement proto + [PERSON_NAME] + GAPD et autre…"
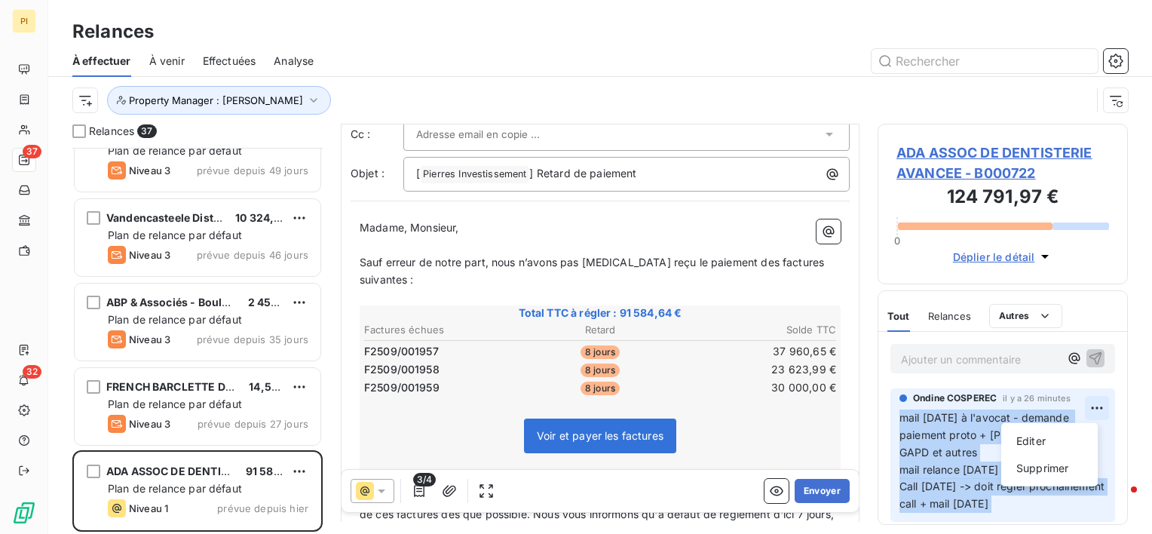
click at [1091, 408] on html "PI 37 32 Relances À effectuer À venir Effectuées Analyse Property Manager : Ond…" at bounding box center [576, 267] width 1152 height 534
click at [1058, 467] on div "Supprimer" at bounding box center [1049, 468] width 84 height 24
click at [1082, 405] on html "PI 37 32 Relances À effectuer À venir Effectuées Analyse Property Manager : Ond…" at bounding box center [576, 267] width 1152 height 534
click at [1052, 473] on div "Supprimer" at bounding box center [1049, 468] width 84 height 24
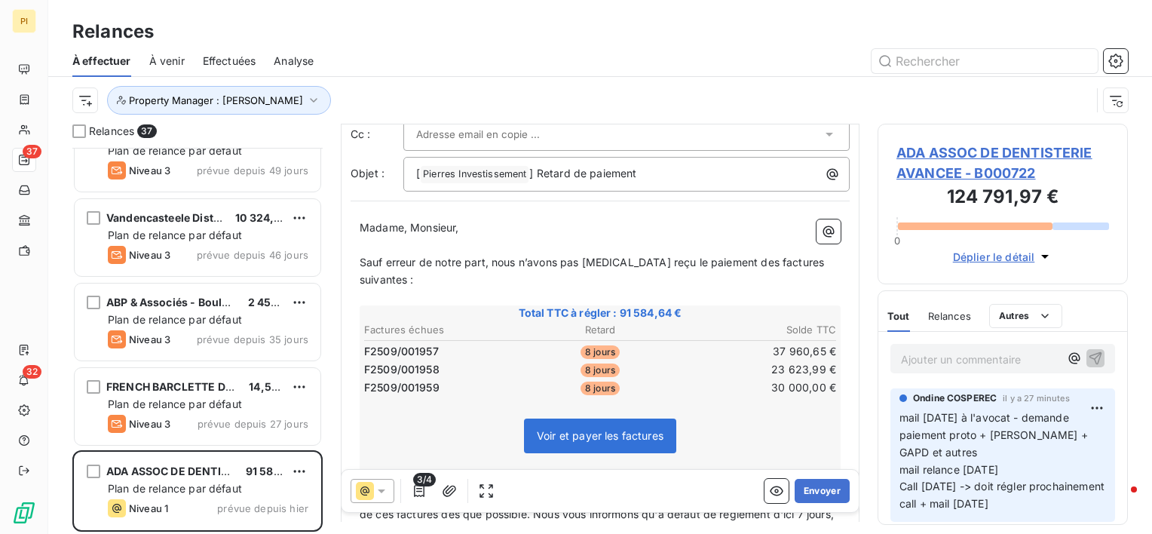
click at [760, 413] on div "Voir et payer les factures" at bounding box center [600, 438] width 476 height 65
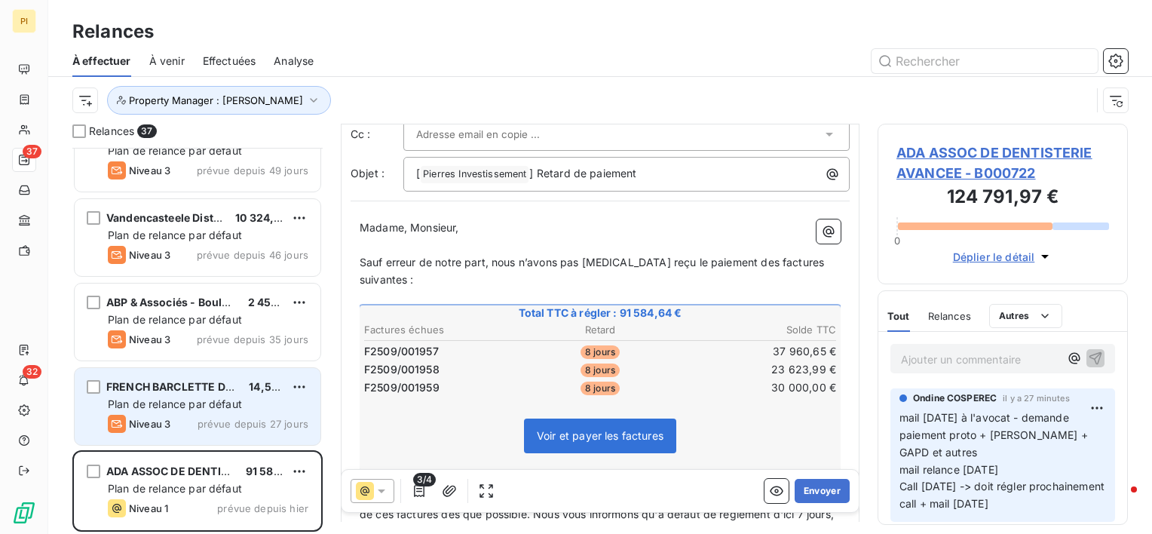
click at [180, 413] on div "FRENCH BARCLETTE DOUAI 14,52 € Plan de relance par défaut Niveau 3 prévue depui…" at bounding box center [198, 406] width 246 height 77
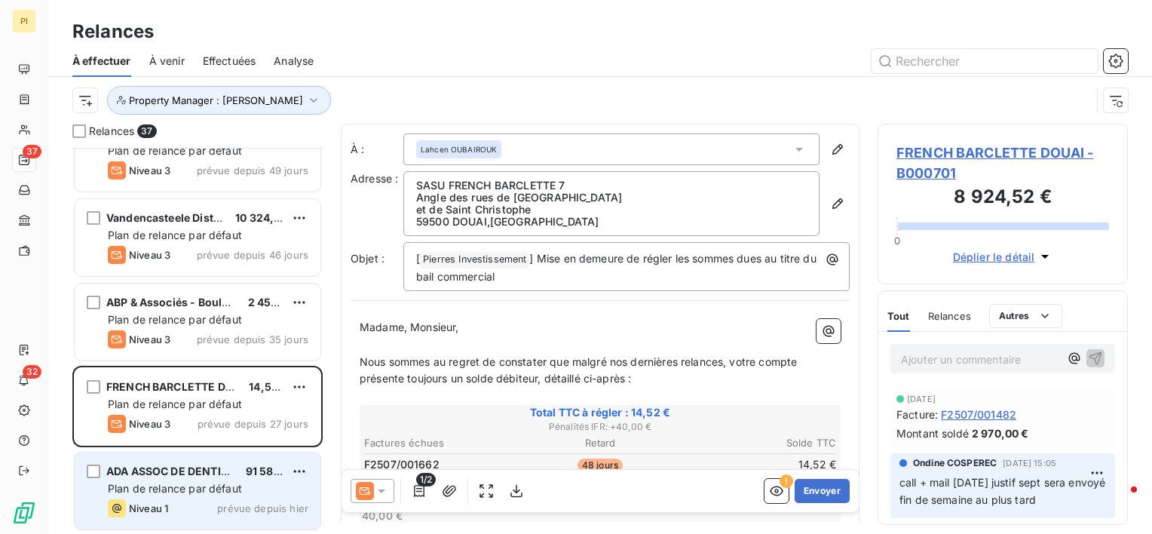
drag, startPoint x: 180, startPoint y: 415, endPoint x: 191, endPoint y: 492, distance: 78.5
click at [191, 492] on span "Plan de relance par défaut" at bounding box center [175, 488] width 134 height 13
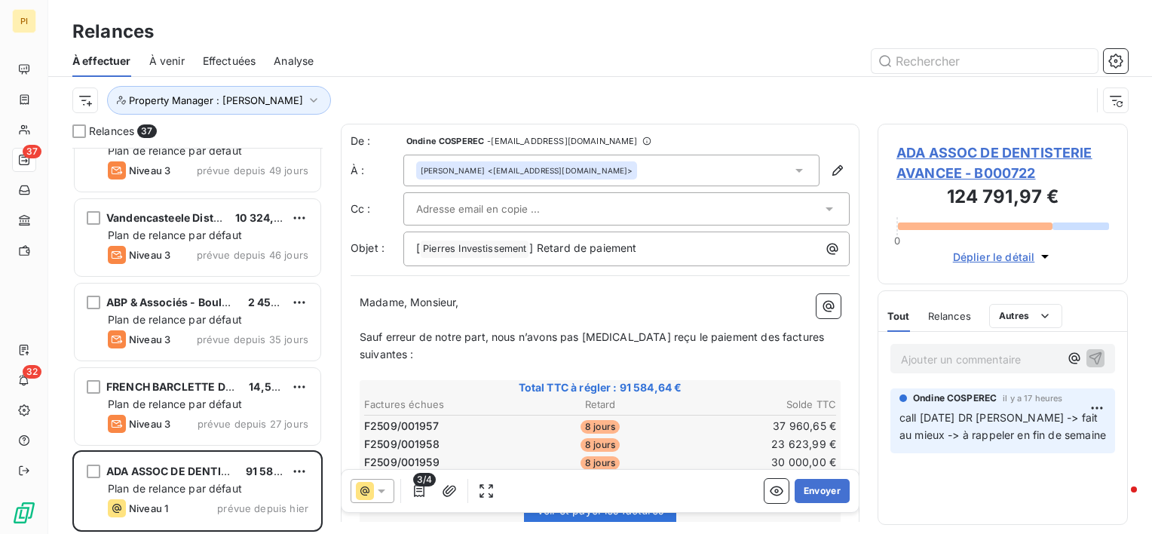
click at [973, 357] on p "Ajouter un commentaire ﻿" at bounding box center [980, 359] width 158 height 19
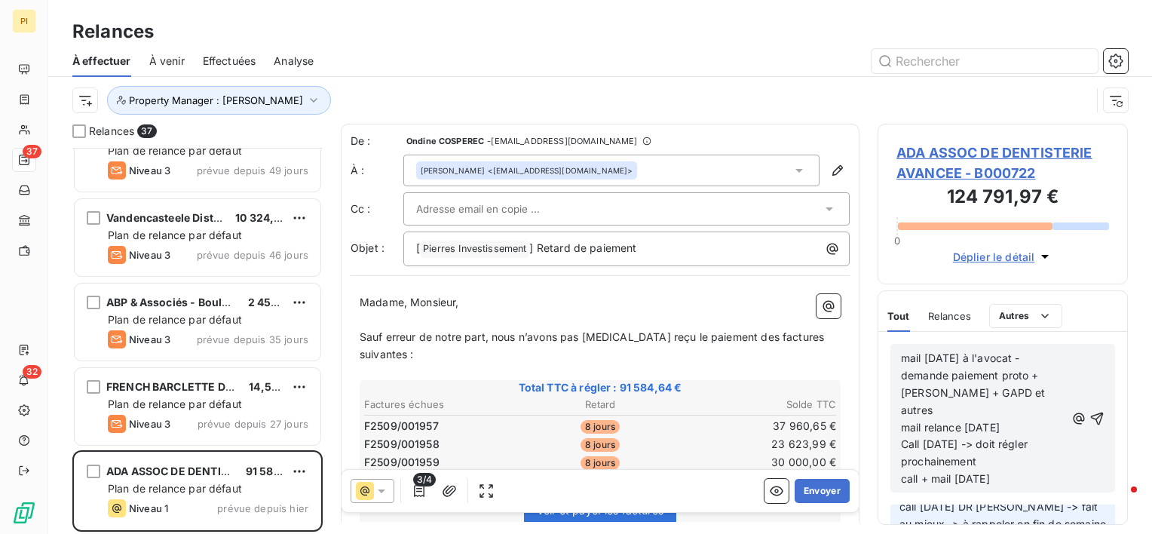
scroll to position [50, 0]
drag, startPoint x: 971, startPoint y: 518, endPoint x: 1018, endPoint y: 488, distance: 55.8
click at [1018, 488] on span "call [DATE] DR [PERSON_NAME] -> fait au mieux -> à rappeler en fin de semaine" at bounding box center [1002, 495] width 207 height 30
drag, startPoint x: 900, startPoint y: 516, endPoint x: 984, endPoint y: 504, distance: 84.6
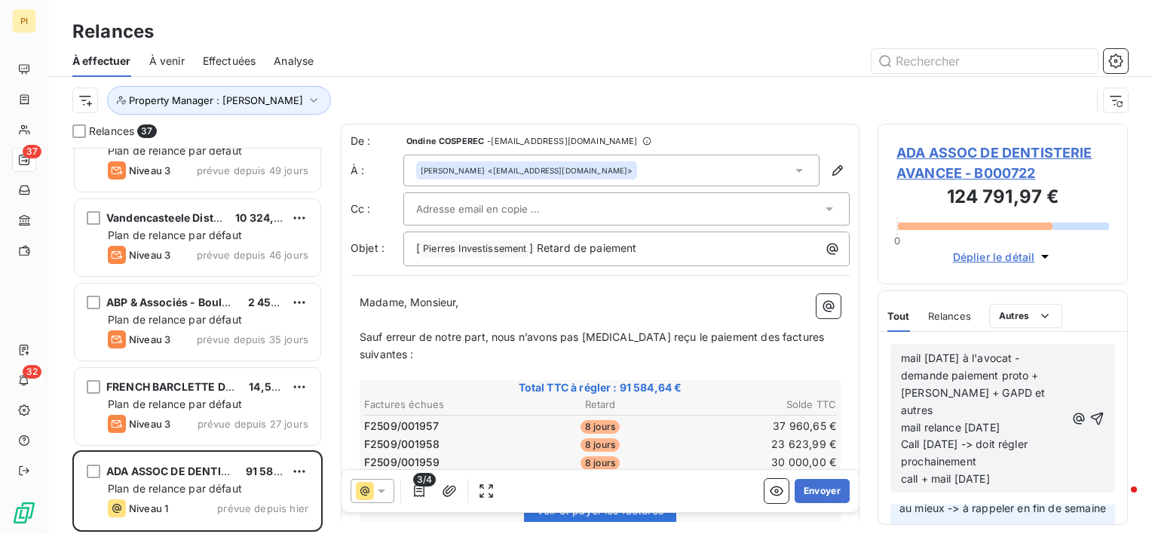
click at [984, 504] on p "call [DATE] DR [PERSON_NAME] -> fait au mieux -> à rappeler en fin de semaine" at bounding box center [1002, 499] width 207 height 35
copy span "call [DATE] DR [PERSON_NAME] -> fait au mieux -> à rappeler en fin de semaine"
drag, startPoint x: 905, startPoint y: 461, endPoint x: 1054, endPoint y: 463, distance: 148.5
click at [1056, 461] on div "mail 28/08/25 à l'avocat - demande paiement proto + loyers + GAPD et autres mai…" at bounding box center [1003, 417] width 204 height 139
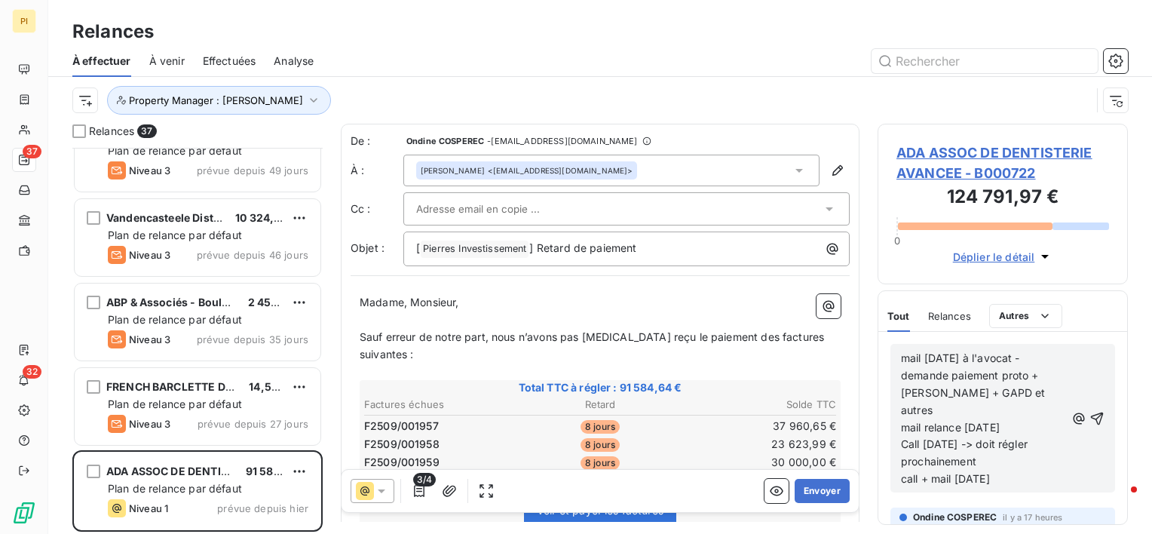
click at [1013, 470] on p "call + mail 08/09/25" at bounding box center [983, 478] width 164 height 17
drag, startPoint x: 1018, startPoint y: 464, endPoint x: 788, endPoint y: 477, distance: 231.0
click at [789, 478] on div "Relances 37 Gamm Vert - Aubigny sur Nere 26 900,99 € Plan de relance par défaut…" at bounding box center [600, 329] width 1104 height 410
click at [932, 472] on span "call [DATE] DR [PERSON_NAME] -> fait au mieux -> à rappeler en fin de semaine" at bounding box center [976, 504] width 150 height 65
click at [918, 472] on span "call 08/09/25 DR khemakhem ANIS -> fait au mieux -> à rappeler en fin de semaine" at bounding box center [976, 504] width 150 height 65
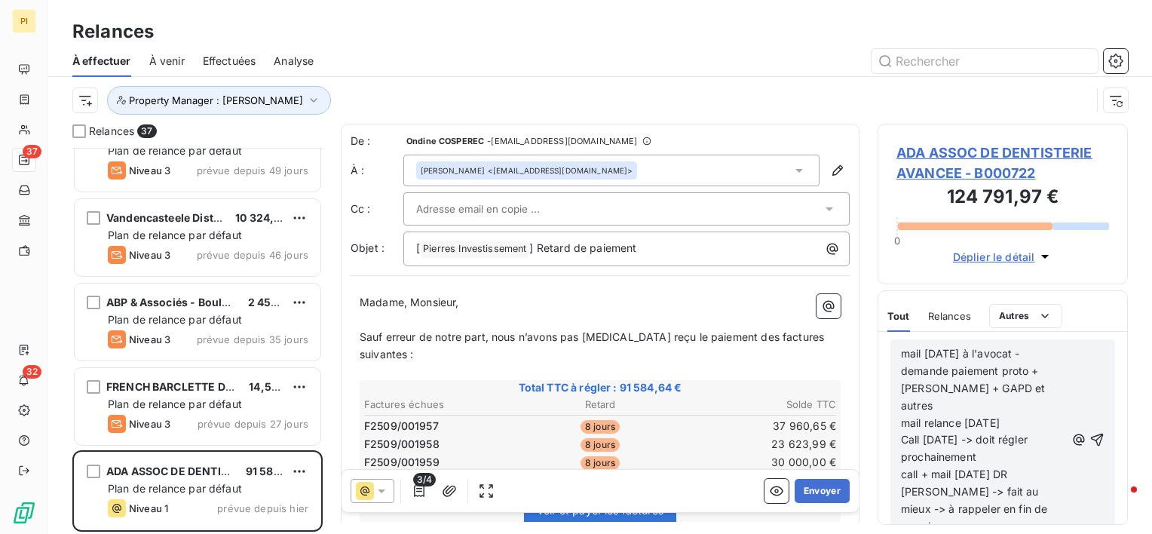
scroll to position [102, 0]
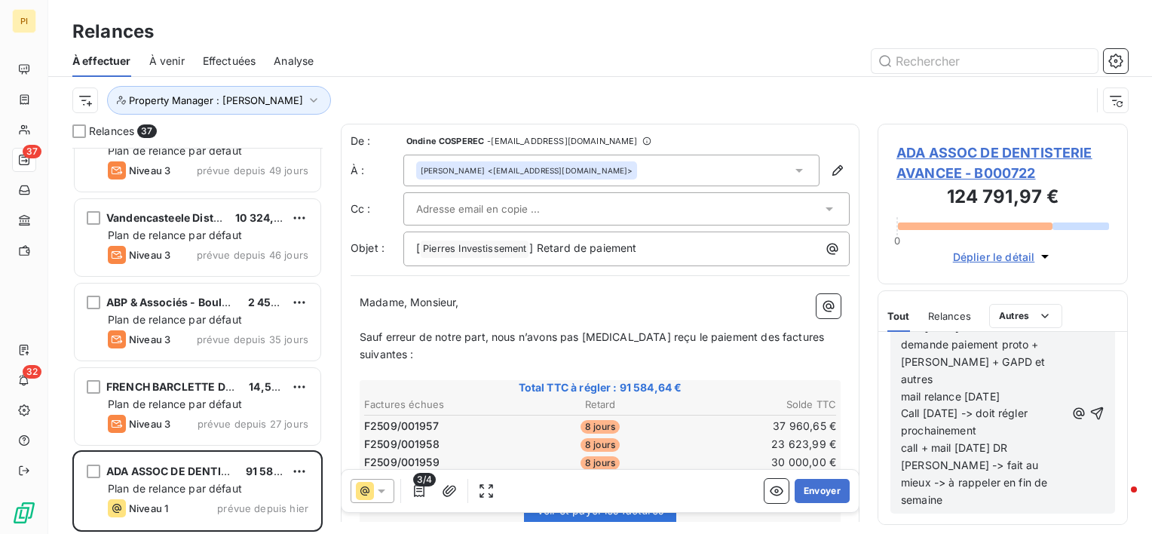
click at [1089, 421] on icon "button" at bounding box center [1096, 413] width 15 height 15
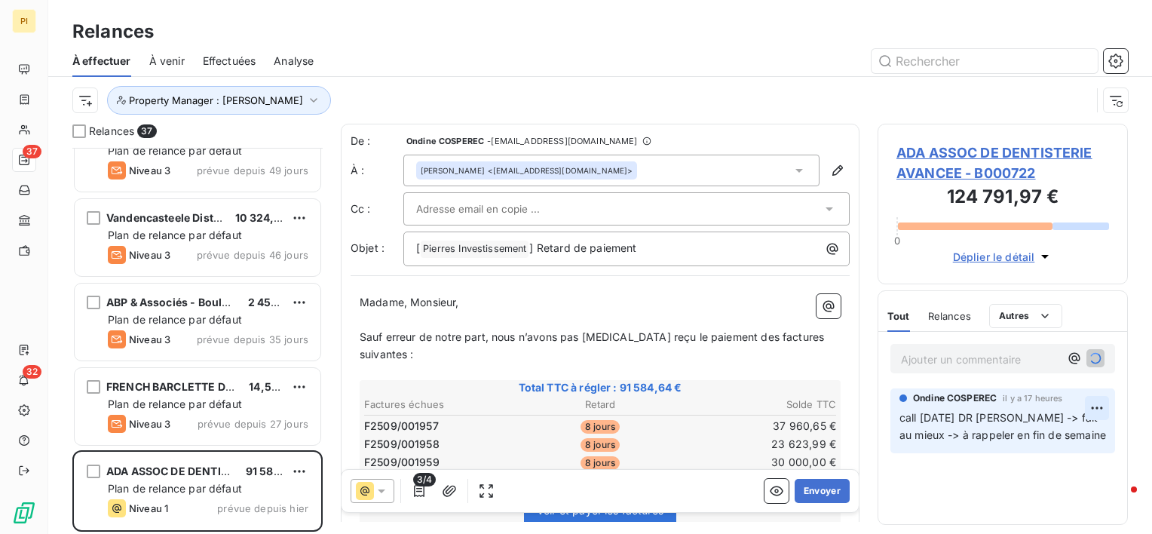
click at [1102, 409] on html "PI 37 32 Relances À effectuer À venir Effectuées Analyse Property Manager : Ond…" at bounding box center [576, 267] width 1152 height 534
click at [1076, 466] on div "Supprimer" at bounding box center [1060, 468] width 84 height 24
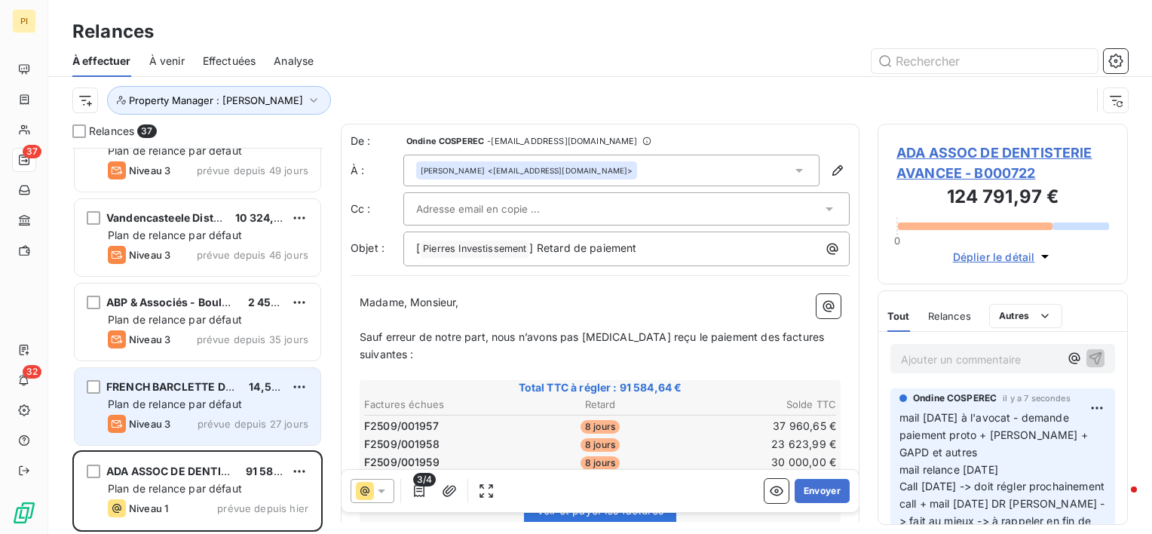
click at [211, 421] on span "prévue depuis 27 jours" at bounding box center [252, 424] width 111 height 12
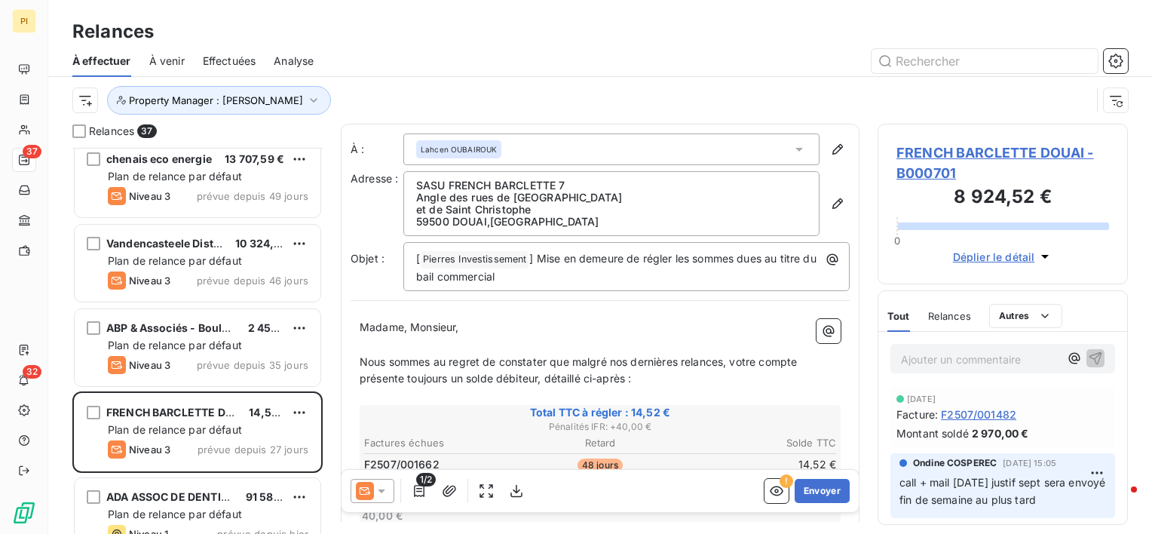
scroll to position [2738, 0]
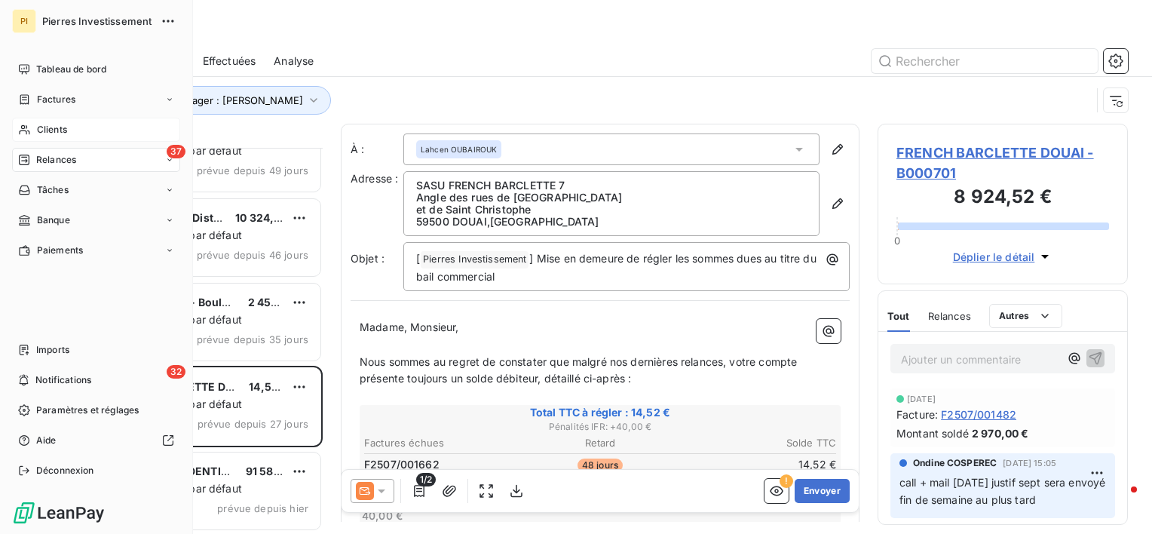
click at [54, 126] on span "Clients" at bounding box center [52, 130] width 30 height 14
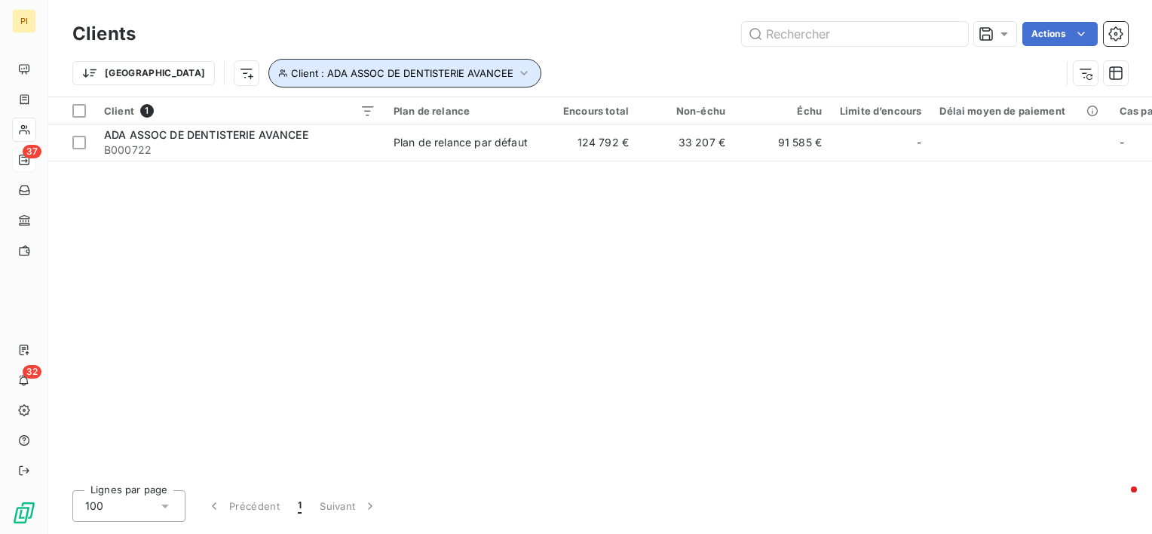
click at [516, 72] on icon "button" at bounding box center [523, 73] width 15 height 15
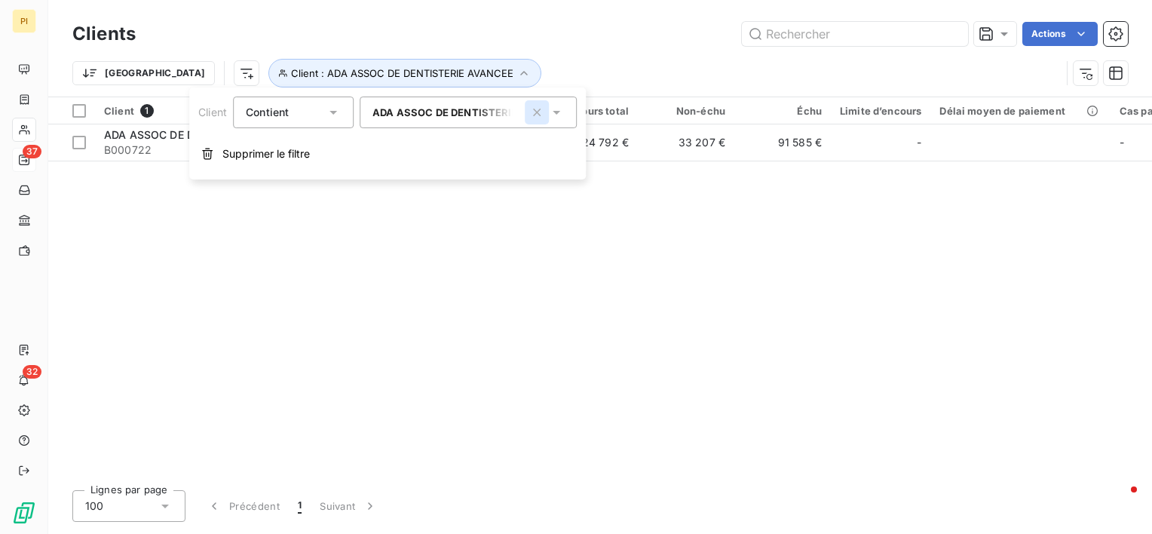
click at [534, 109] on icon "button" at bounding box center [537, 113] width 8 height 8
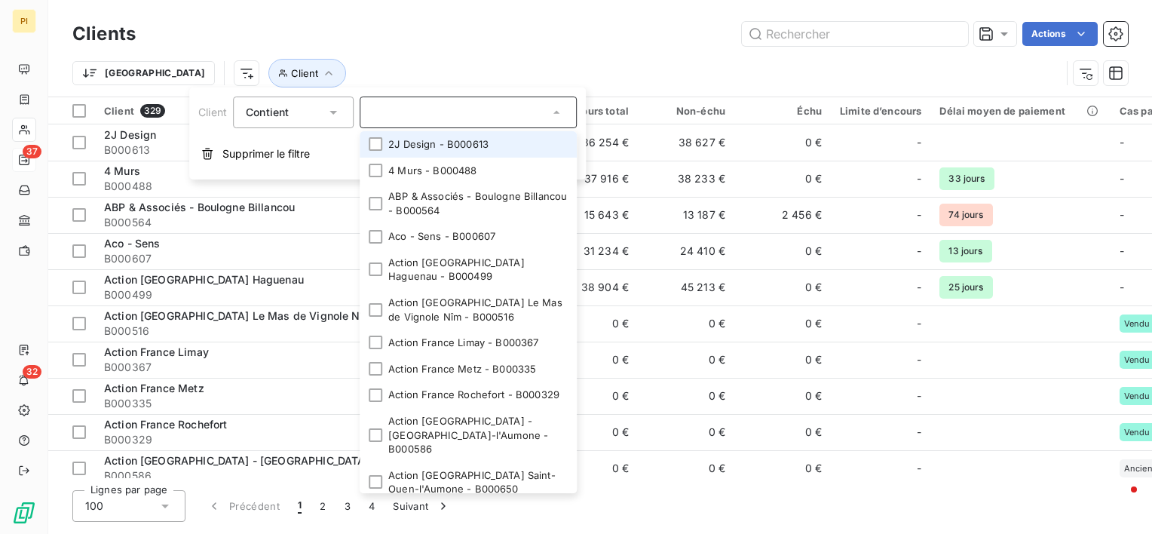
click at [488, 124] on div at bounding box center [468, 112] width 217 height 32
type input "medad"
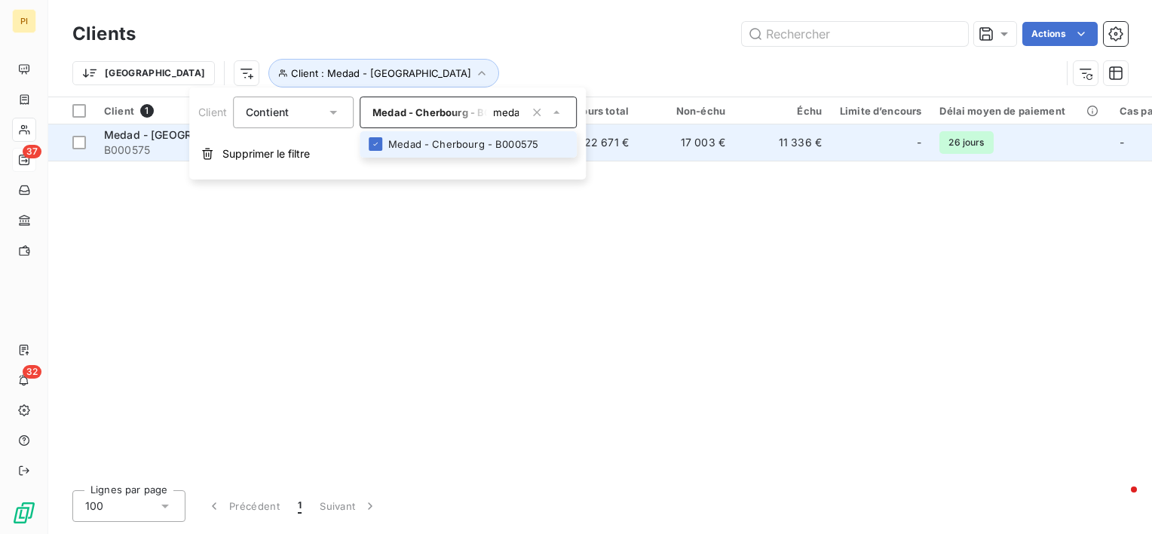
click at [696, 145] on td "17 003 €" at bounding box center [686, 142] width 96 height 36
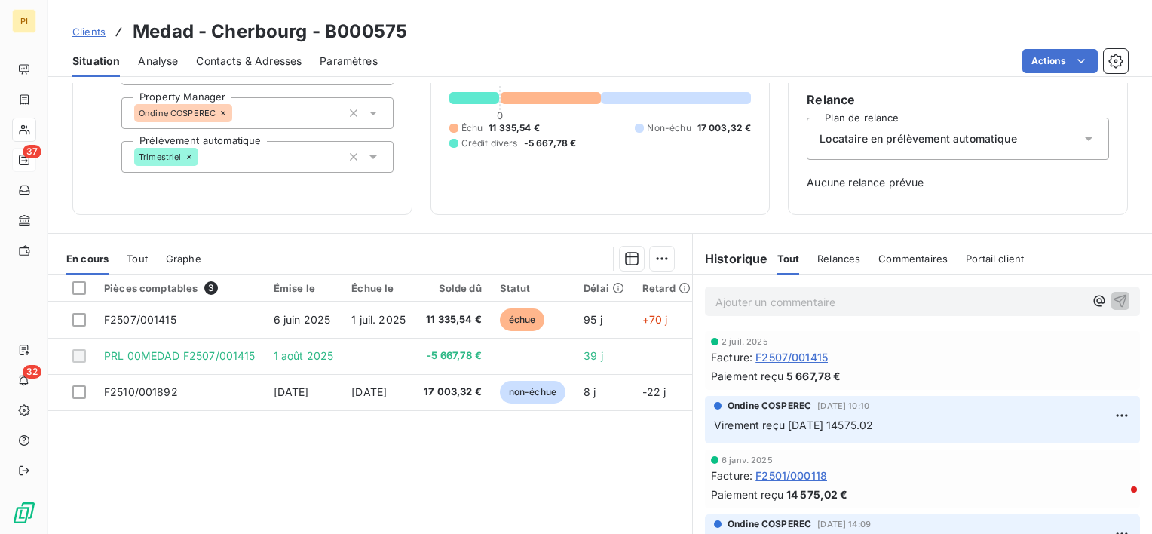
scroll to position [151, 0]
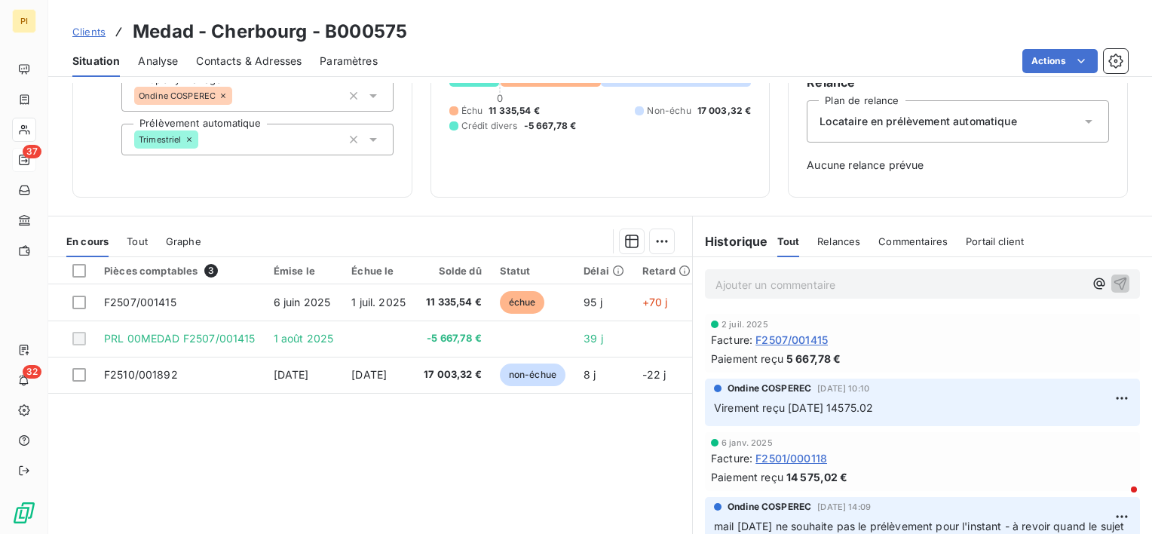
click at [811, 288] on p "Ajouter un commentaire ﻿" at bounding box center [899, 284] width 369 height 19
click at [776, 287] on p "mail" at bounding box center [899, 283] width 369 height 17
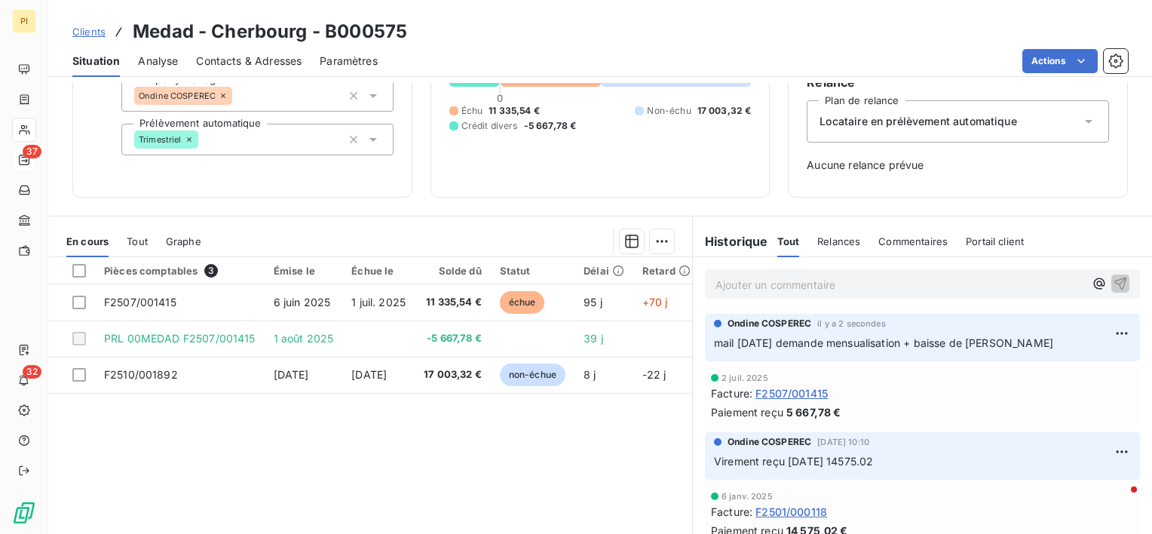
click at [926, 286] on p "Ajouter un commentaire ﻿" at bounding box center [899, 284] width 369 height 19
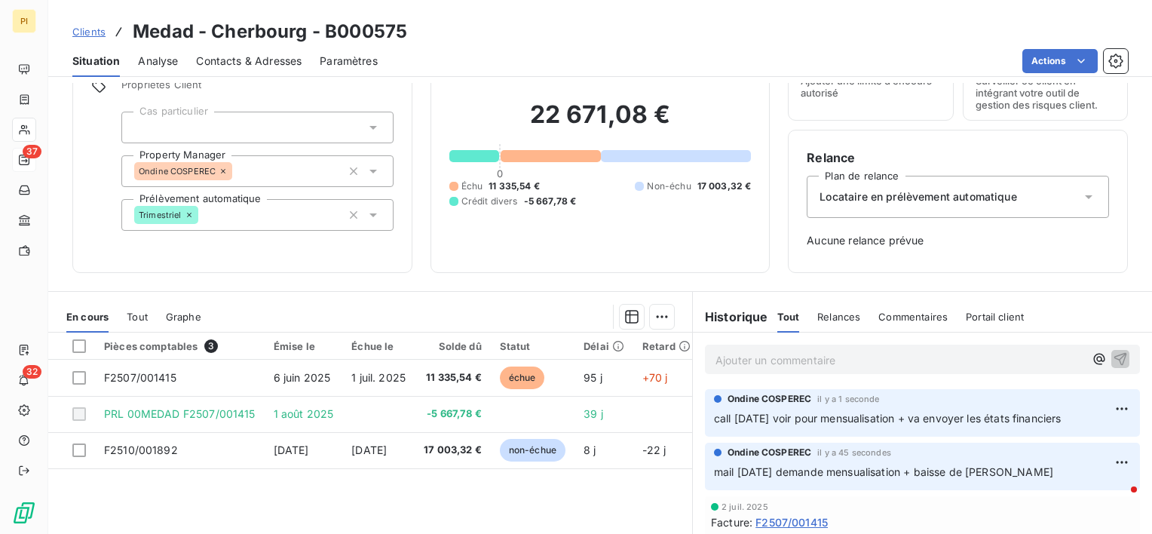
scroll to position [75, 0]
